Goal: Task Accomplishment & Management: Manage account settings

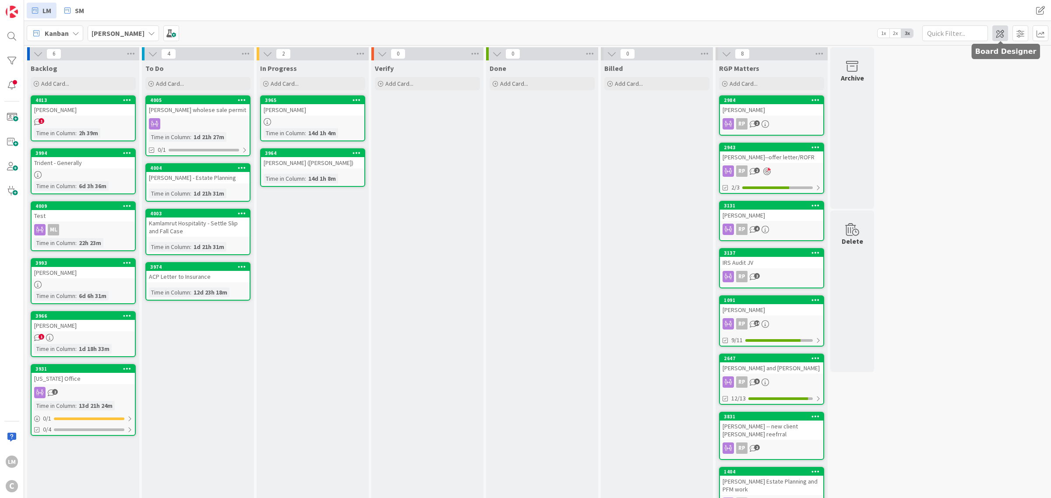
click at [524, 35] on span at bounding box center [1000, 33] width 16 height 16
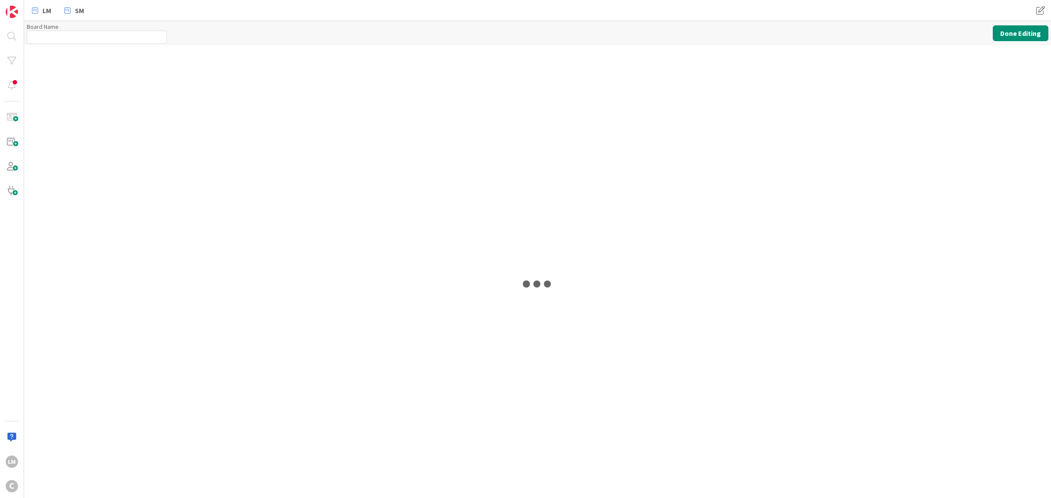
type input "[PERSON_NAME]"
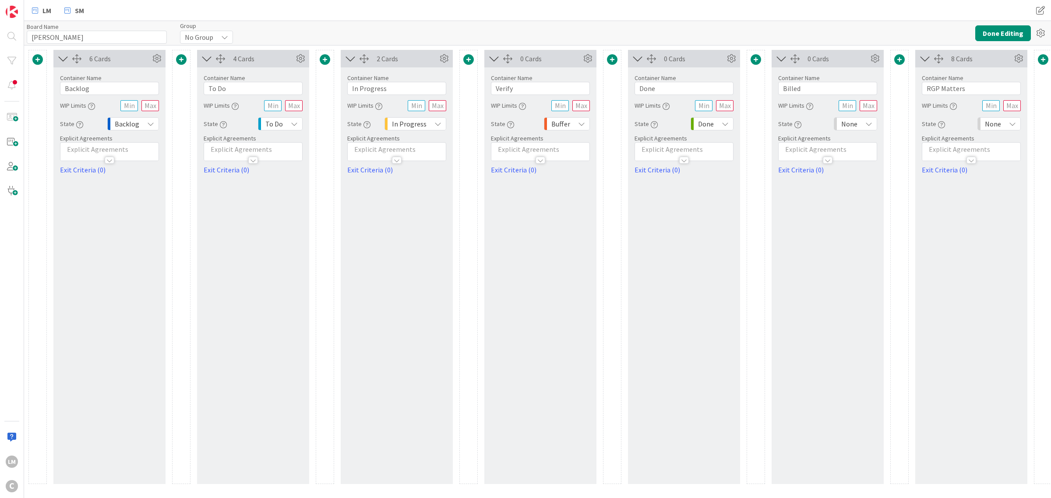
click at [329, 57] on span at bounding box center [325, 59] width 11 height 11
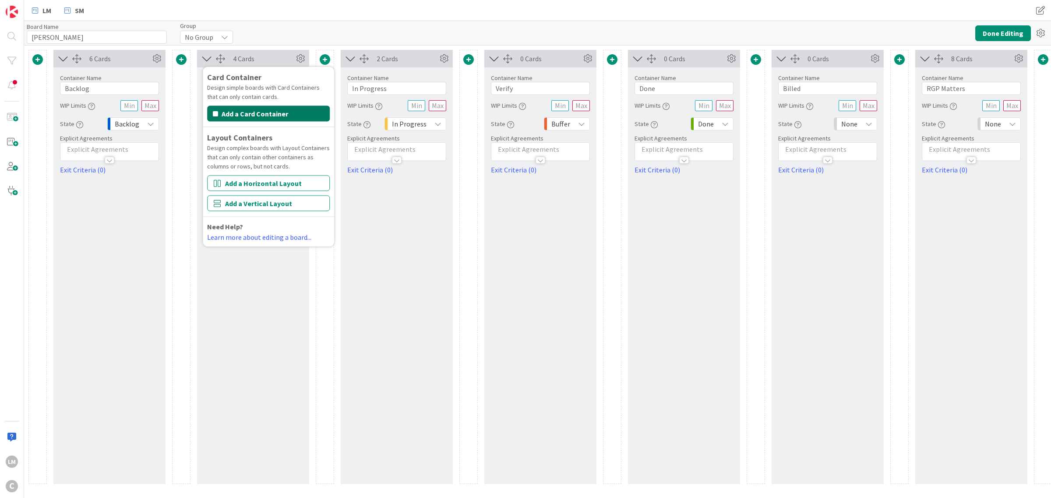
click at [275, 119] on button "Add a Card Container" at bounding box center [268, 114] width 123 height 16
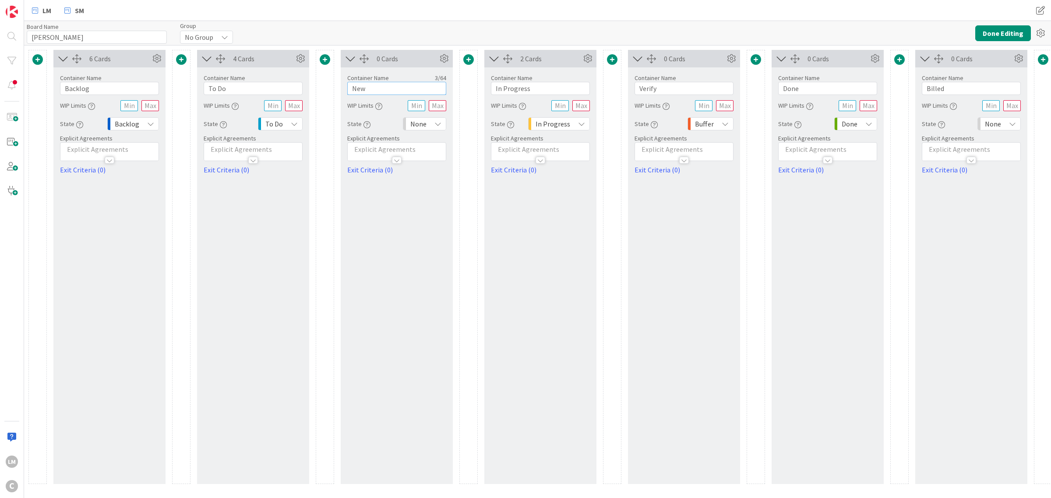
click at [382, 88] on input "New" at bounding box center [396, 88] width 99 height 13
click at [382, 87] on input "New" at bounding box center [396, 88] width 99 height 13
type input "m"
type input "Amber Tasks"
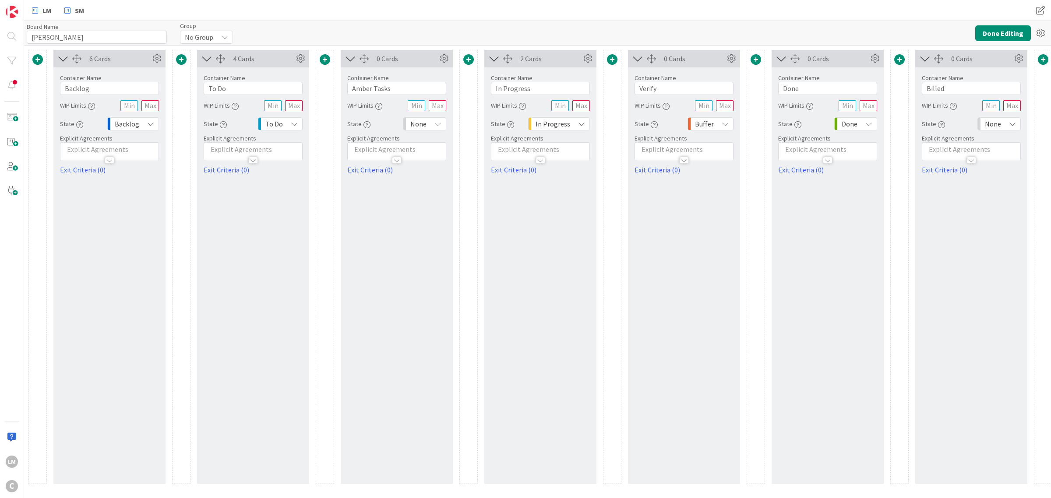
click at [404, 213] on div "0 Cards Container Name 11 / 64 Amber Tasks WIP Limits State None Explicit Agree…" at bounding box center [397, 267] width 112 height 434
click at [524, 32] on button "Done Editing" at bounding box center [1003, 33] width 56 height 16
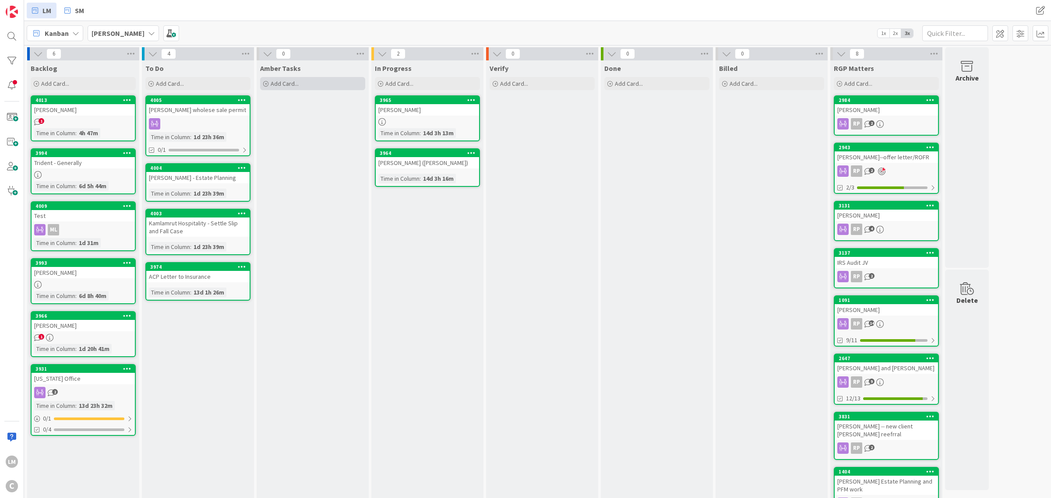
click at [288, 85] on span "Add Card..." at bounding box center [285, 84] width 28 height 8
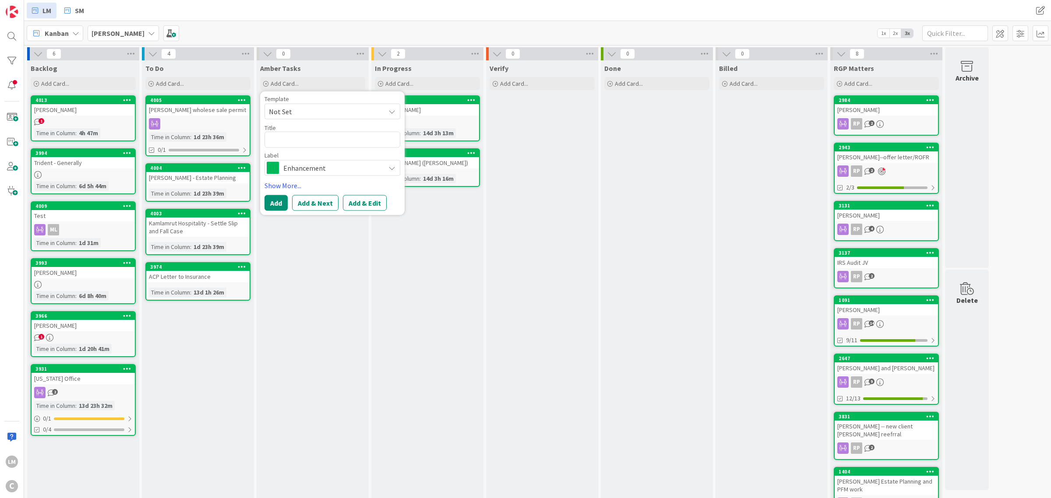
type textarea "x"
type textarea "D"
type textarea "x"
type textarea "Dr"
type textarea "x"
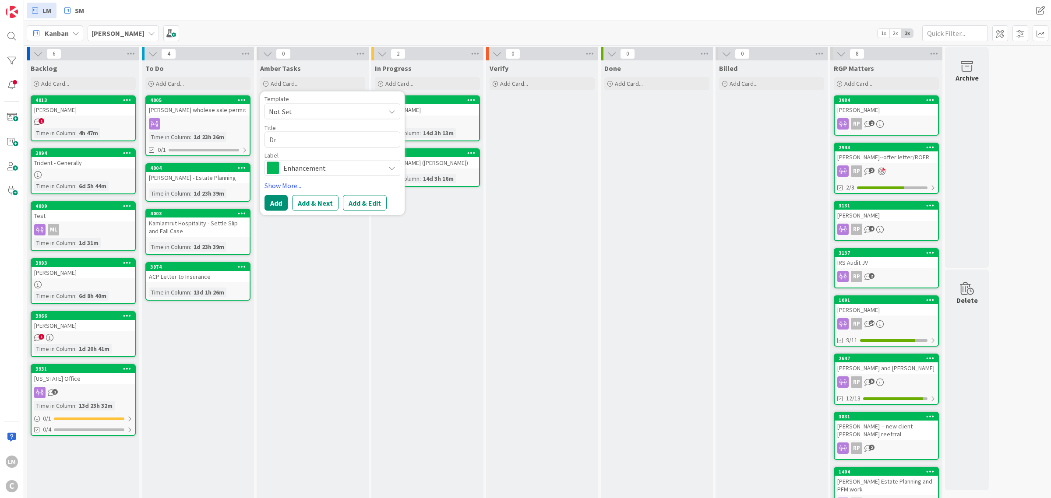
type textarea "Dra"
type textarea "x"
type textarea "Draf"
type textarea "x"
type textarea "Draft"
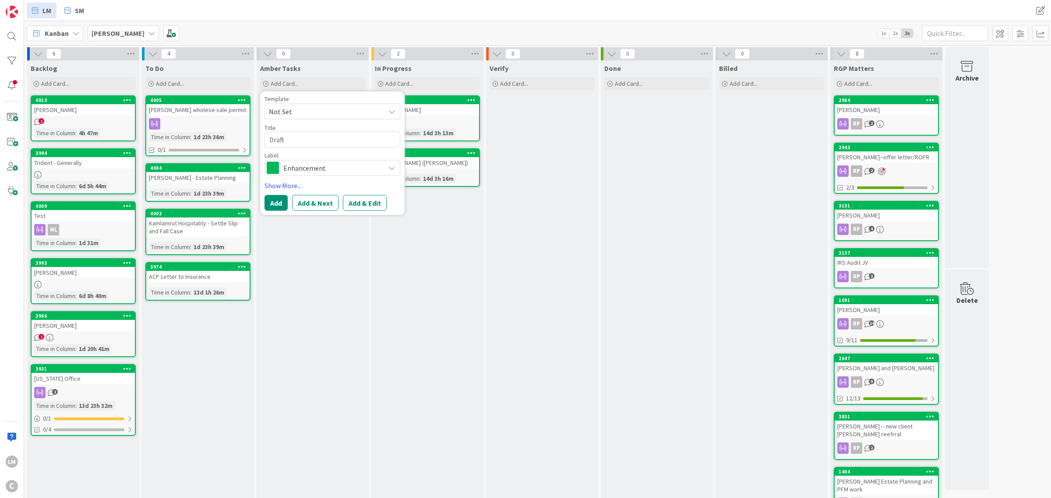
type textarea "x"
type textarea "Draft"
type textarea "x"
type textarea "Draft a"
type textarea "x"
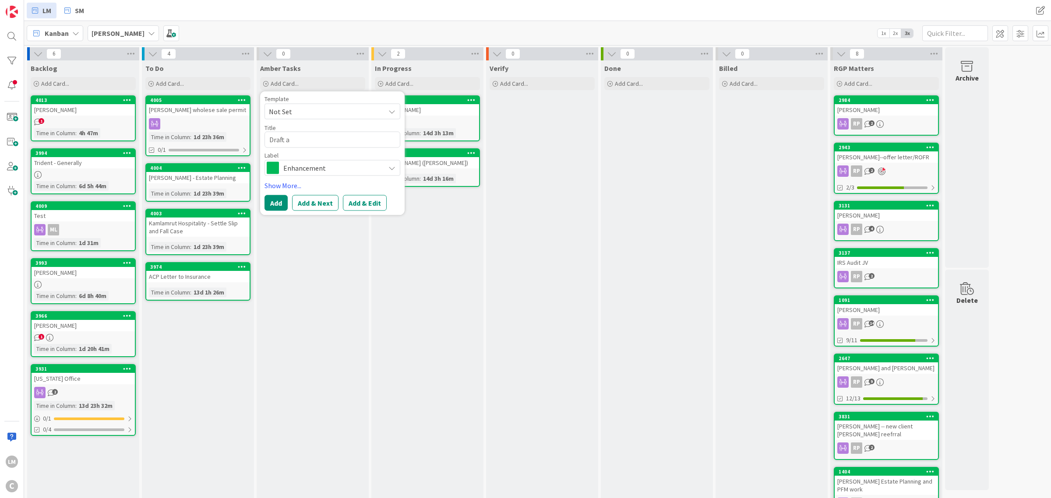
type textarea "Draft an"
type textarea "x"
type textarea "Draft ans"
type textarea "x"
type textarea "Draft answ"
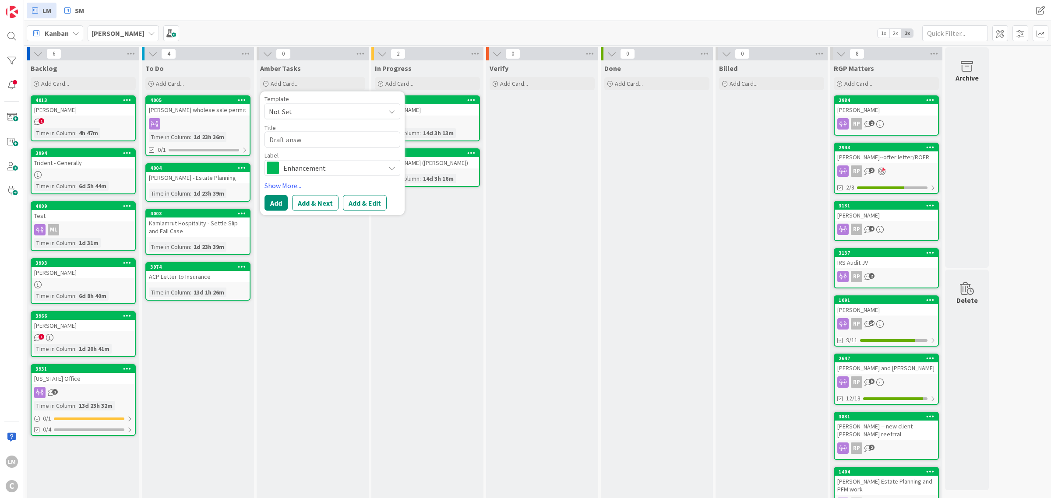
type textarea "x"
type textarea "Draft answer"
type textarea "x"
type textarea "Draft answer t"
type textarea "x"
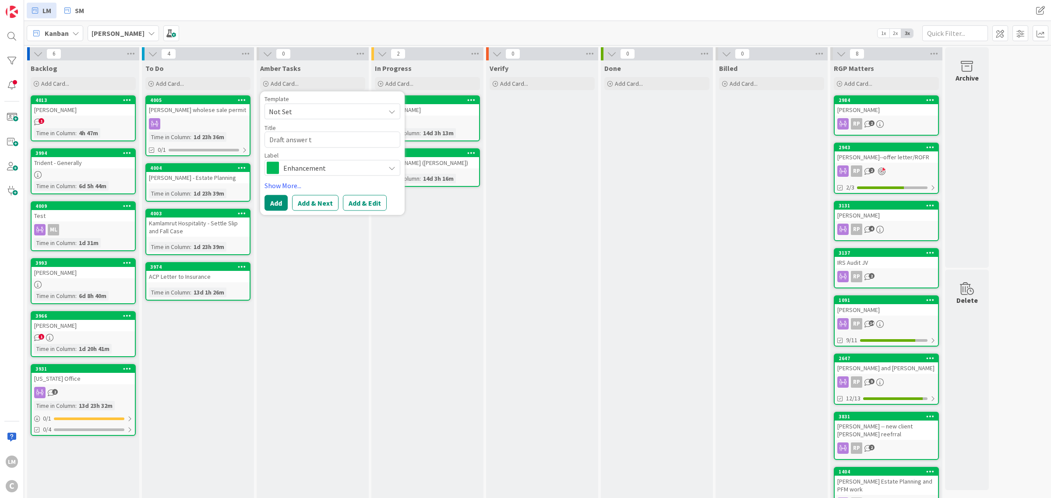
type textarea "Draft answer to"
type textarea "x"
type textarea "Draft answer to"
type textarea "x"
type textarea "Draft answer to S"
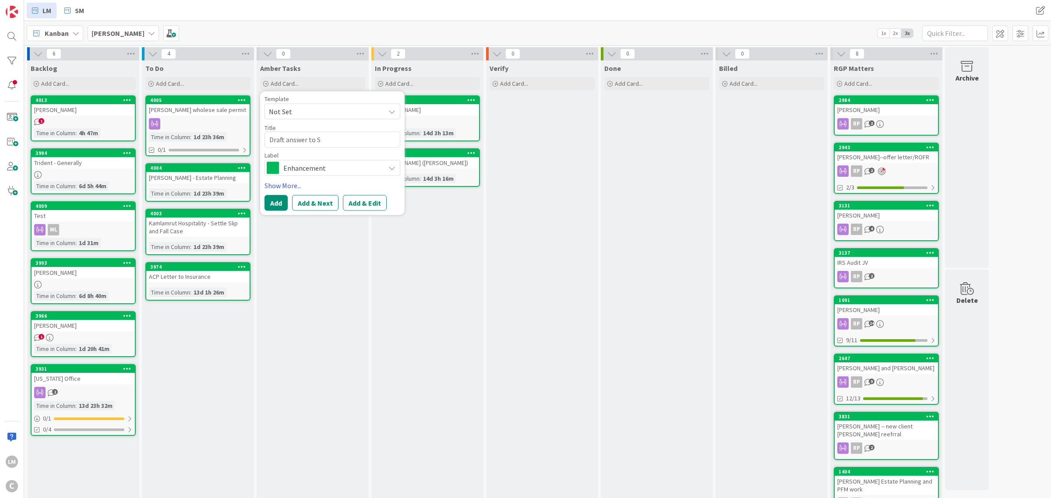
type textarea "x"
type textarea "Draft answer to Sc"
type textarea "x"
type textarea "Draft answer to Sco"
type textarea "x"
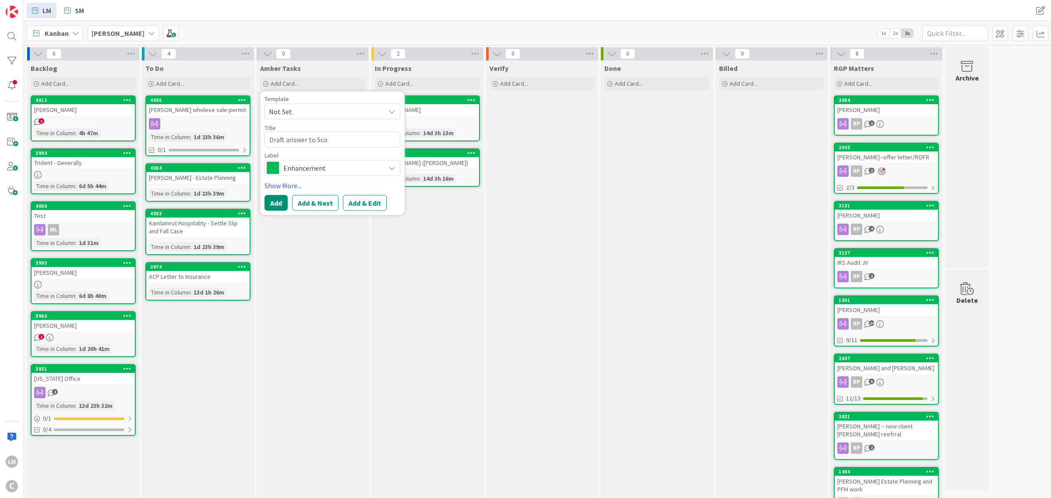
type textarea "Draft answer to Scor"
type textarea "x"
type textarea "Draft answer to Scorr"
type textarea "x"
type textarea "Draft answer to Scorr"
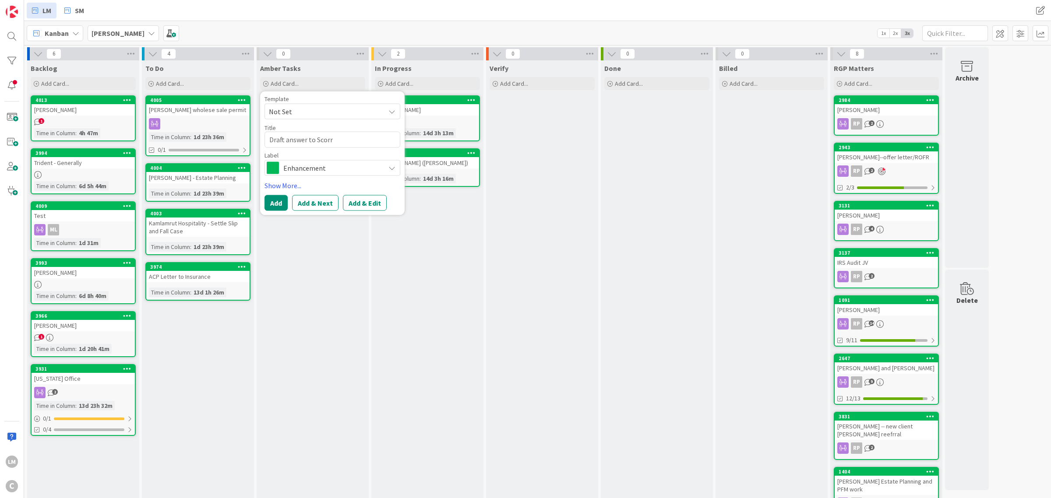
type textarea "x"
type textarea "Draft answer to Scorr"
type textarea "x"
type textarea "Draft answer to Scor"
type textarea "x"
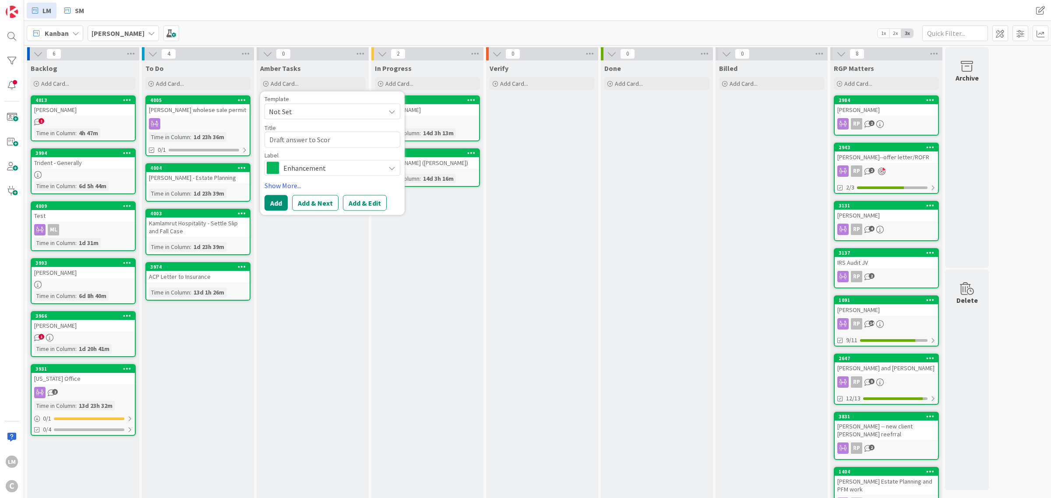
type textarea "Draft answer to Sco"
type textarea "x"
type textarea "Draft answer to [PERSON_NAME]"
type textarea "x"
type textarea "Draft answer to [PERSON_NAME]"
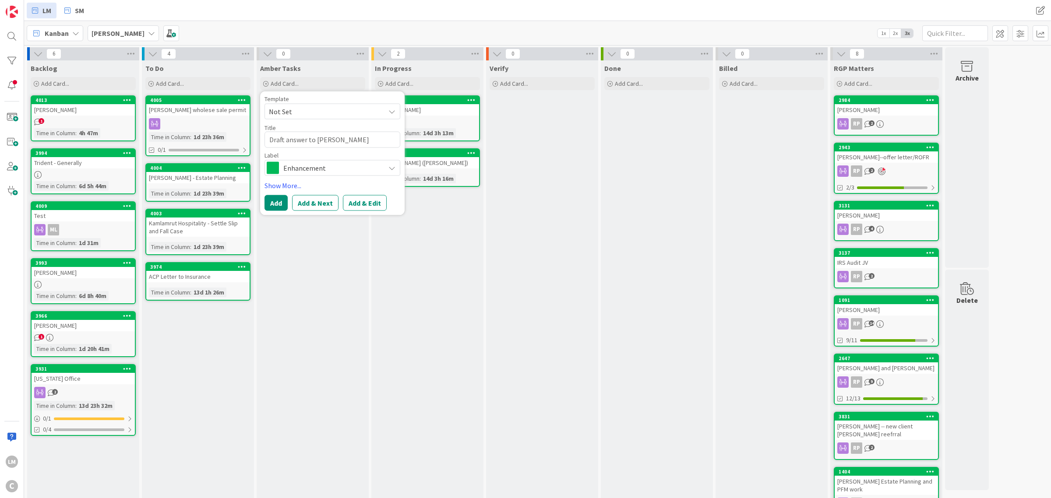
type textarea "x"
type textarea "Draft answer to [PERSON_NAME]"
type textarea "x"
type textarea "Draft answer to [PERSON_NAME]"
type textarea "x"
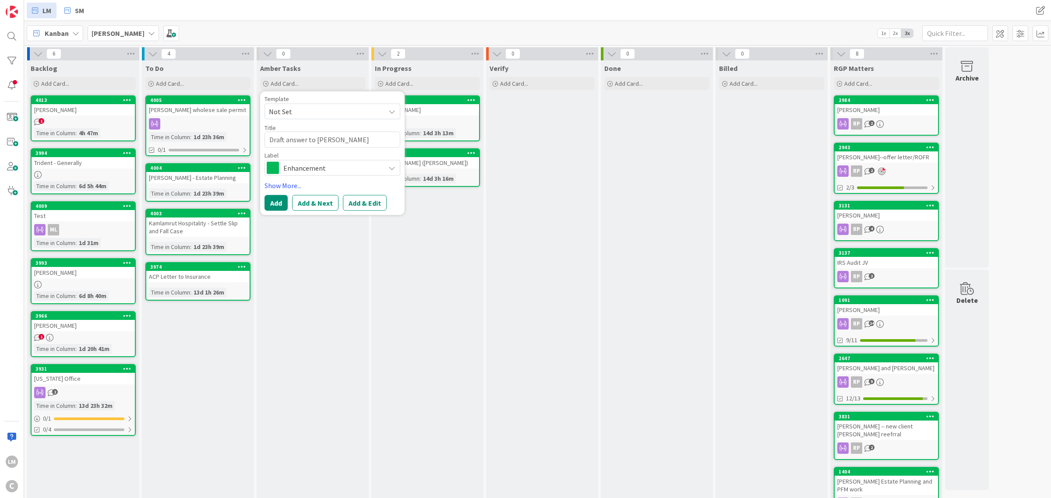
type textarea "Draft answer to [PERSON_NAME]"
type textarea "x"
type textarea "Draft answer to [PERSON_NAME]"
type textarea "x"
type textarea "Draft answer to [PERSON_NAME]"
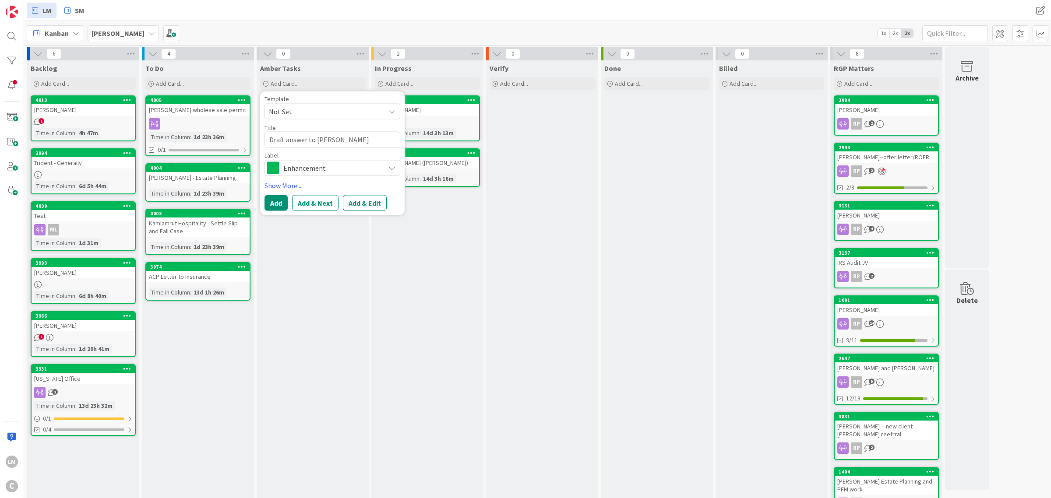
type textarea "x"
type textarea "Draft answer to [PERSON_NAME]"
type textarea "x"
type textarea "Draft answer to [PERSON_NAME]"
type textarea "x"
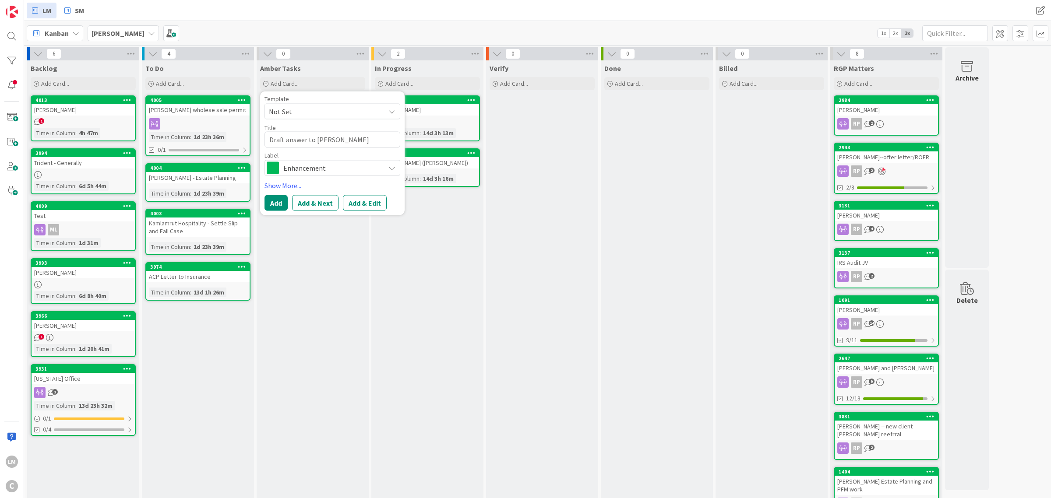
type textarea "Draft answer to [PERSON_NAME]"
type textarea "x"
type textarea "Draft answer to [PERSON_NAME]"
type textarea "x"
type textarea "Draft answer to [PERSON_NAME]"
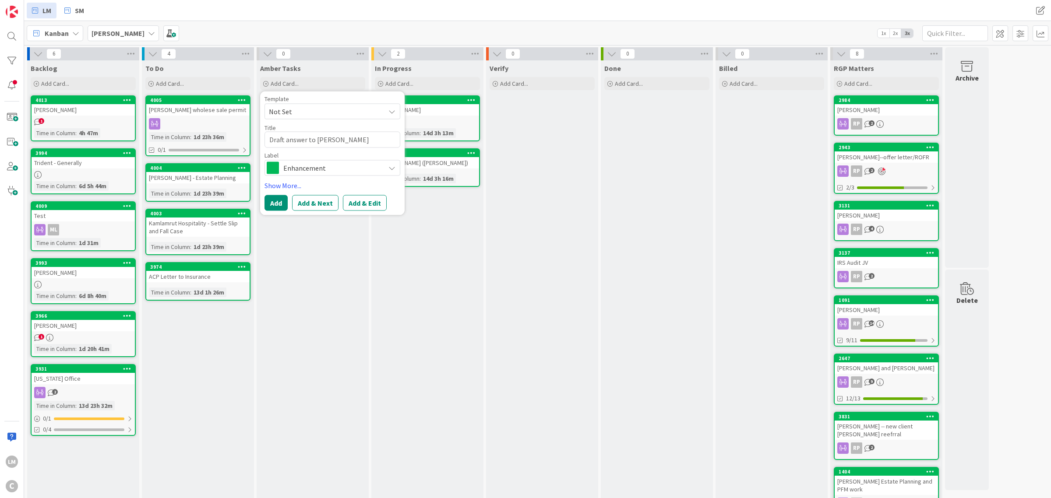
type textarea "x"
type textarea "Draft answer to [PERSON_NAME] Co"
type textarea "x"
type textarea "Draft answer to [PERSON_NAME] Com"
type textarea "x"
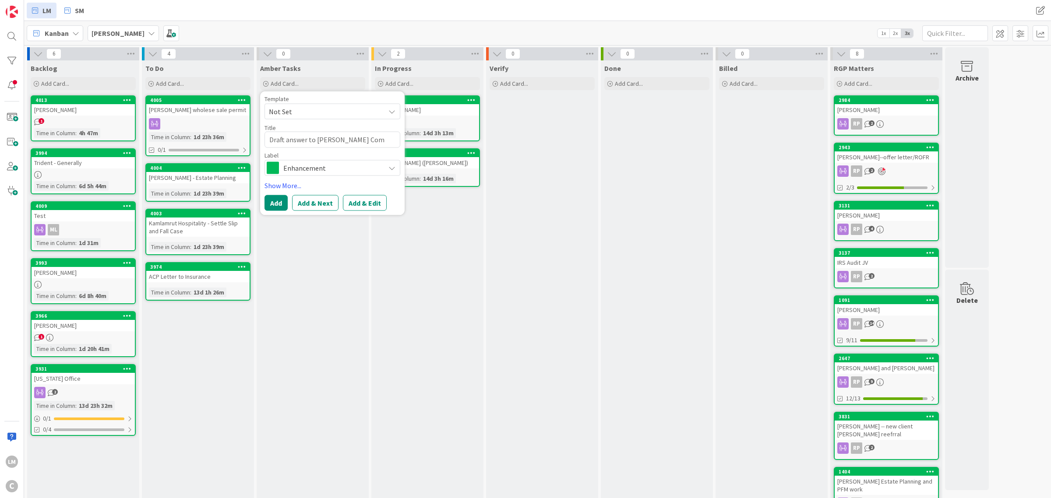
type textarea "Draft answer to [PERSON_NAME] Comp"
type textarea "x"
type textarea "Draft answer to [PERSON_NAME] Compl"
type textarea "x"
type textarea "Draft answer to [PERSON_NAME] Compla"
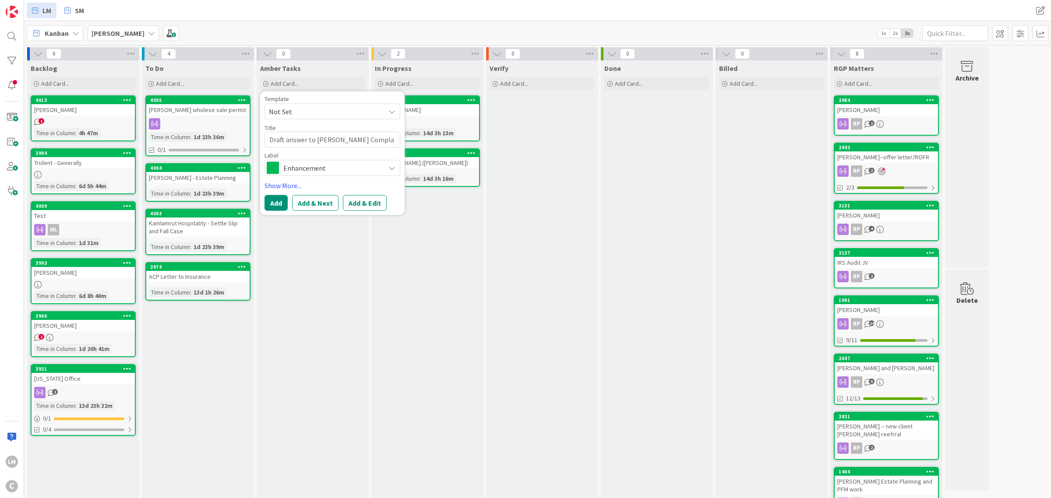
type textarea "x"
type textarea "Draft answer to [PERSON_NAME] Complai"
type textarea "x"
type textarea "Draft answer to [PERSON_NAME] Complain"
type textarea "x"
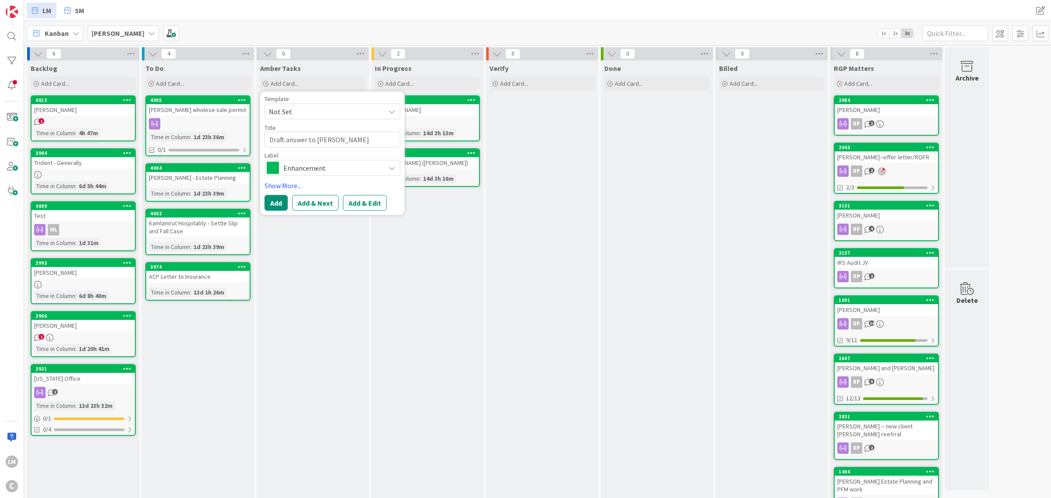
type textarea "Draft answer to [PERSON_NAME] Complaine"
type textarea "x"
type textarea "Draft answer to [PERSON_NAME] Complain"
type textarea "x"
type textarea "Draft answer to [PERSON_NAME] Complaint"
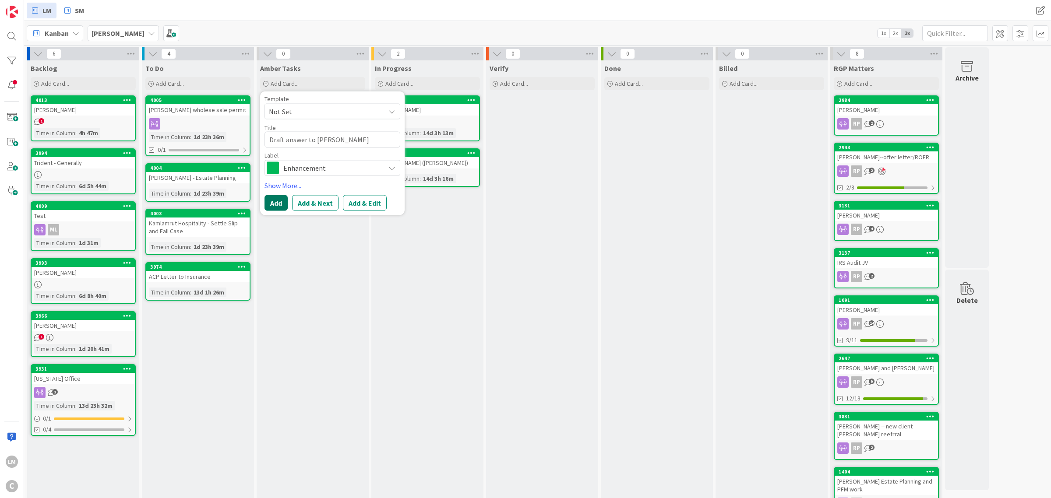
click at [283, 202] on button "Add" at bounding box center [276, 203] width 23 height 16
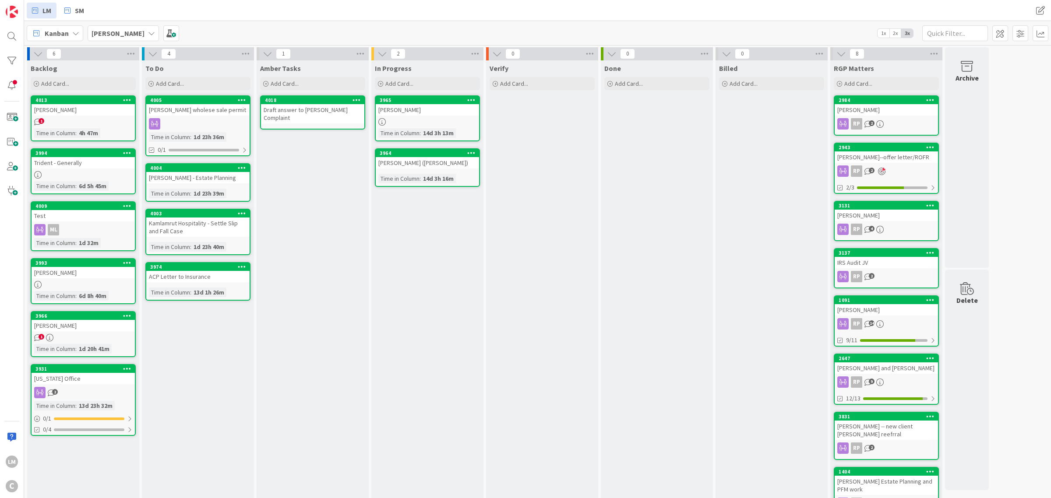
click at [472, 151] on icon at bounding box center [471, 153] width 8 height 6
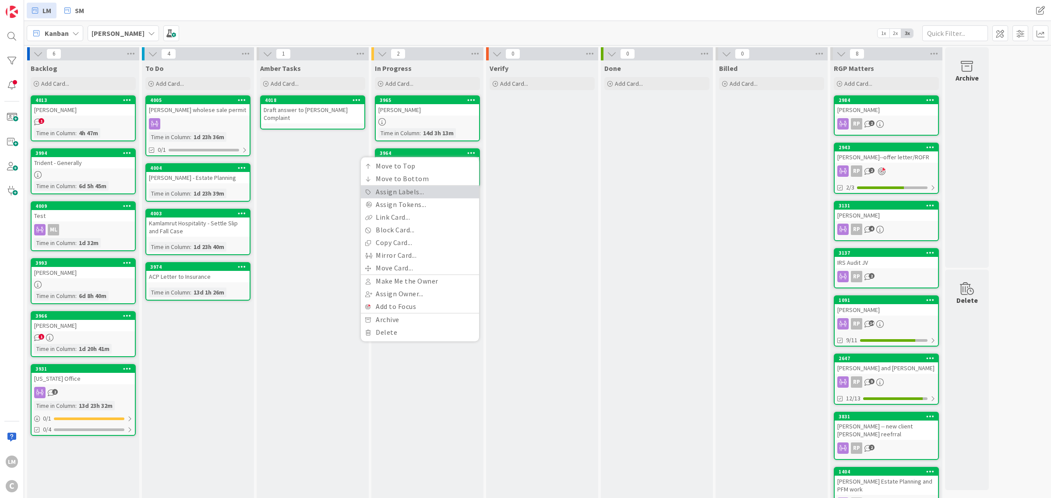
click at [417, 194] on link "Assign Labels..." at bounding box center [420, 192] width 118 height 13
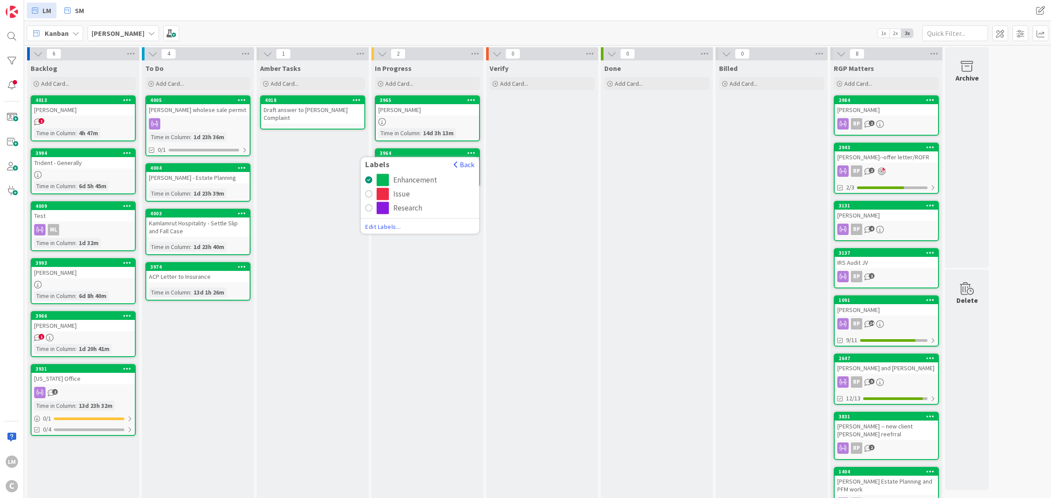
click at [384, 225] on span "Edit Labels..." at bounding box center [419, 226] width 109 height 9
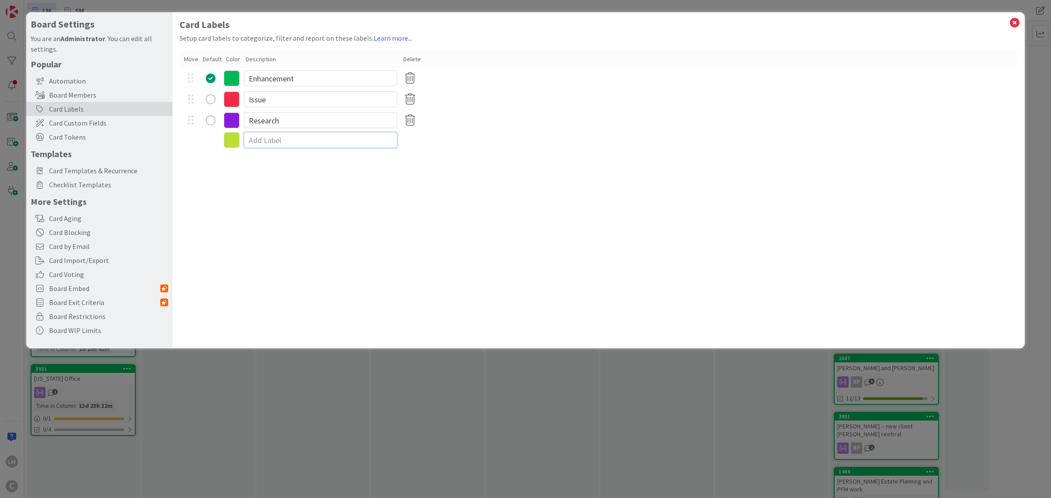
click at [267, 139] on input at bounding box center [320, 140] width 153 height 16
type input "[PERSON_NAME]"
click at [283, 161] on input at bounding box center [320, 161] width 153 height 16
type input "Mark"
click at [263, 184] on input at bounding box center [320, 182] width 153 height 16
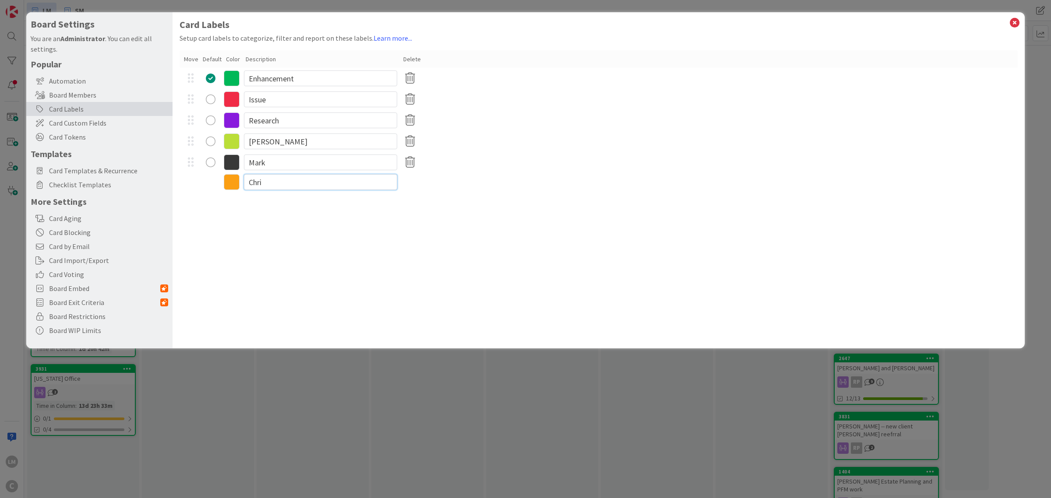
type input "[PERSON_NAME]"
click at [277, 220] on div "Card Labels Setup card labels to categorize, filter and report on these labels.…" at bounding box center [599, 180] width 852 height 336
click at [524, 19] on icon at bounding box center [1014, 23] width 11 height 12
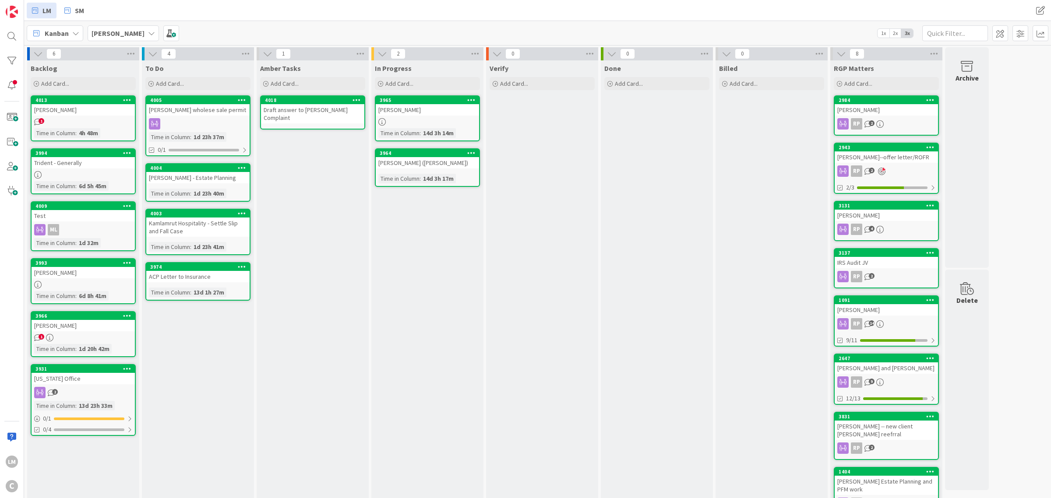
click at [470, 153] on icon at bounding box center [471, 153] width 8 height 6
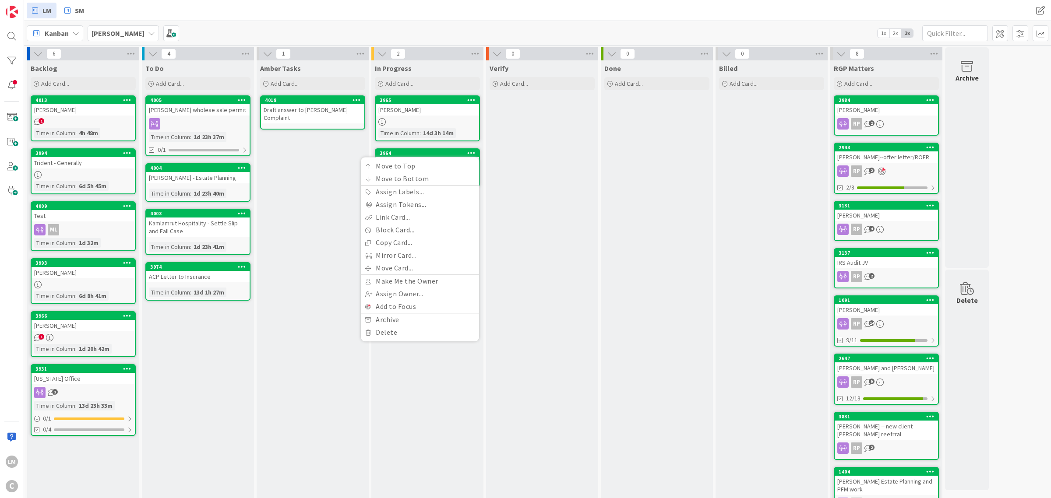
click at [470, 153] on icon at bounding box center [471, 153] width 8 height 6
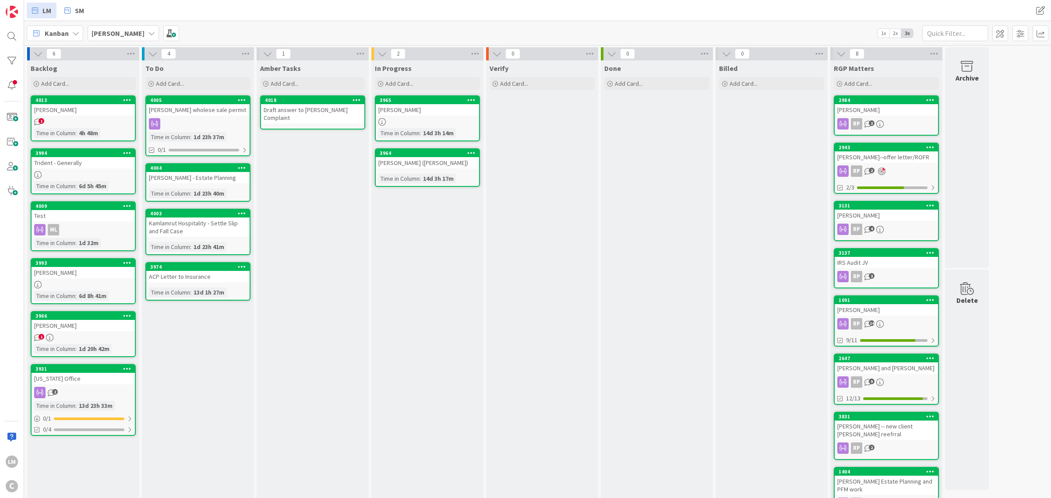
click at [448, 156] on div "3964 Move to Top Move to Bottom Assign Labels... Assign Tokens... Link Card... …" at bounding box center [427, 153] width 103 height 8
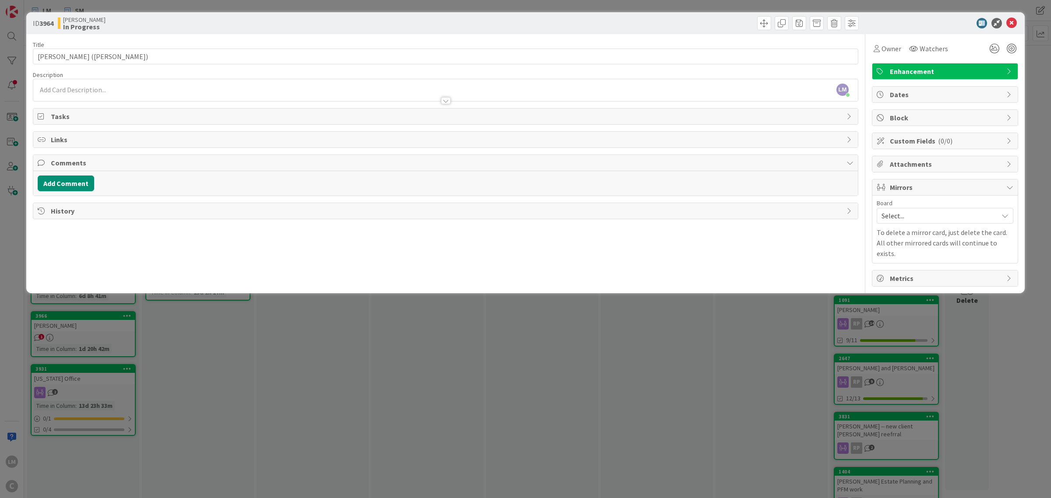
click at [524, 63] on div "Enhancement" at bounding box center [945, 71] width 146 height 17
click at [524, 69] on span "Enhancement" at bounding box center [946, 71] width 112 height 11
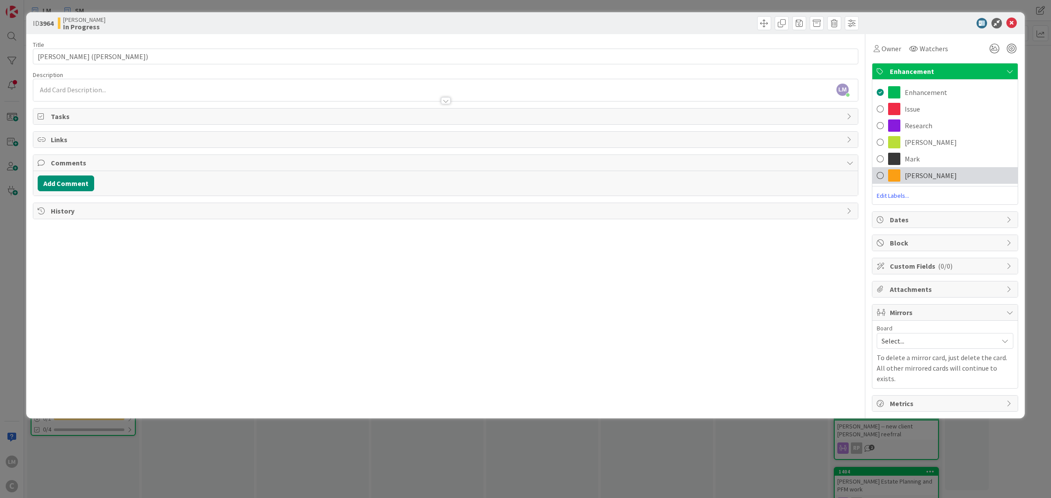
click at [524, 181] on div "[PERSON_NAME]" at bounding box center [944, 175] width 145 height 17
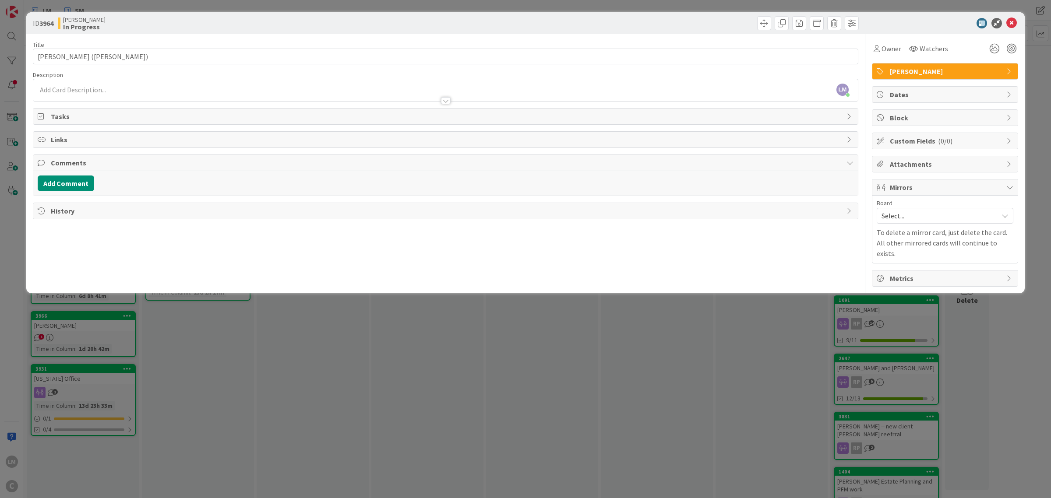
click at [524, 73] on span "[PERSON_NAME]" at bounding box center [946, 71] width 112 height 11
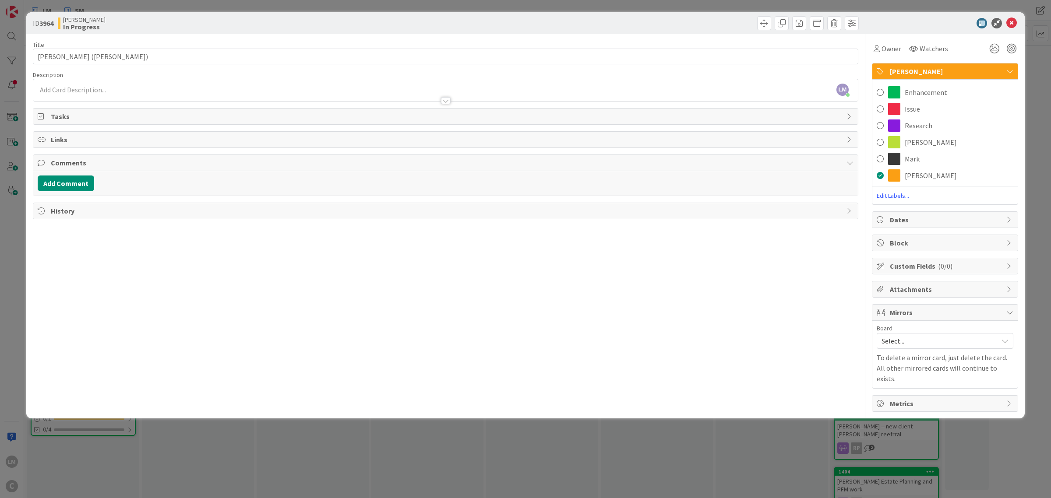
click at [524, 73] on span "[PERSON_NAME]" at bounding box center [946, 71] width 112 height 11
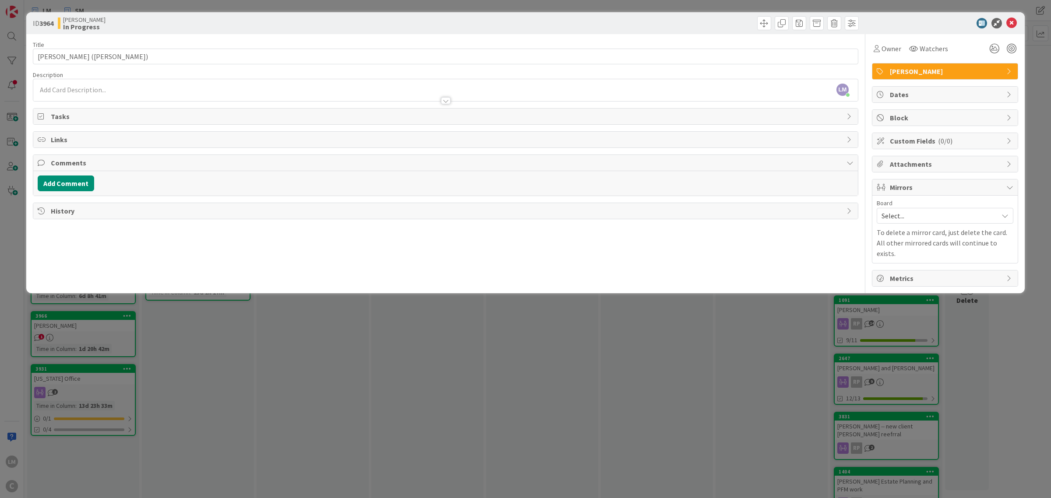
click at [524, 27] on icon at bounding box center [1011, 23] width 11 height 11
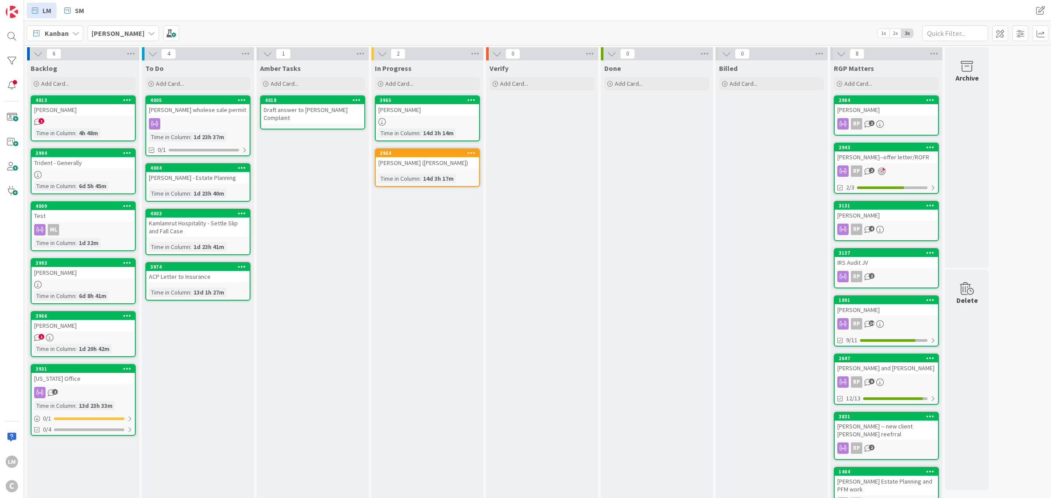
click at [450, 106] on div "[PERSON_NAME]" at bounding box center [427, 109] width 103 height 11
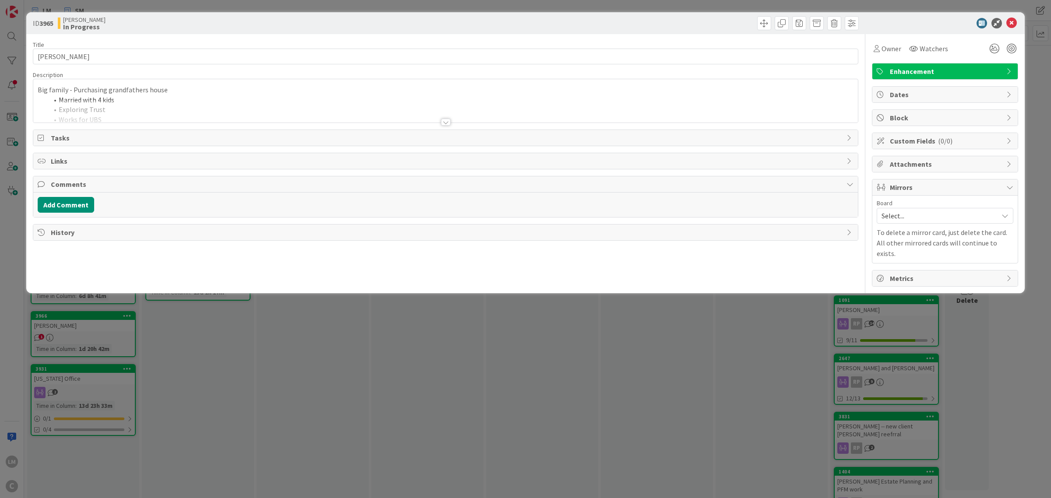
click at [524, 72] on span "Enhancement" at bounding box center [946, 71] width 112 height 11
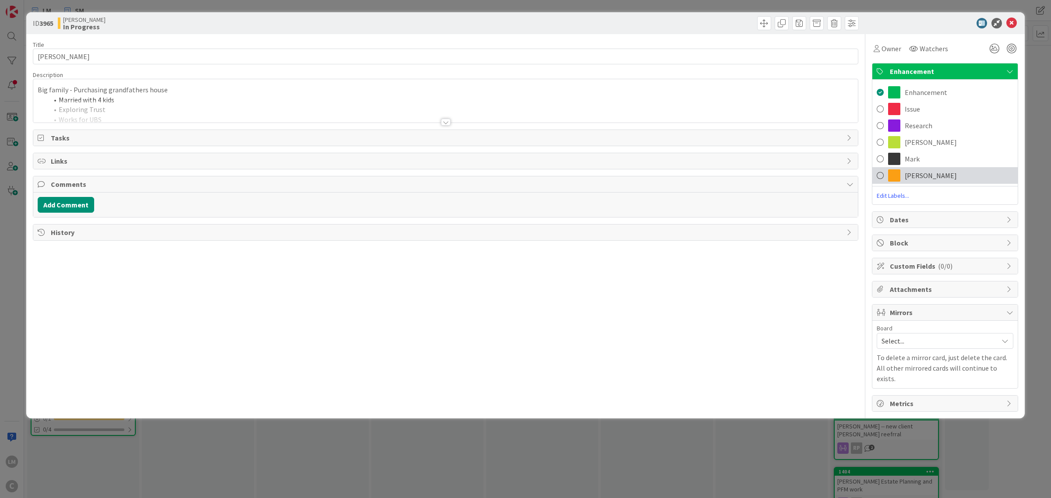
click at [524, 172] on span "[PERSON_NAME]" at bounding box center [931, 175] width 52 height 11
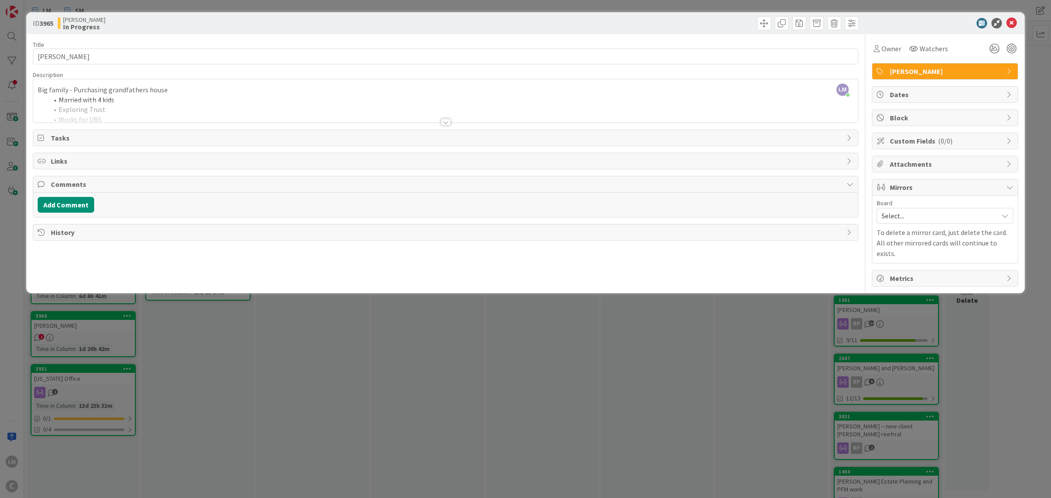
click at [524, 25] on icon at bounding box center [1011, 23] width 11 height 11
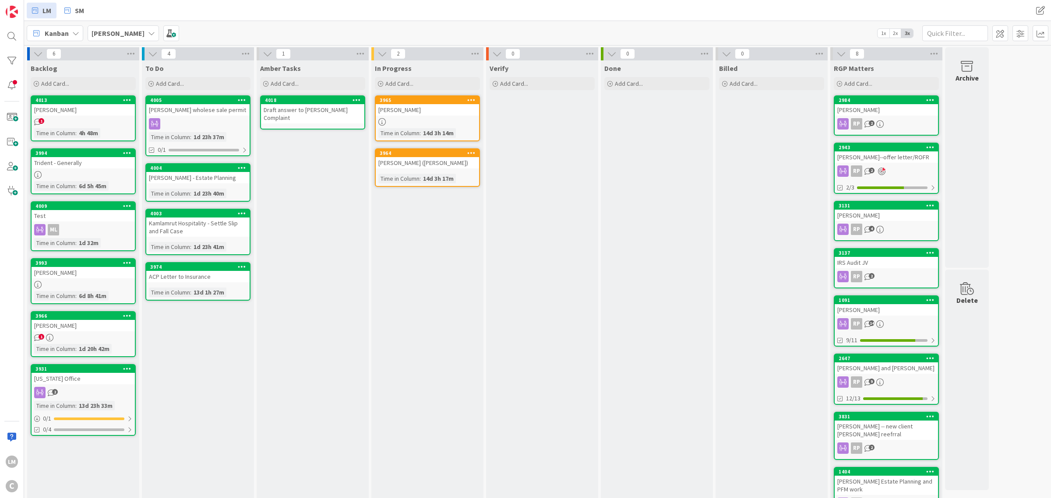
click at [332, 106] on div "Draft answer to [PERSON_NAME] Complaint" at bounding box center [312, 113] width 103 height 19
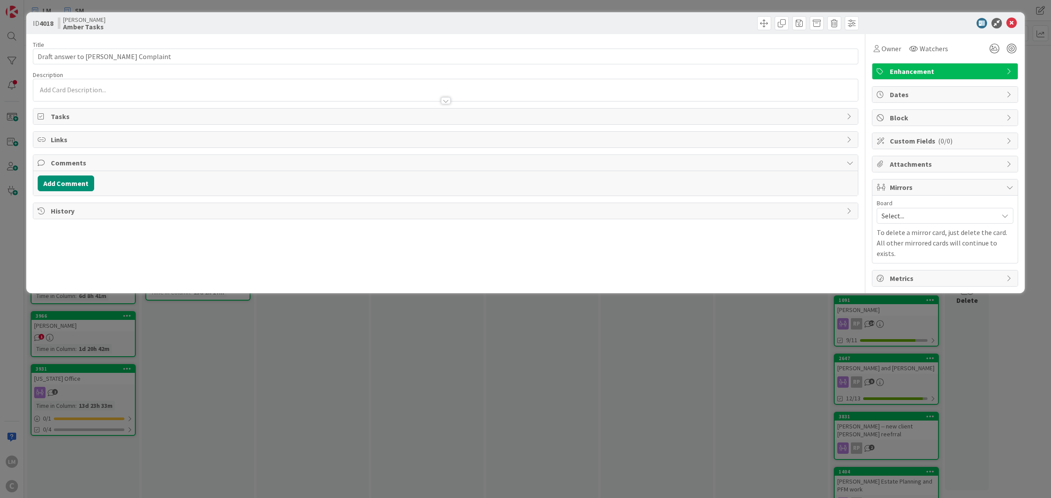
click at [524, 68] on span "Enhancement" at bounding box center [946, 71] width 112 height 11
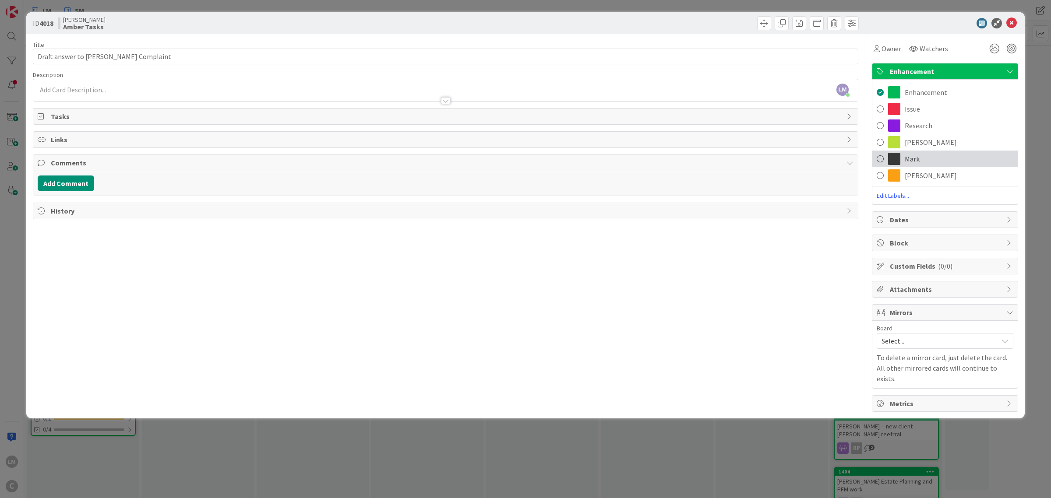
click at [524, 156] on div "Mark" at bounding box center [944, 159] width 145 height 17
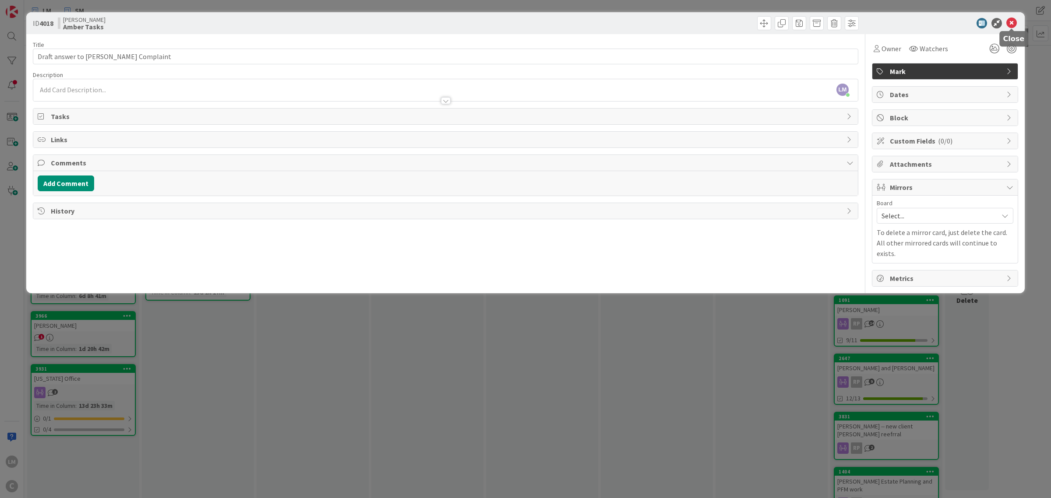
click at [524, 20] on icon at bounding box center [1011, 23] width 11 height 11
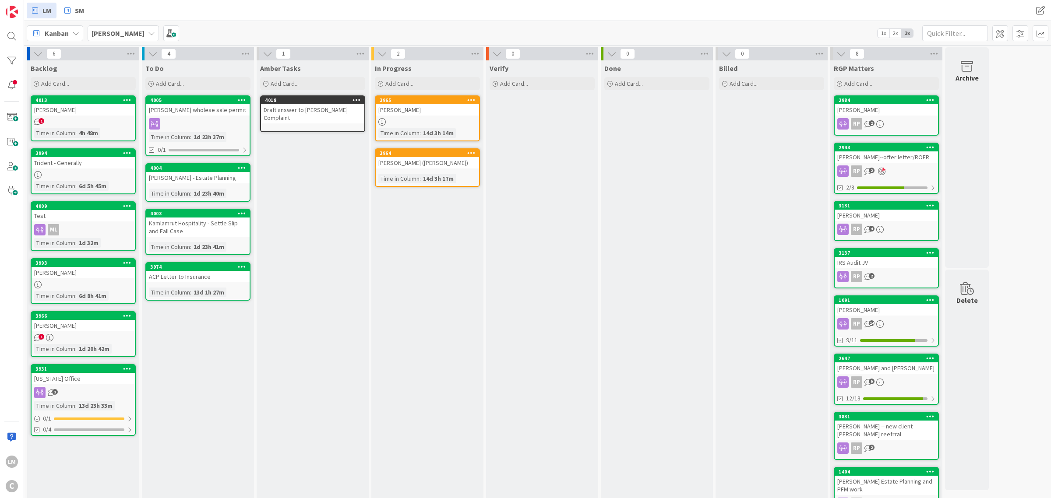
click at [226, 114] on div "[PERSON_NAME] wholese sale permit" at bounding box center [197, 109] width 103 height 11
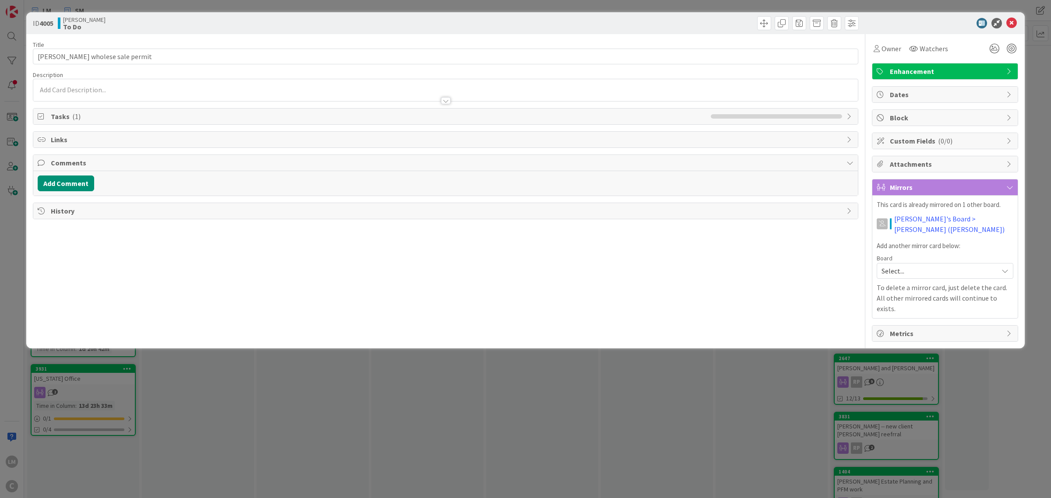
click at [524, 72] on span "Enhancement" at bounding box center [946, 71] width 112 height 11
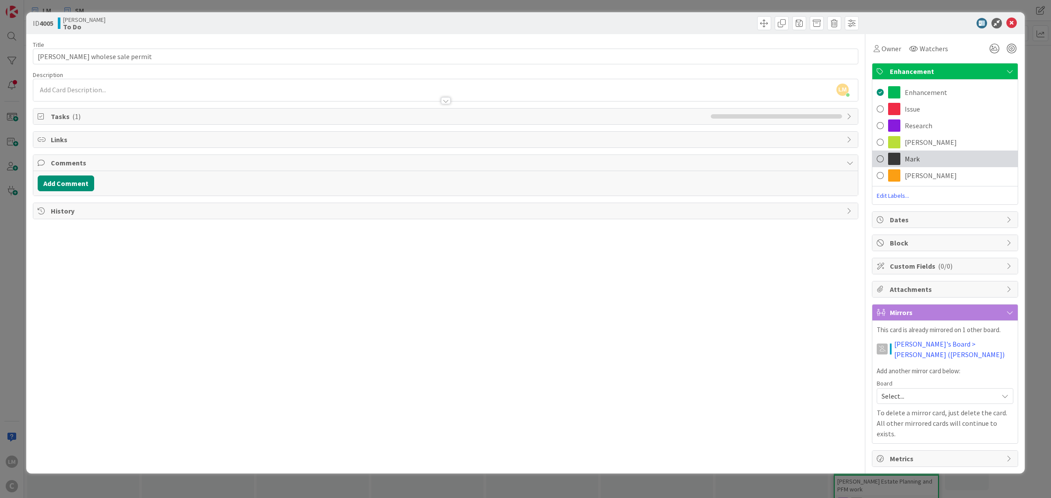
click at [524, 157] on span at bounding box center [894, 159] width 12 height 12
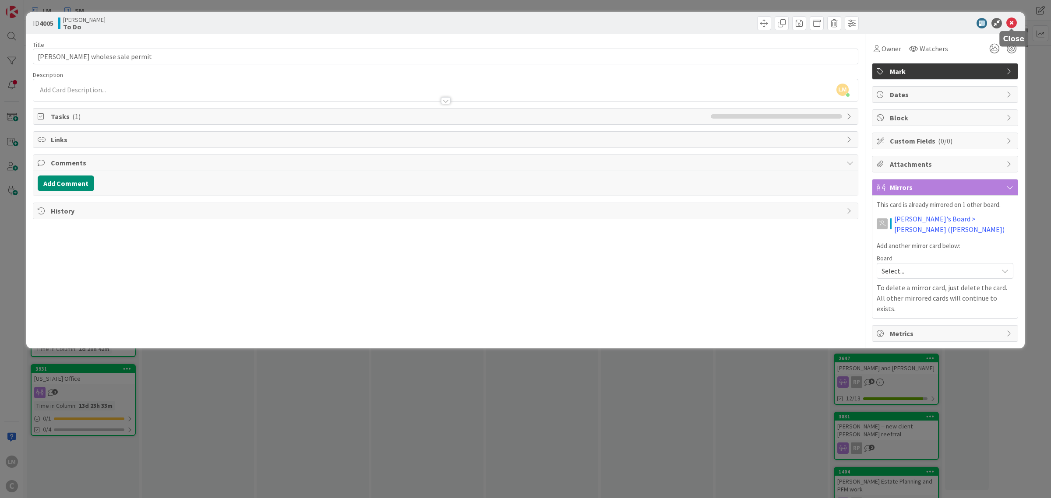
click at [524, 19] on icon at bounding box center [1011, 23] width 11 height 11
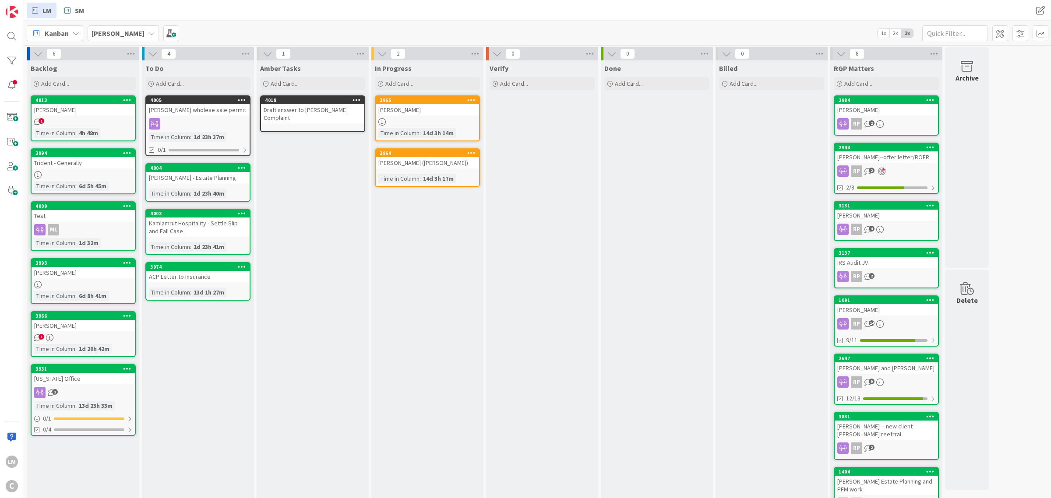
click at [212, 226] on div "Kamlamrut Hospitality - Settle Slip and Fall Case" at bounding box center [197, 227] width 103 height 19
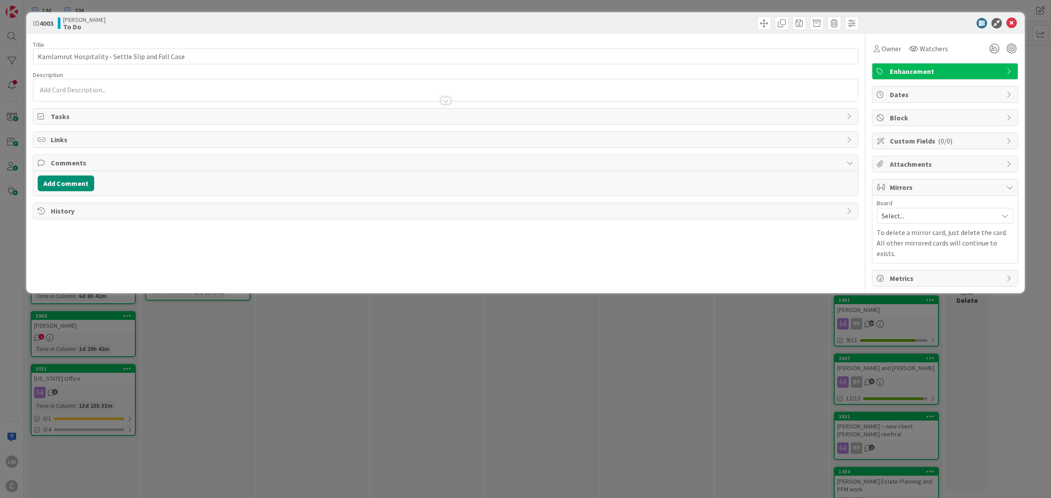
click at [524, 71] on span "Enhancement" at bounding box center [946, 71] width 112 height 11
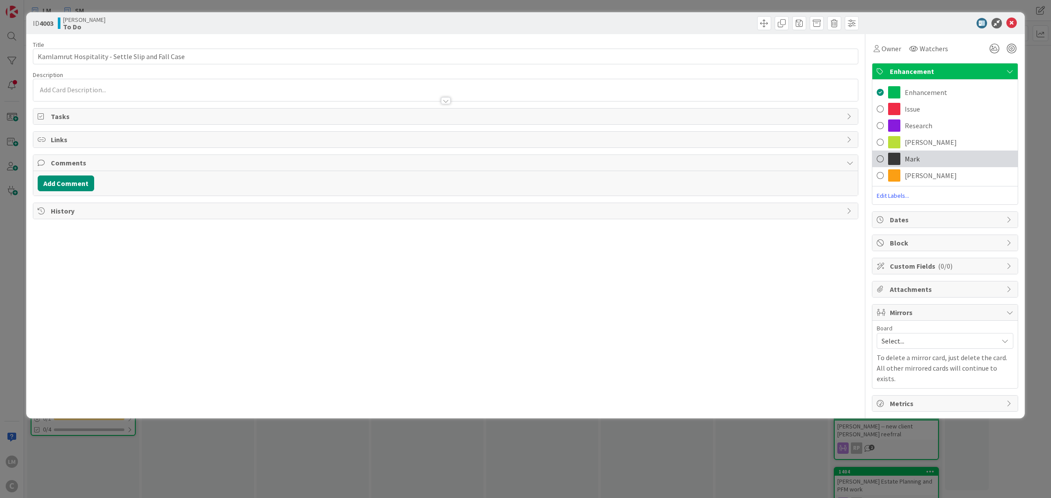
click at [524, 160] on span "Mark" at bounding box center [912, 159] width 15 height 11
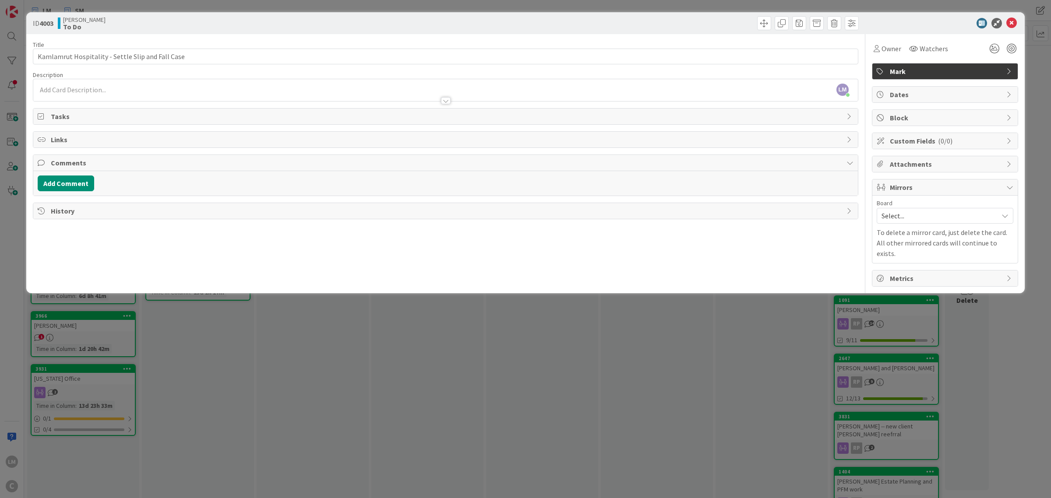
click at [524, 20] on icon at bounding box center [1011, 23] width 11 height 11
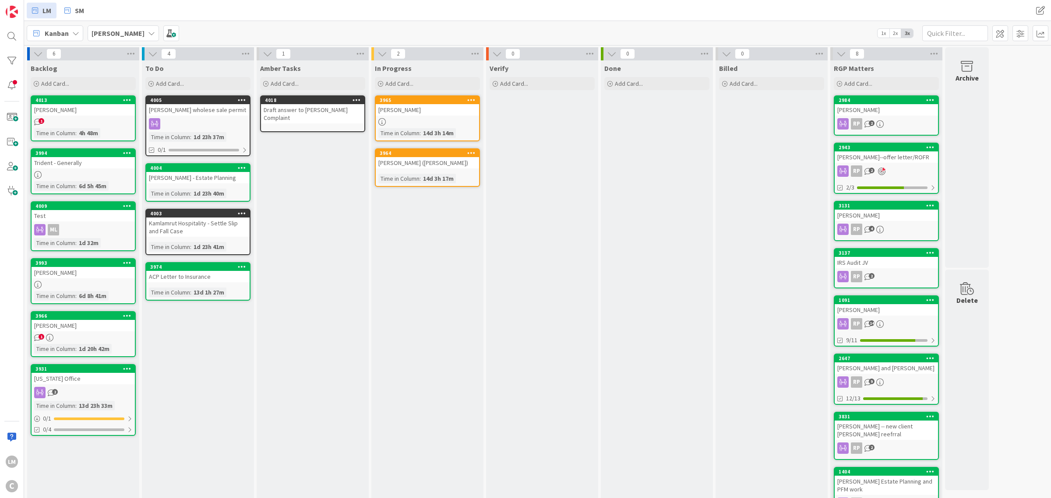
click at [242, 165] on icon at bounding box center [242, 168] width 8 height 6
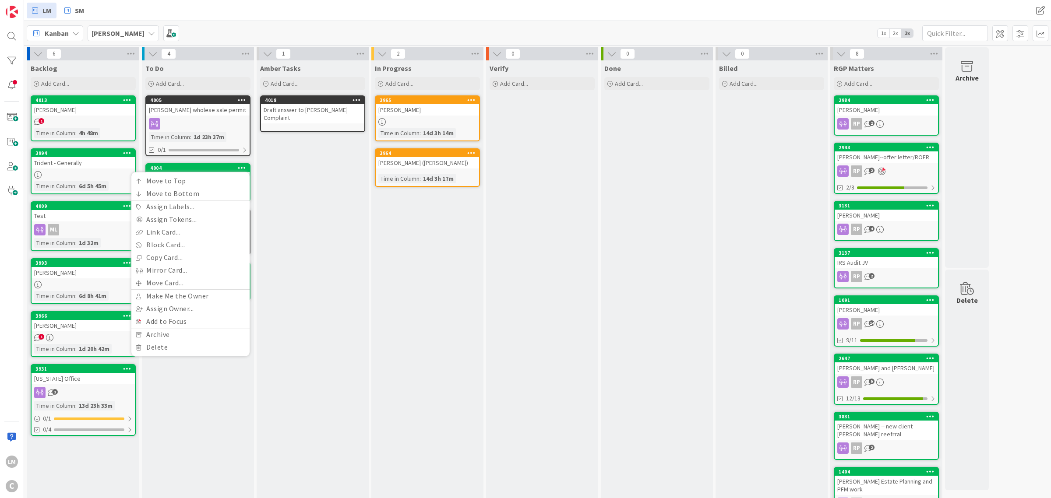
click at [290, 261] on div "Amber Tasks Add Card... Template Not Set Title 0 / 128 Label Enhancement Show M…" at bounding box center [313, 296] width 112 height 473
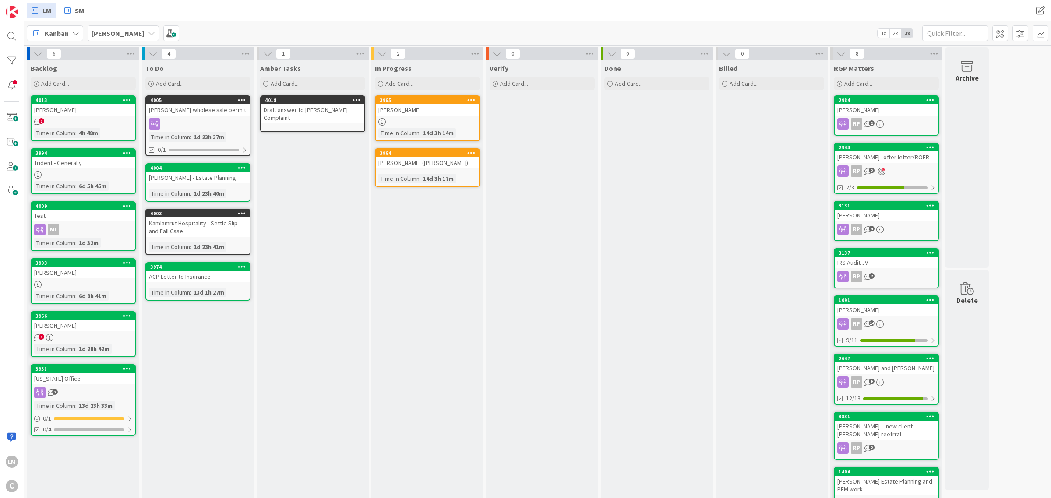
click at [202, 172] on div "[PERSON_NAME] - Estate Planning" at bounding box center [197, 177] width 103 height 11
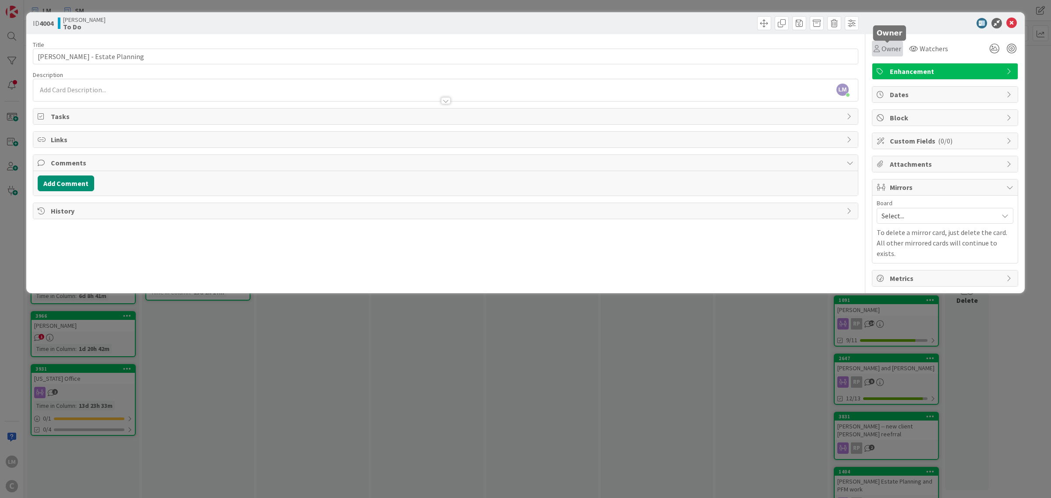
click at [524, 46] on span "Owner" at bounding box center [892, 48] width 20 height 11
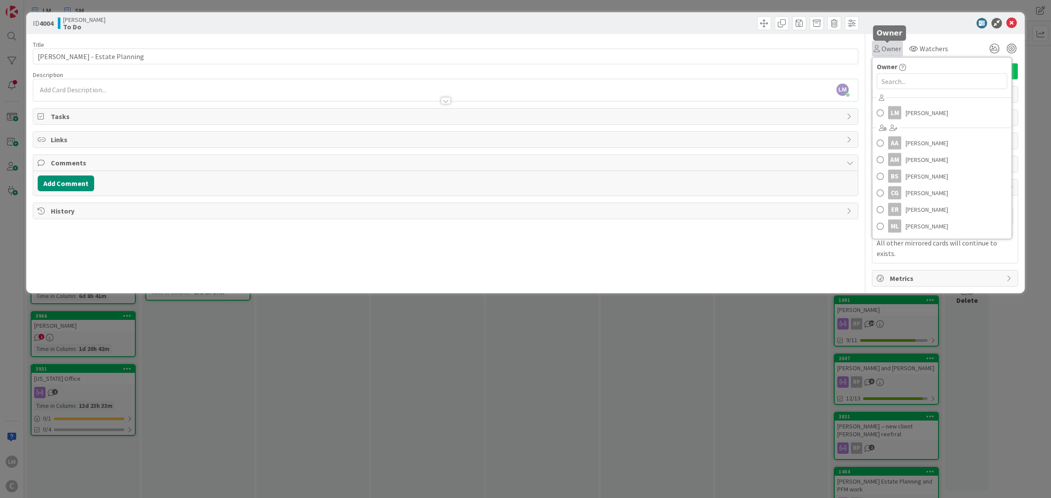
click at [524, 46] on span "Owner" at bounding box center [892, 48] width 20 height 11
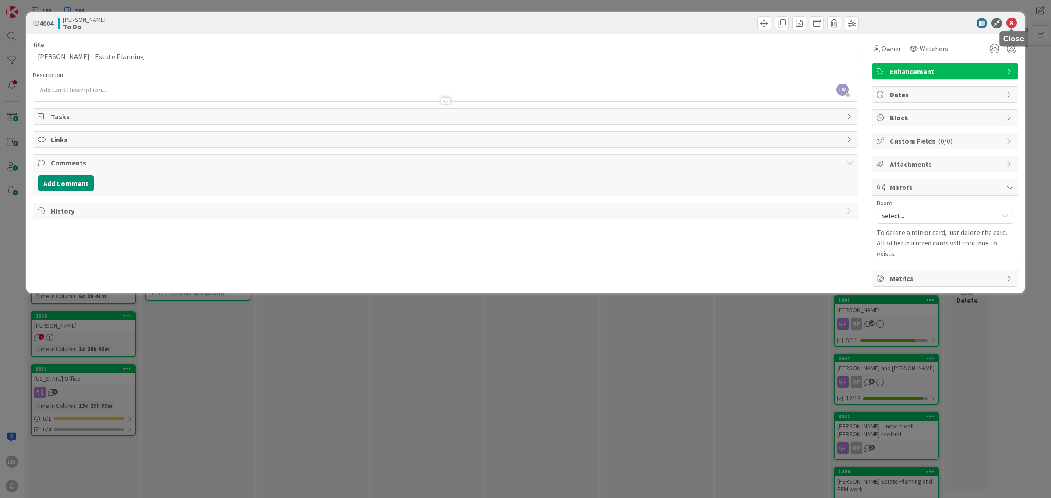
click at [524, 19] on icon at bounding box center [1011, 23] width 11 height 11
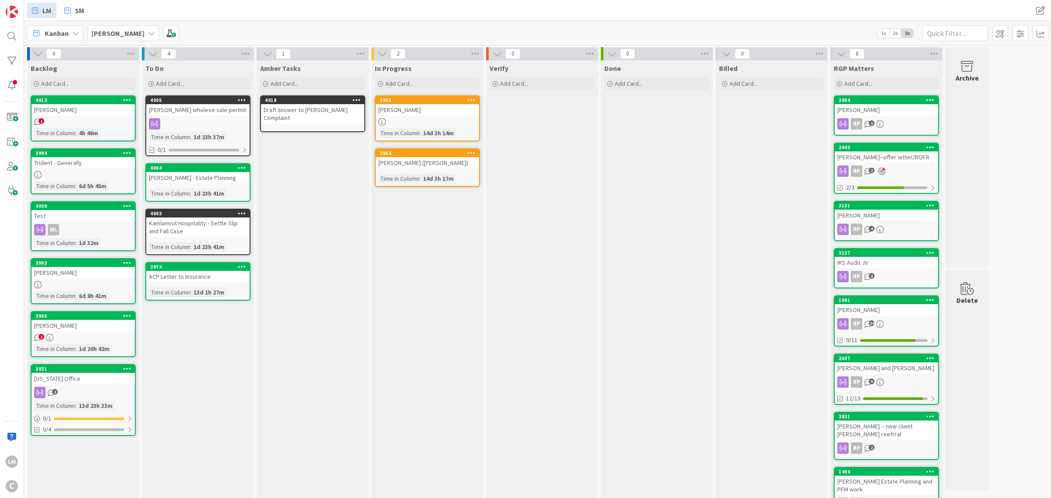
click at [434, 104] on div "[PERSON_NAME]" at bounding box center [427, 109] width 103 height 11
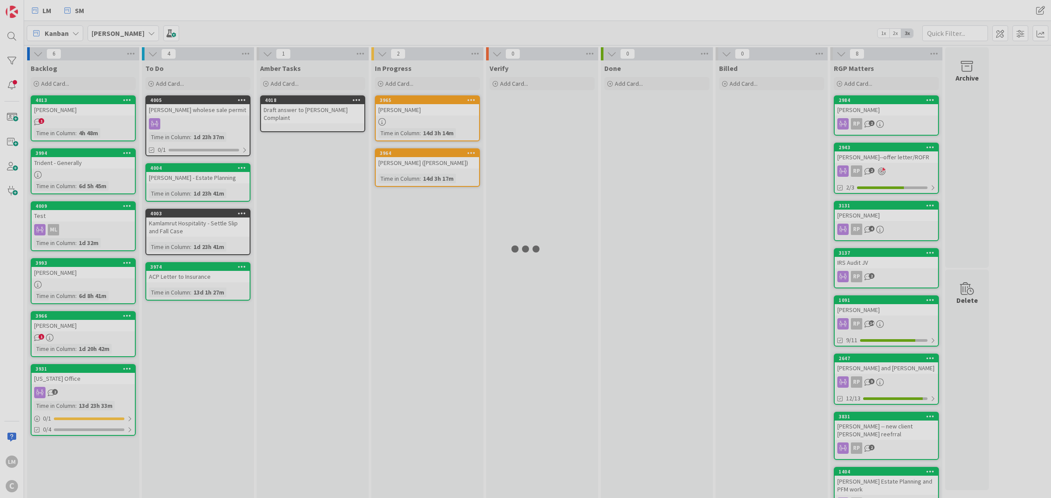
click at [434, 104] on div at bounding box center [525, 249] width 1051 height 498
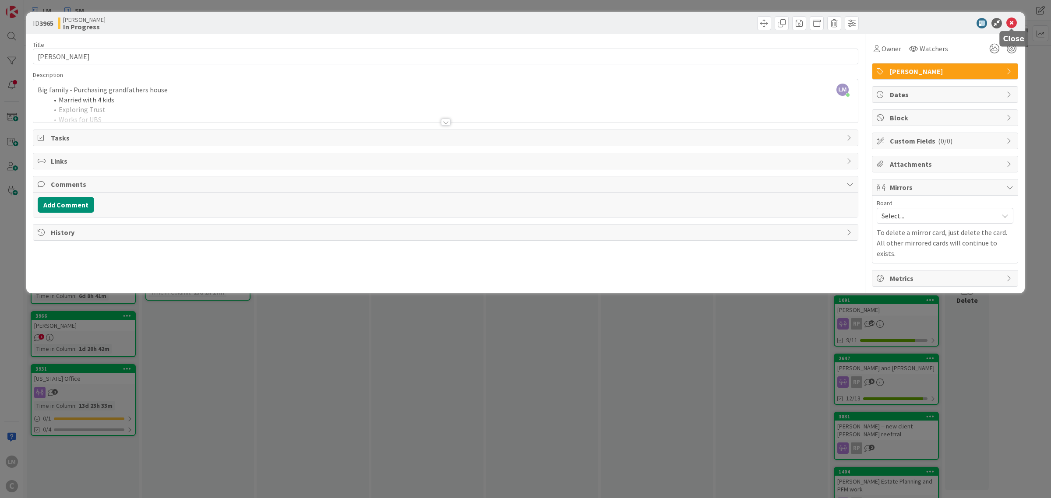
click at [524, 20] on icon at bounding box center [1011, 23] width 11 height 11
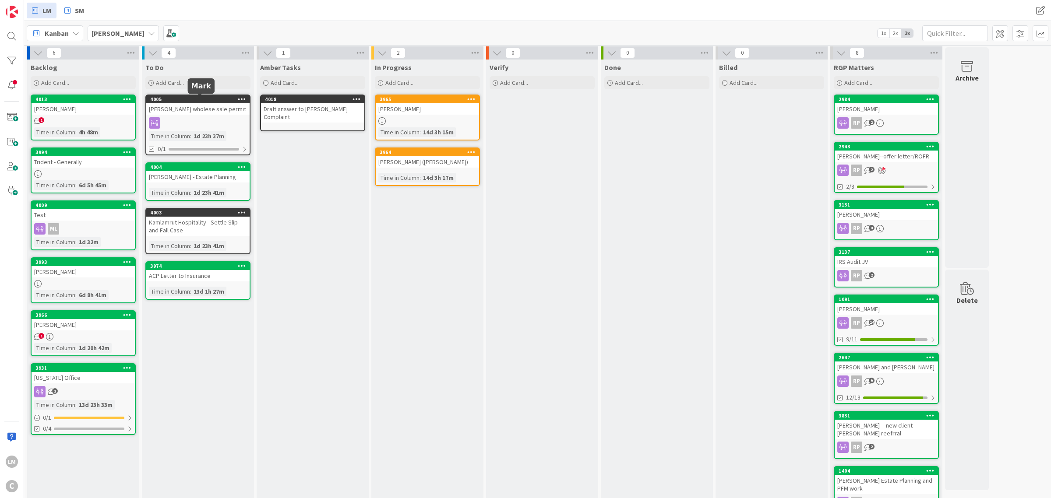
scroll to position [1, 0]
click at [183, 166] on div "4004" at bounding box center [199, 167] width 99 height 6
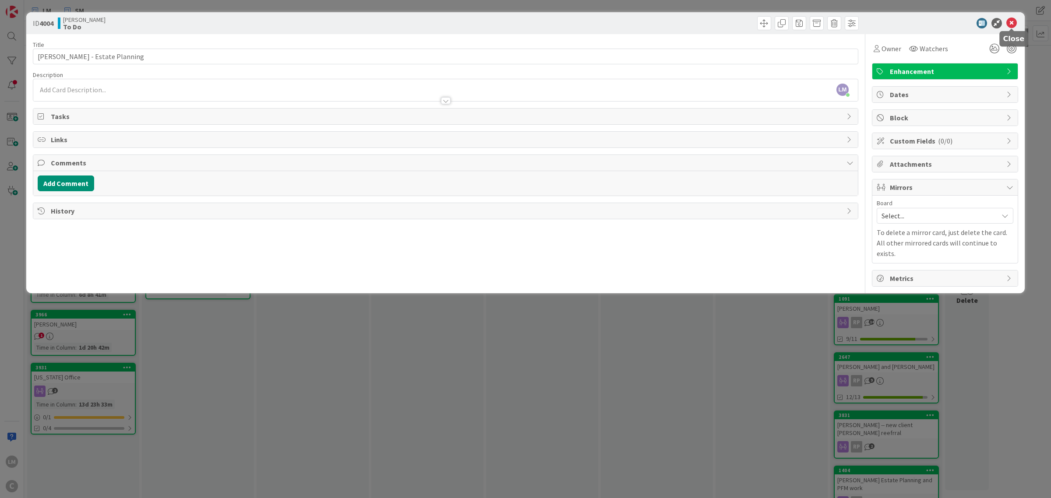
click at [524, 25] on icon at bounding box center [1011, 23] width 11 height 11
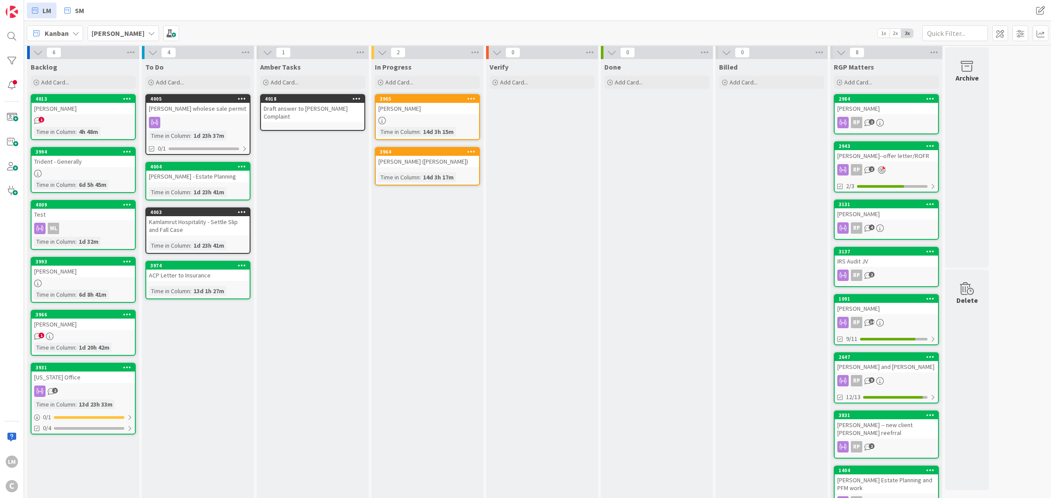
click at [223, 185] on link "4004 Move to Top Move to Bottom Assign Labels... Assign Tokens... Link Card... …" at bounding box center [197, 181] width 105 height 39
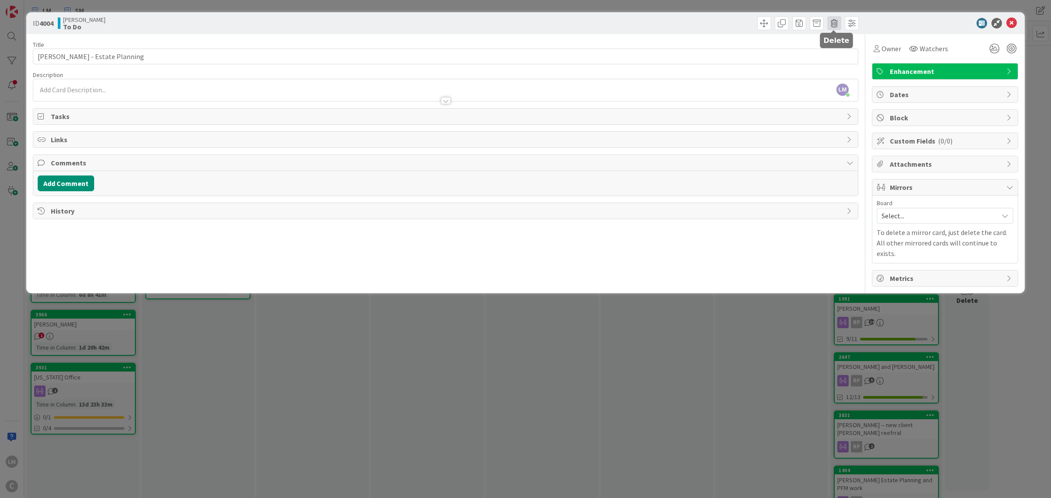
click at [524, 25] on span at bounding box center [834, 23] width 14 height 14
click at [524, 61] on button "Delete" at bounding box center [848, 64] width 33 height 16
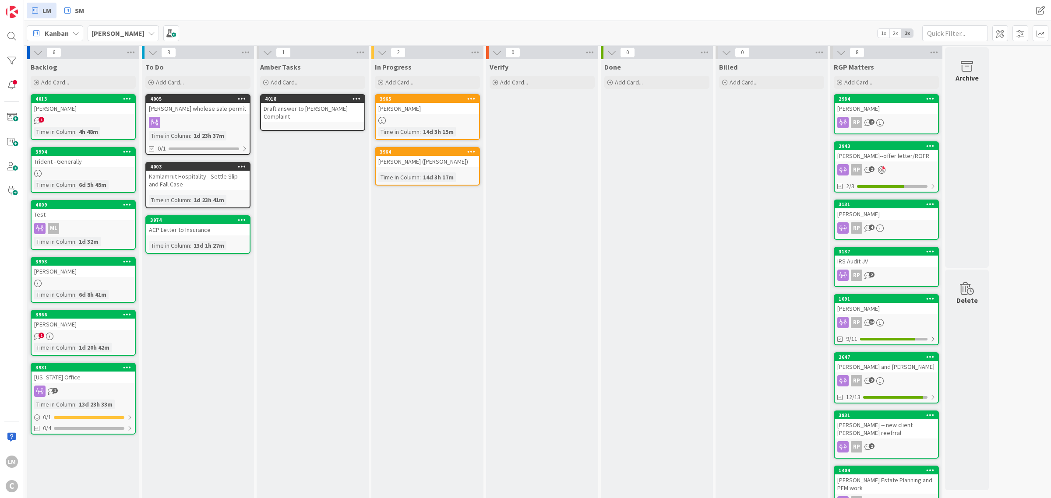
click at [80, 107] on div "[PERSON_NAME]" at bounding box center [83, 108] width 103 height 11
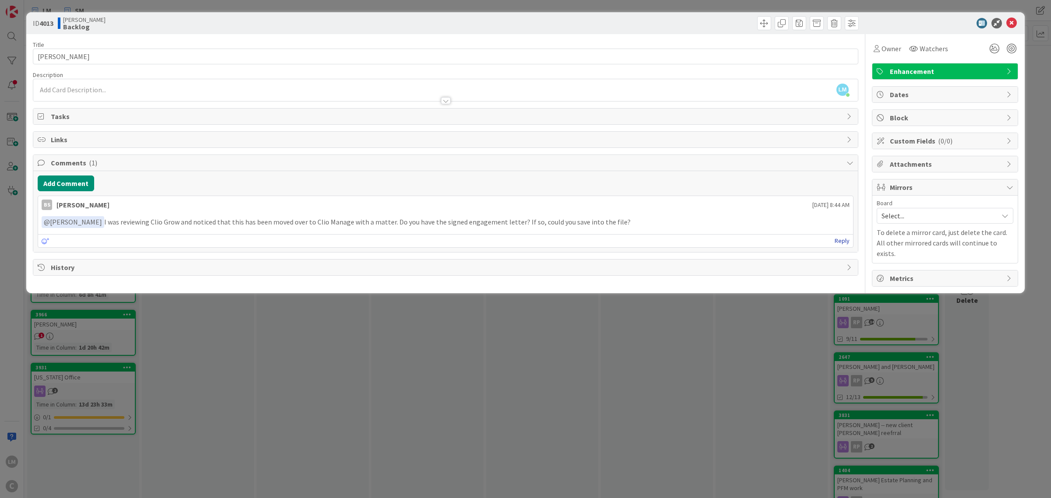
click at [524, 239] on link "Reply" at bounding box center [842, 241] width 15 height 11
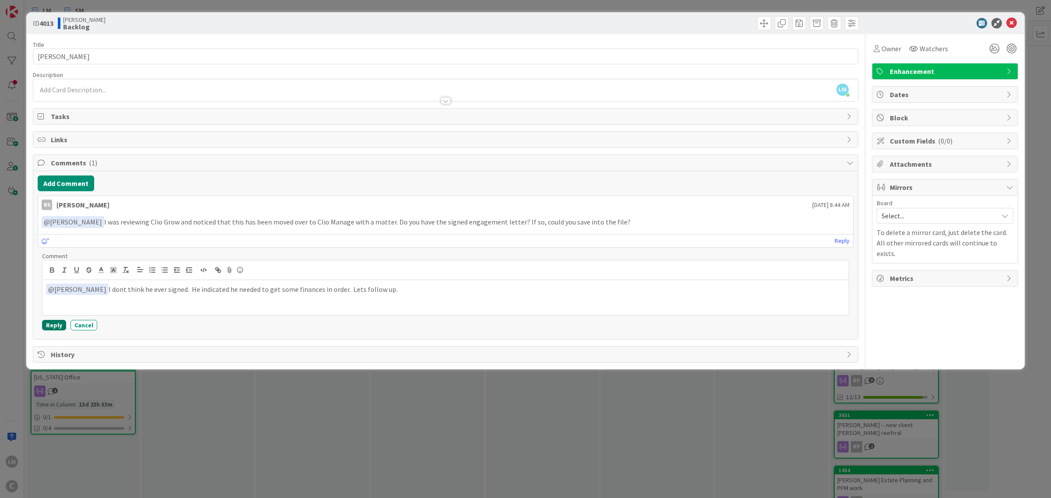
click at [55, 327] on button "Reply" at bounding box center [54, 325] width 24 height 11
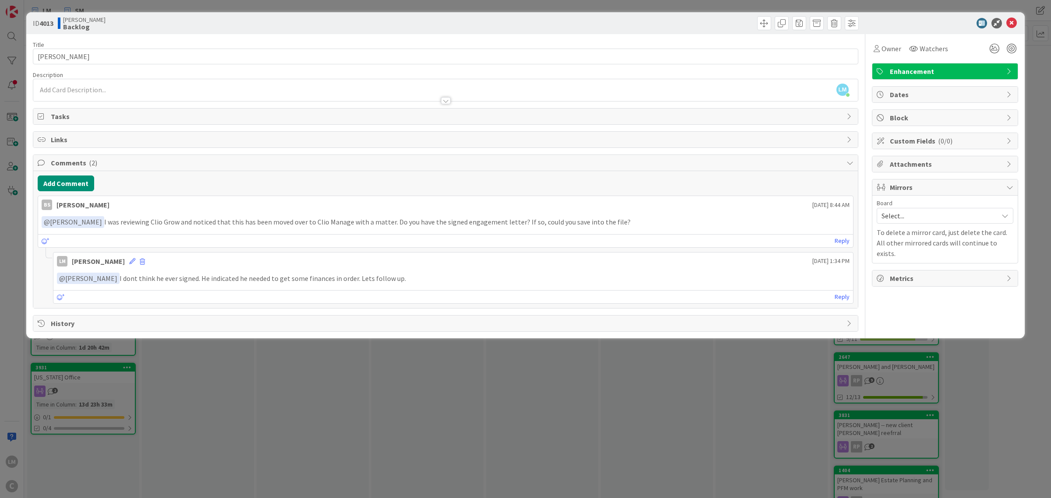
click at [350, 394] on div "ID 4013 [PERSON_NAME] Backlog Title 11 / 128 [PERSON_NAME] Description [PERSON_…" at bounding box center [525, 249] width 1051 height 498
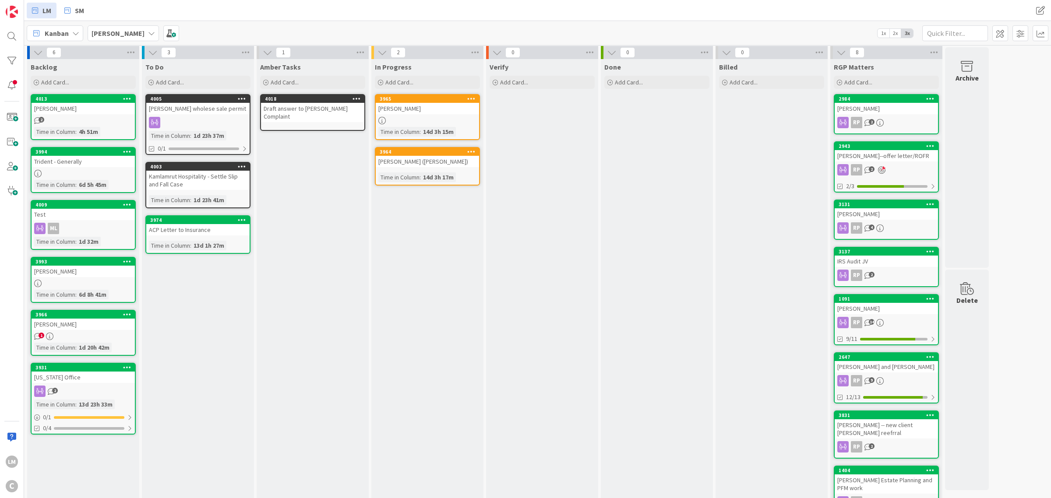
click at [127, 150] on icon at bounding box center [127, 151] width 8 height 6
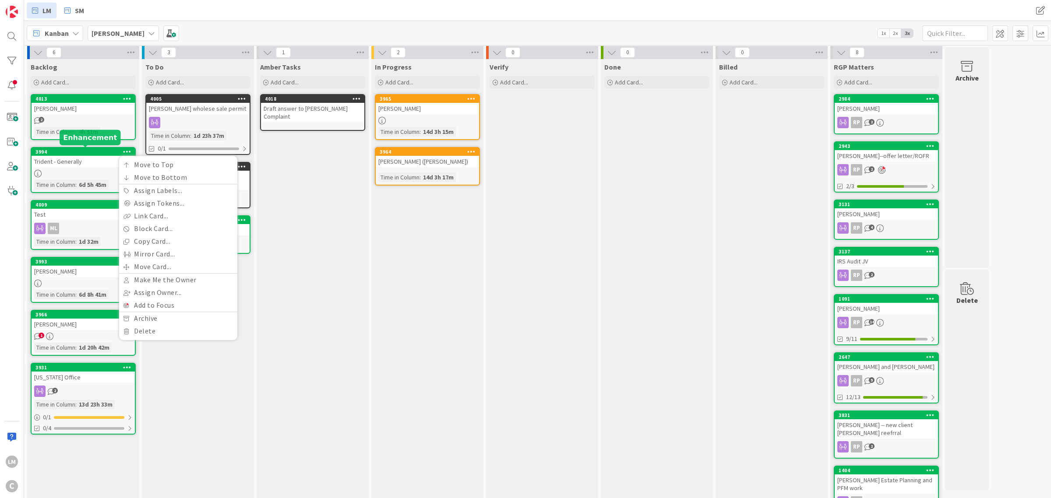
click at [89, 152] on div "3994" at bounding box center [84, 152] width 99 height 6
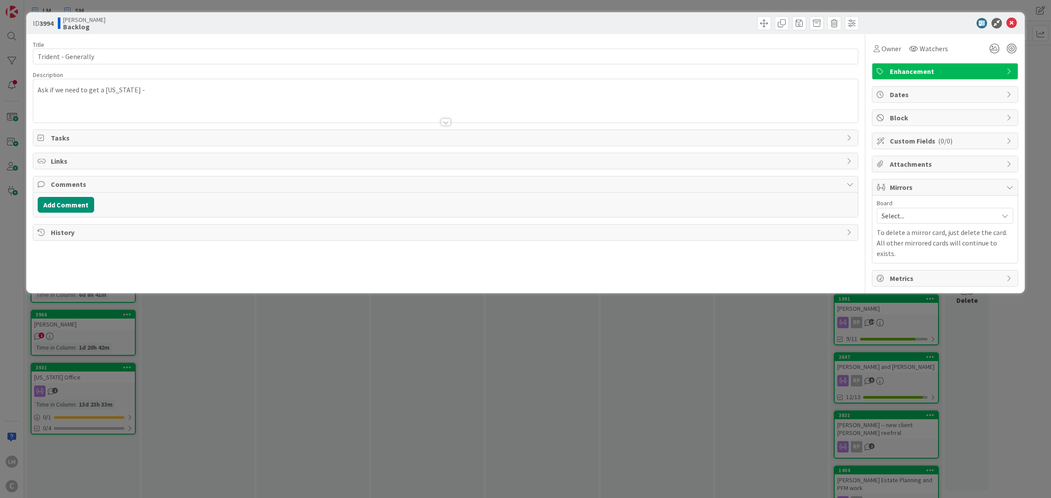
click at [524, 72] on span "Enhancement" at bounding box center [946, 71] width 112 height 11
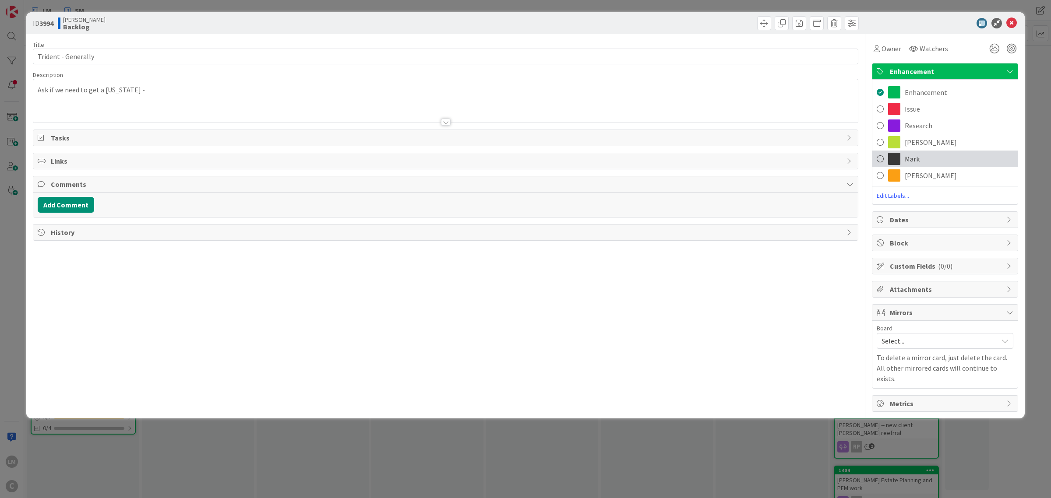
click at [524, 156] on div "Mark" at bounding box center [944, 159] width 145 height 17
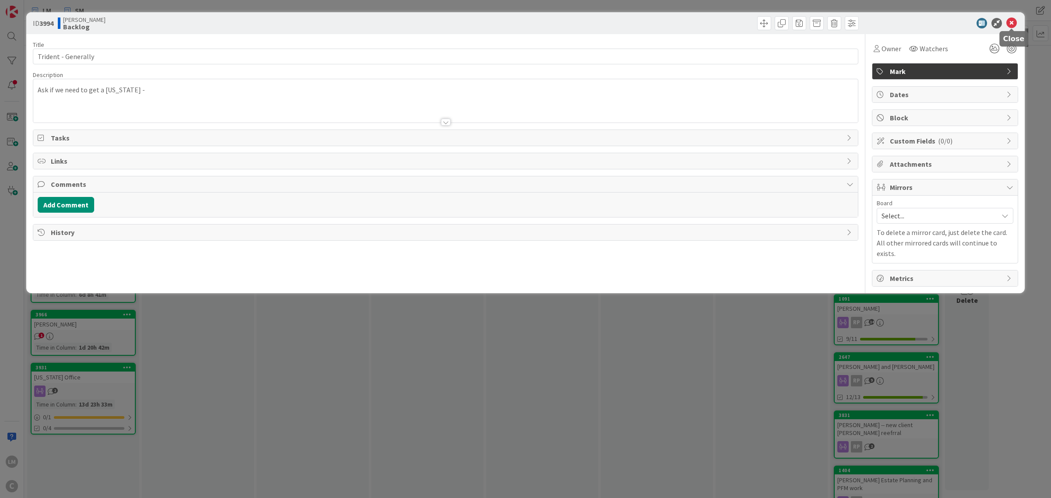
click at [524, 21] on icon at bounding box center [1011, 23] width 11 height 11
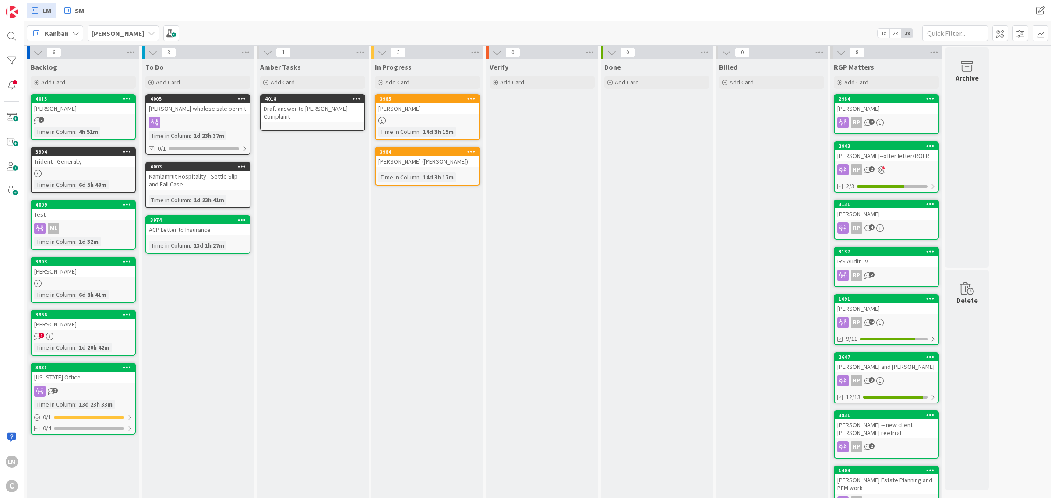
click at [91, 211] on div "Test" at bounding box center [83, 214] width 103 height 11
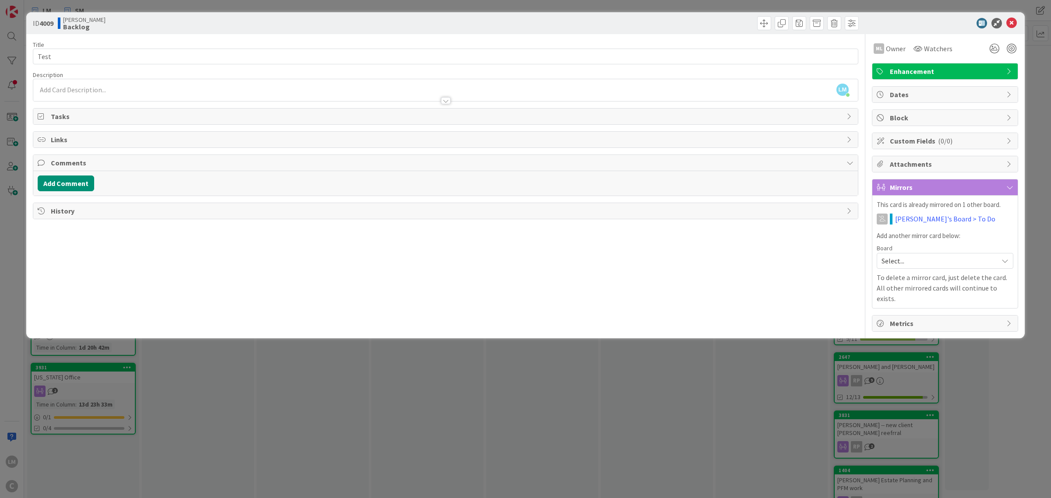
click at [524, 66] on span "Enhancement" at bounding box center [946, 71] width 112 height 11
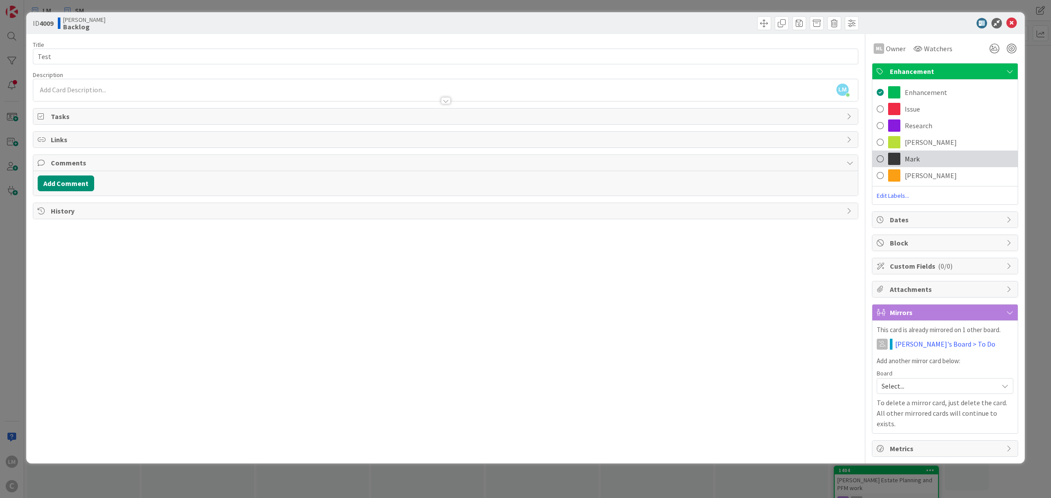
click at [524, 155] on span at bounding box center [894, 159] width 12 height 12
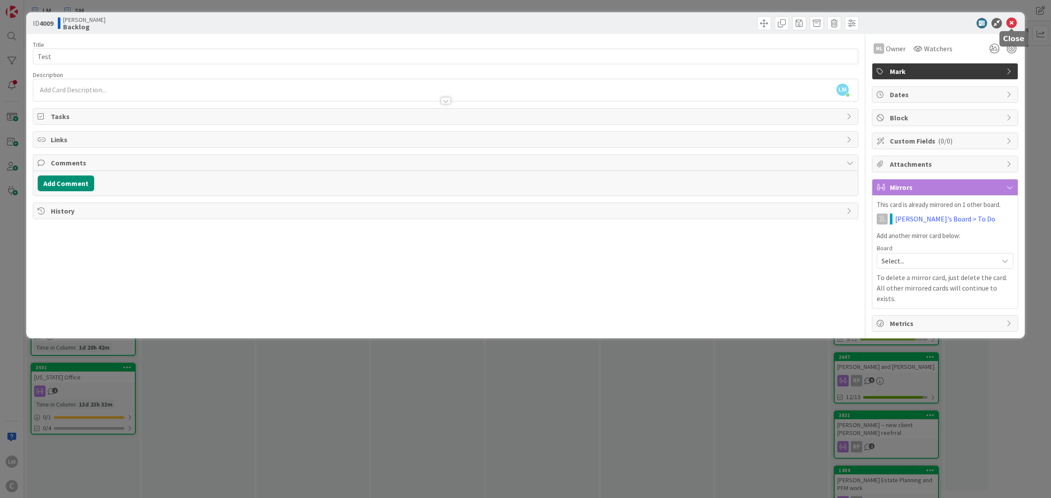
click at [524, 23] on icon at bounding box center [1011, 23] width 11 height 11
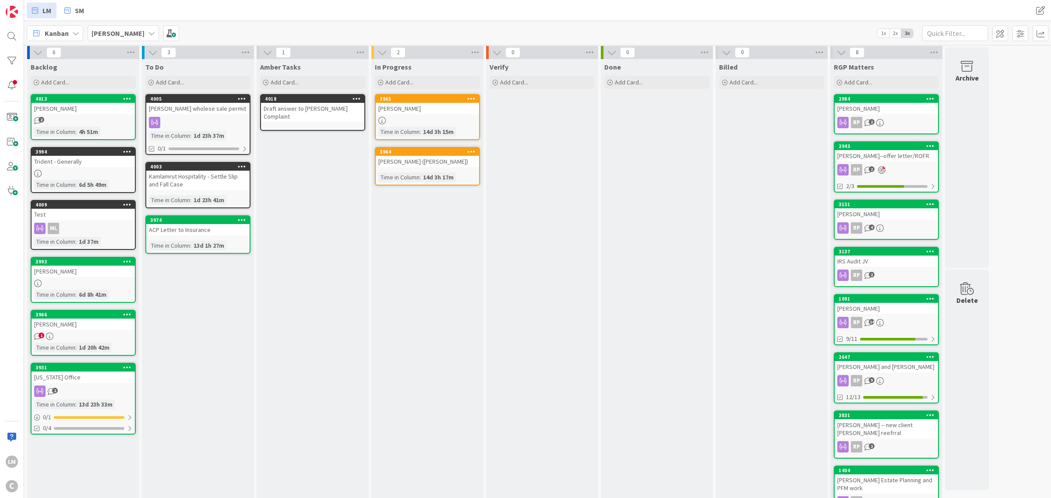
click at [96, 327] on div "[PERSON_NAME]" at bounding box center [83, 324] width 103 height 11
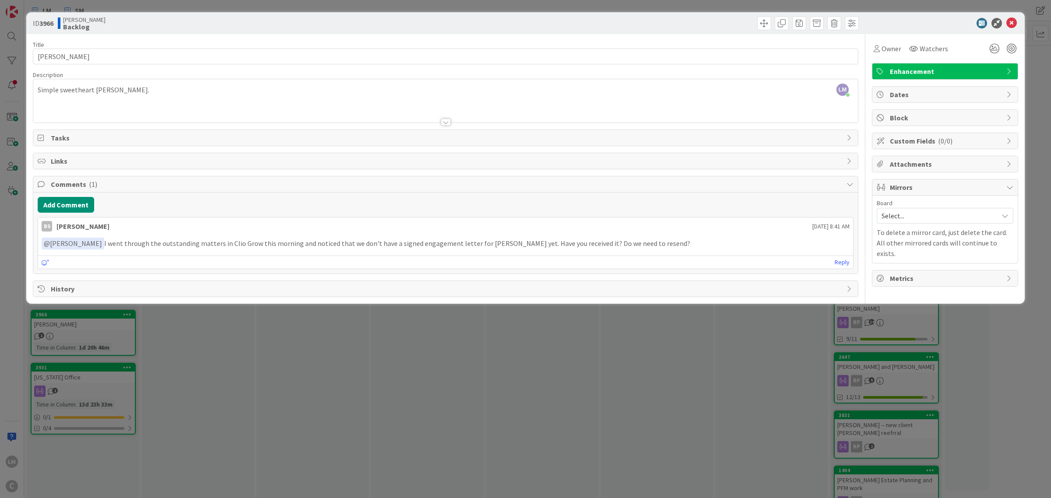
click at [524, 69] on span "Enhancement" at bounding box center [946, 71] width 112 height 11
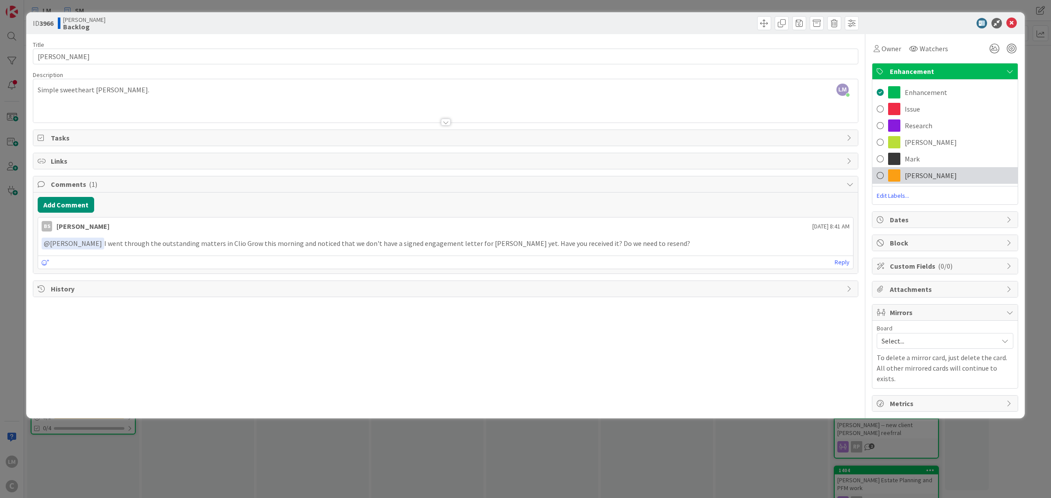
click at [524, 173] on span at bounding box center [894, 175] width 12 height 12
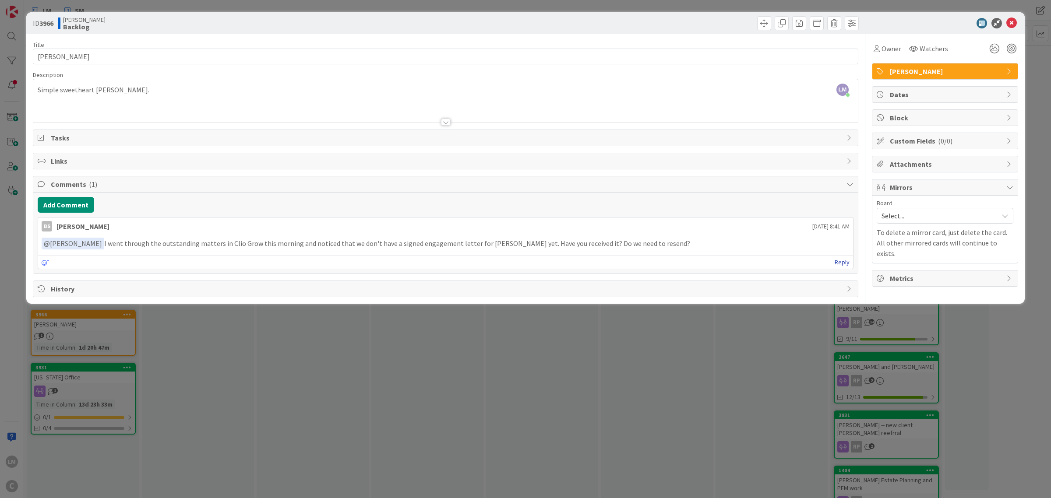
click at [524, 263] on link "Reply" at bounding box center [842, 262] width 15 height 11
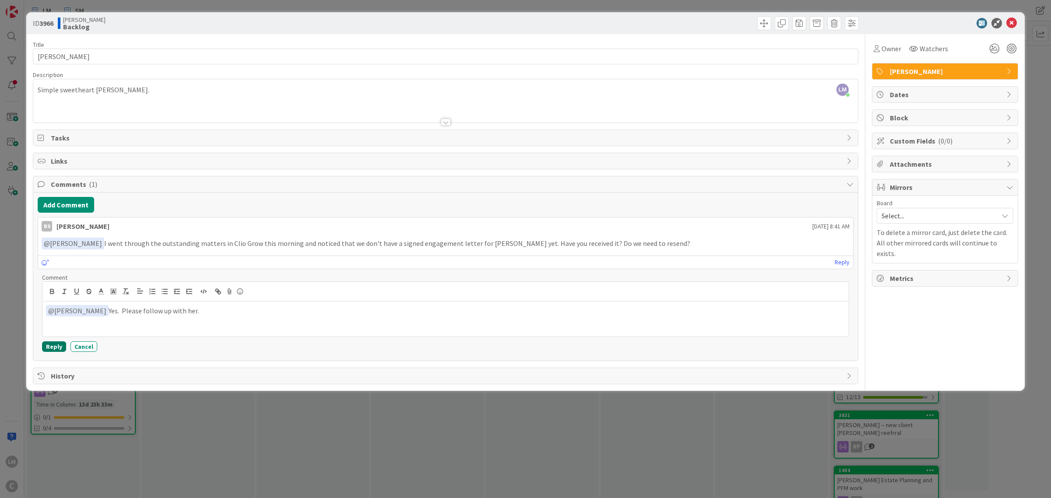
click at [49, 352] on button "Reply" at bounding box center [54, 347] width 24 height 11
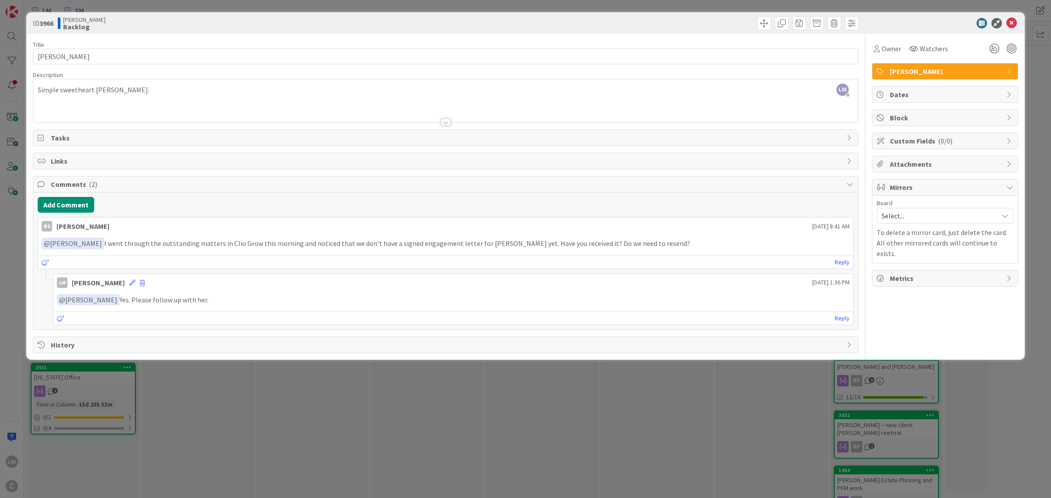
click at [192, 413] on div "ID 3966 [PERSON_NAME] Backlog Title 14 / 128 [PERSON_NAME] Description [PERSON_…" at bounding box center [525, 249] width 1051 height 498
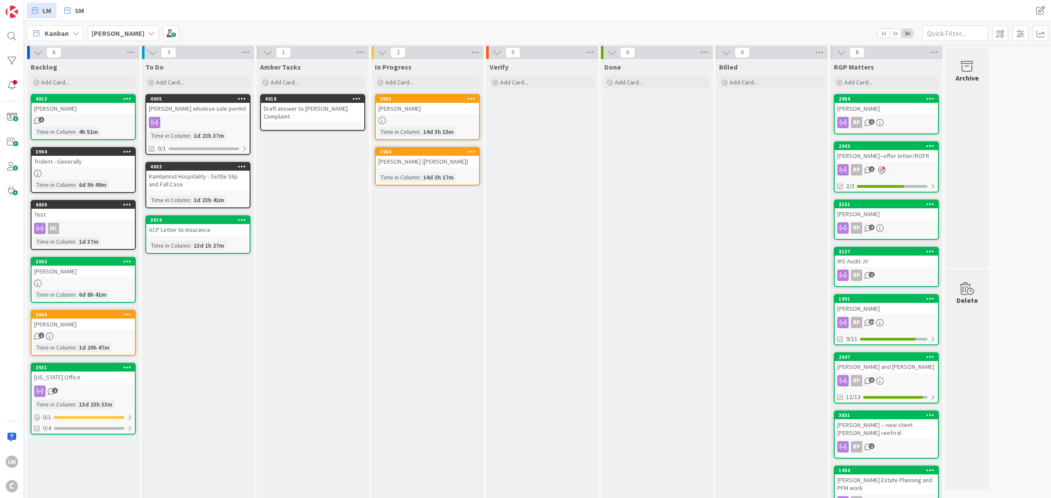
click at [109, 376] on div "[US_STATE] Office" at bounding box center [83, 377] width 103 height 11
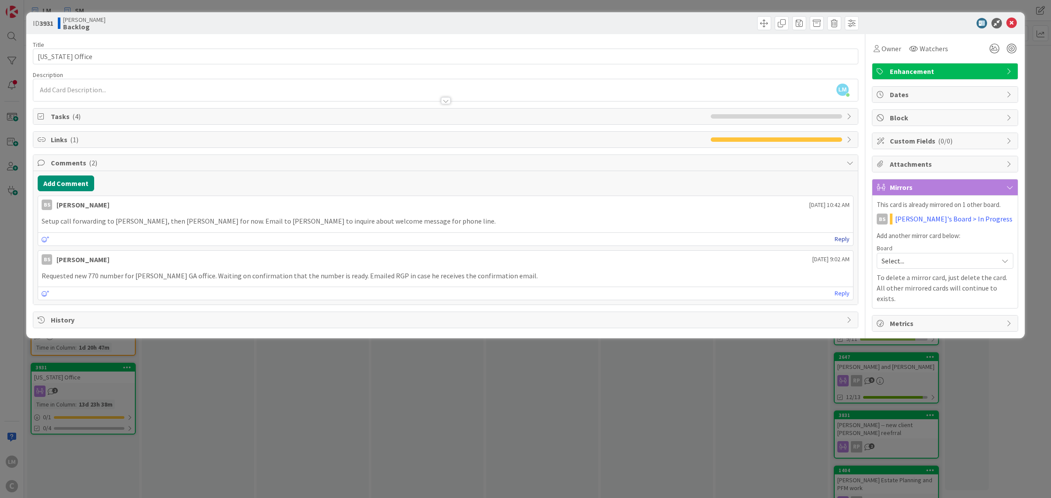
click at [524, 238] on link "Reply" at bounding box center [842, 239] width 15 height 11
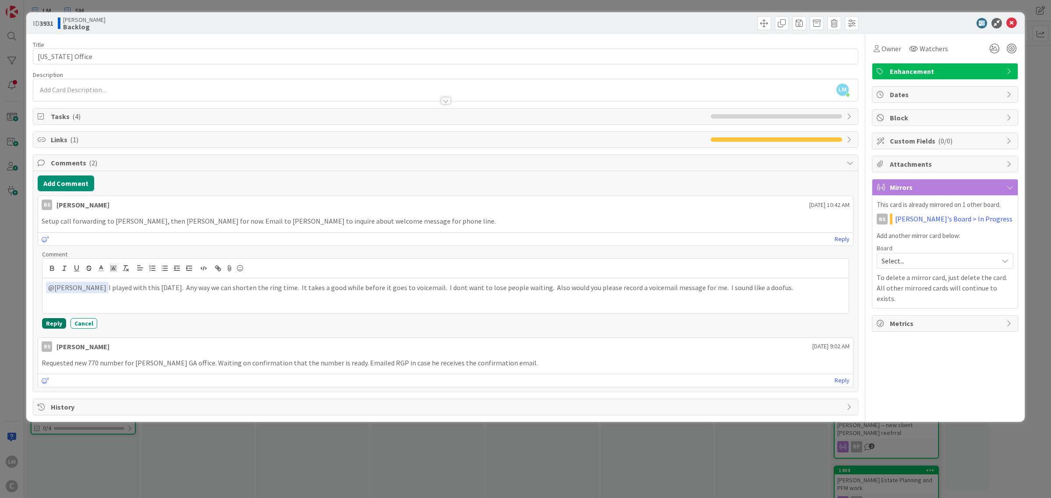
click at [48, 323] on button "Reply" at bounding box center [54, 323] width 24 height 11
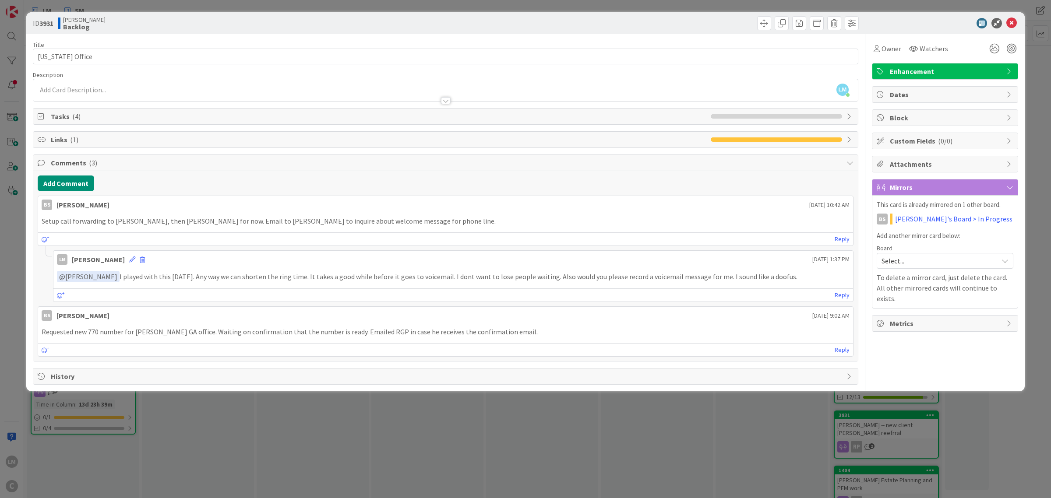
click at [253, 426] on div "ID 3931 [PERSON_NAME] Backlog Title 14 / 128 [US_STATE] Office Description [PER…" at bounding box center [525, 249] width 1051 height 498
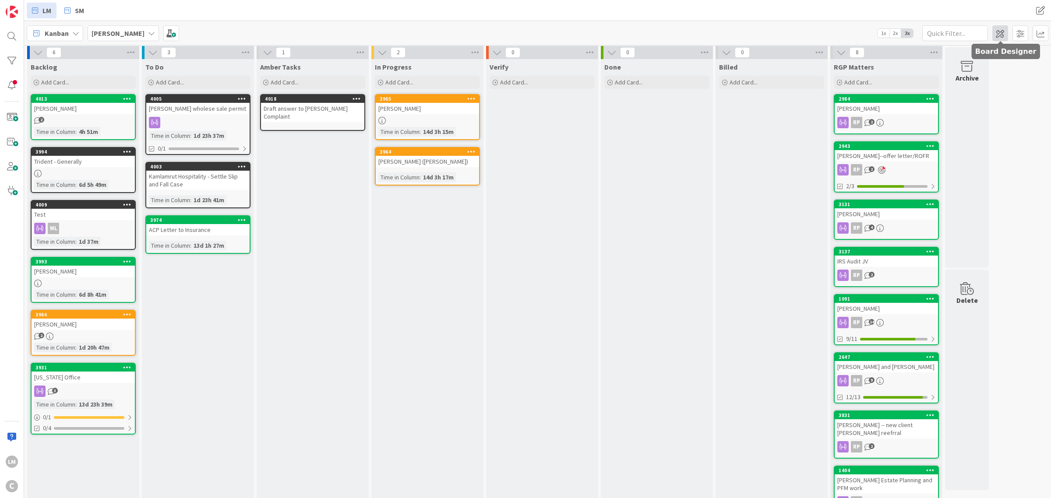
click at [524, 33] on span at bounding box center [1000, 33] width 16 height 16
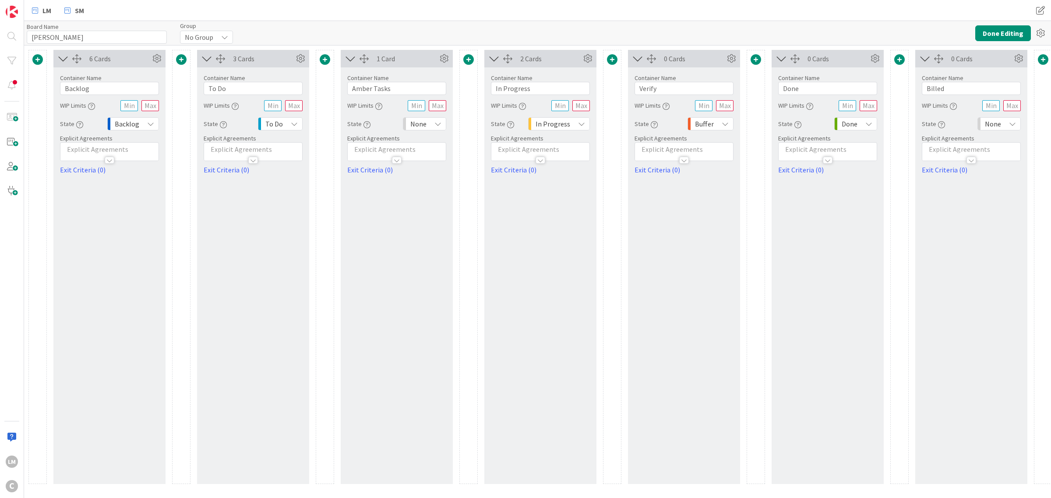
scroll to position [0, 149]
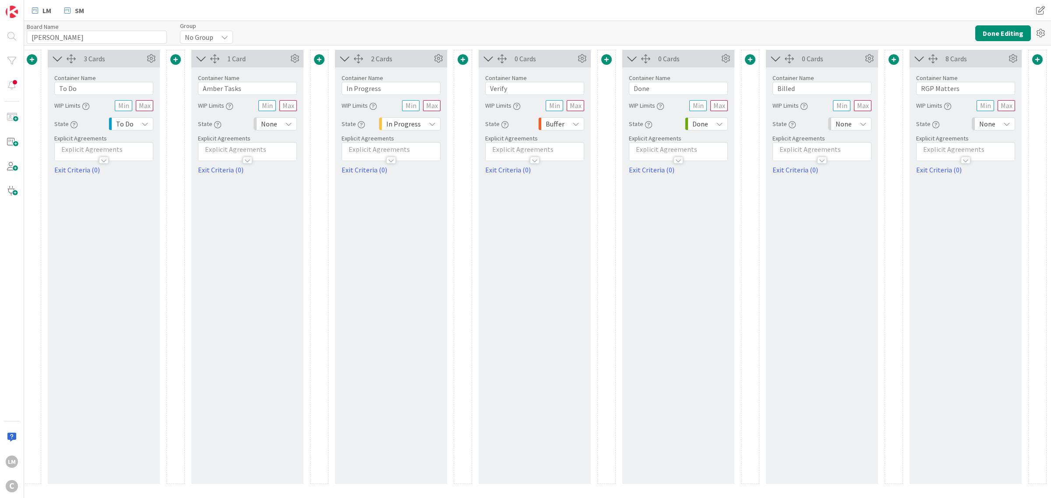
click at [524, 56] on span at bounding box center [894, 59] width 11 height 11
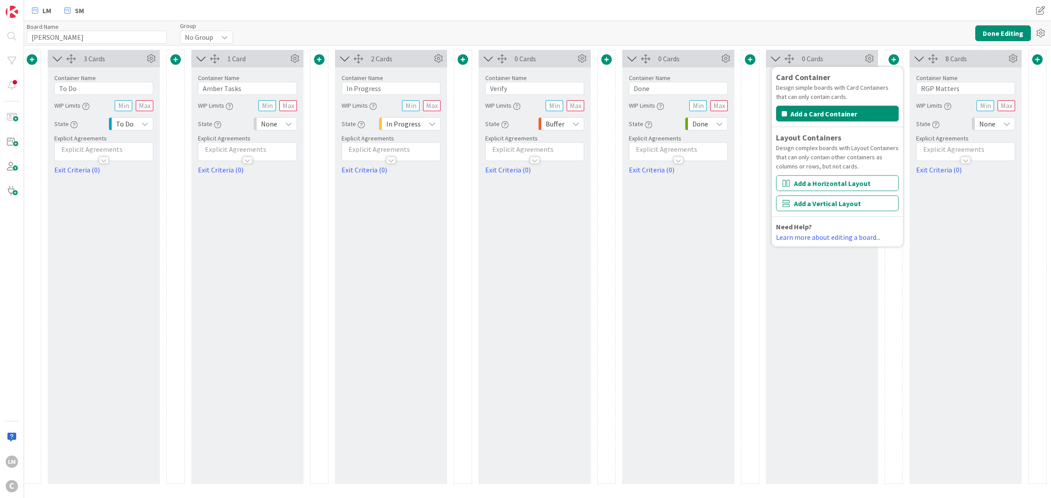
click at [524, 122] on div "Card Container Design simple boards with Card Containers that can only contain …" at bounding box center [837, 156] width 123 height 171
click at [524, 110] on button "Add a Card Container" at bounding box center [837, 114] width 123 height 16
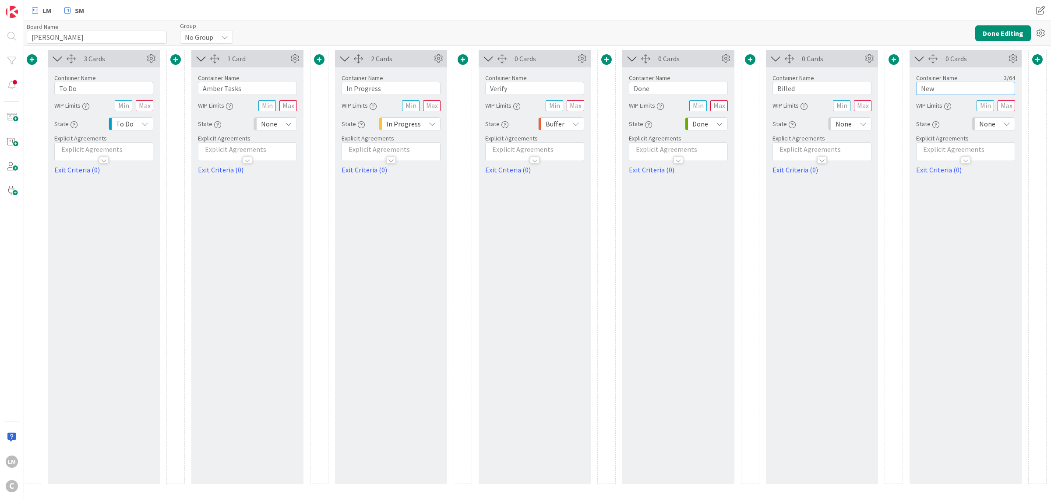
click at [524, 94] on input "New" at bounding box center [965, 88] width 99 height 13
type input "N"
type input "Admin"
click at [524, 29] on button "Done Editing" at bounding box center [1003, 33] width 56 height 16
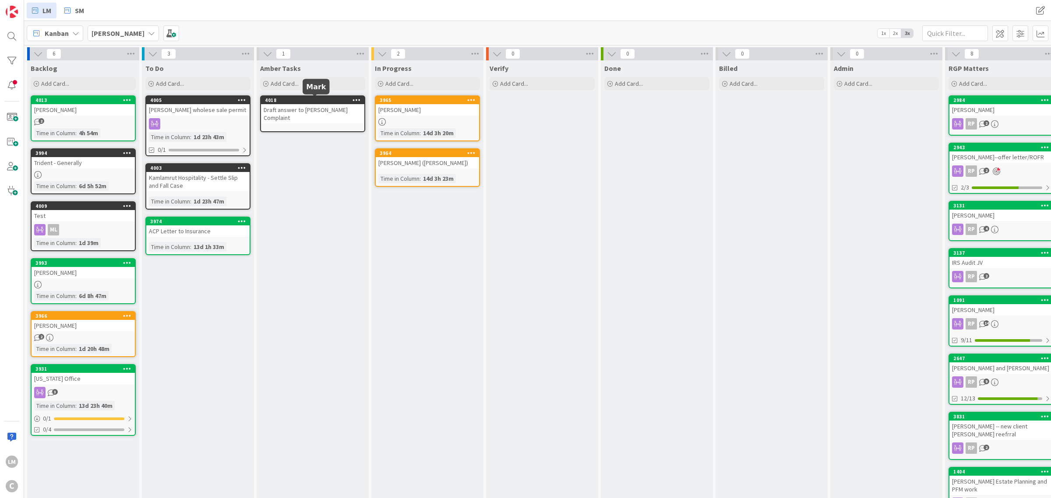
click at [303, 110] on div "Draft answer to [PERSON_NAME] Complaint" at bounding box center [312, 113] width 103 height 19
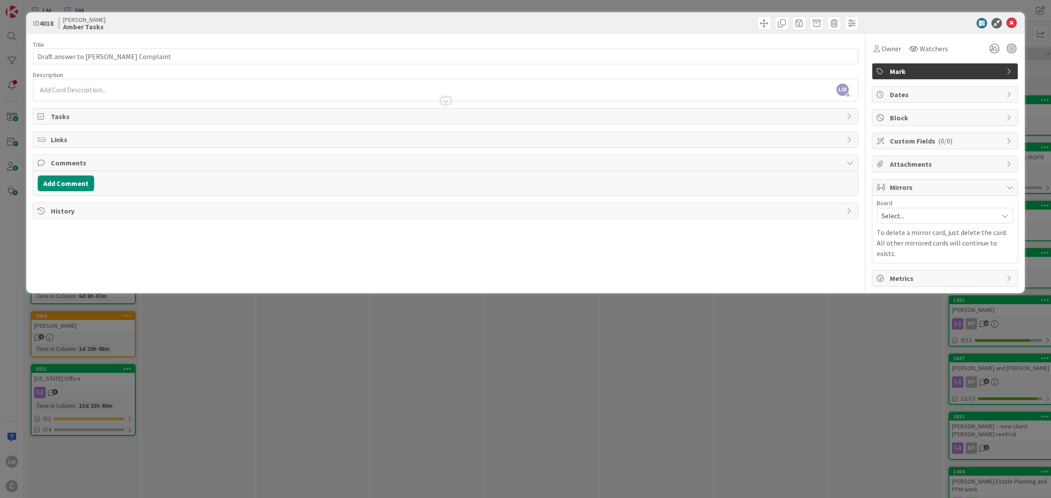
click at [524, 220] on span "Select..." at bounding box center [938, 216] width 112 height 12
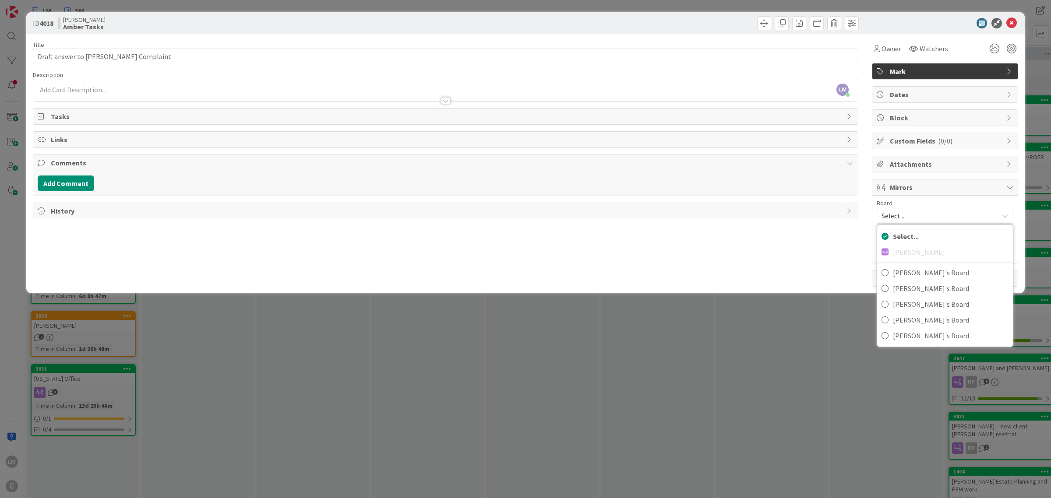
click at [524, 307] on div "ID 4018 [PERSON_NAME] [PERSON_NAME] Tasks Title 39 / 128 Draft answer to [PERSO…" at bounding box center [525, 249] width 1051 height 498
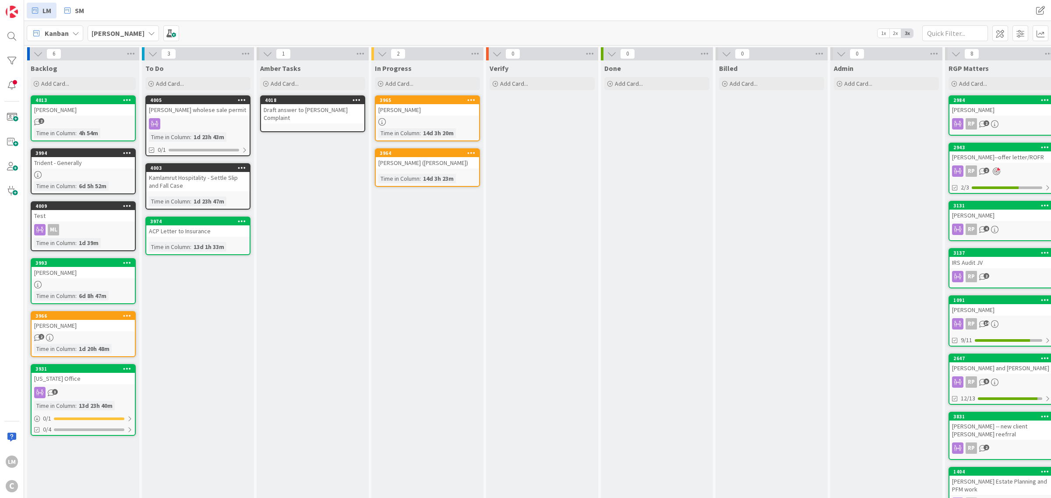
click at [99, 320] on div "[PERSON_NAME]" at bounding box center [83, 325] width 103 height 11
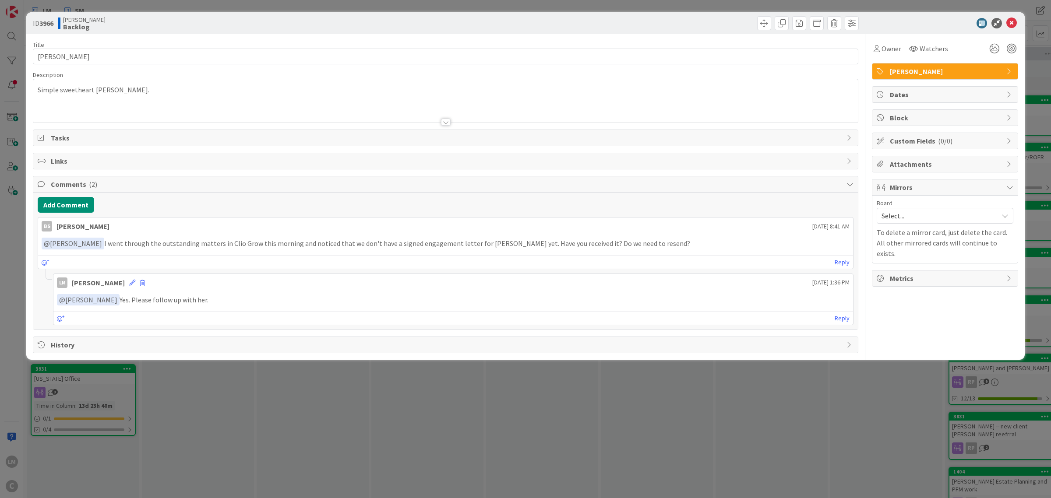
click at [384, 395] on div "ID 3966 [PERSON_NAME] Backlog Title 14 / 128 [PERSON_NAME] Description Simple s…" at bounding box center [525, 249] width 1051 height 498
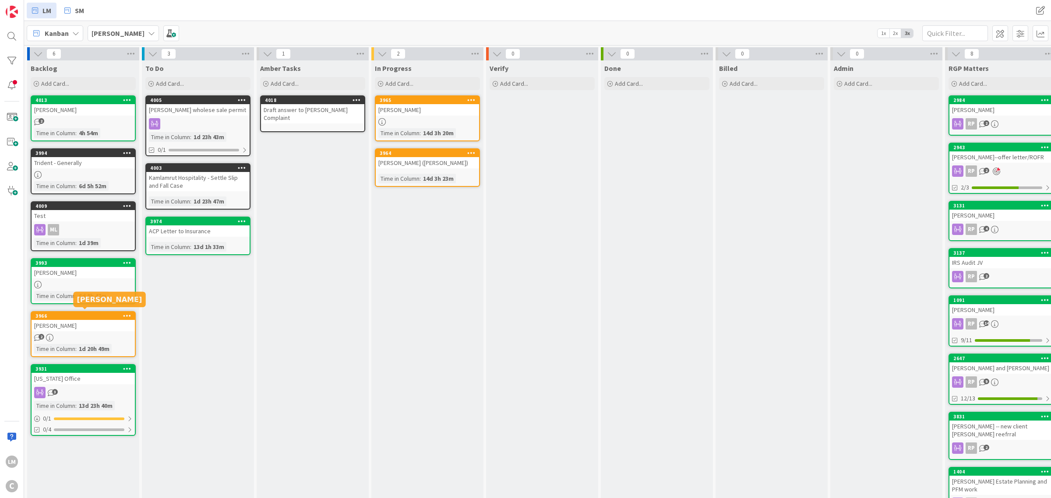
click at [82, 316] on div "3966" at bounding box center [84, 316] width 99 height 6
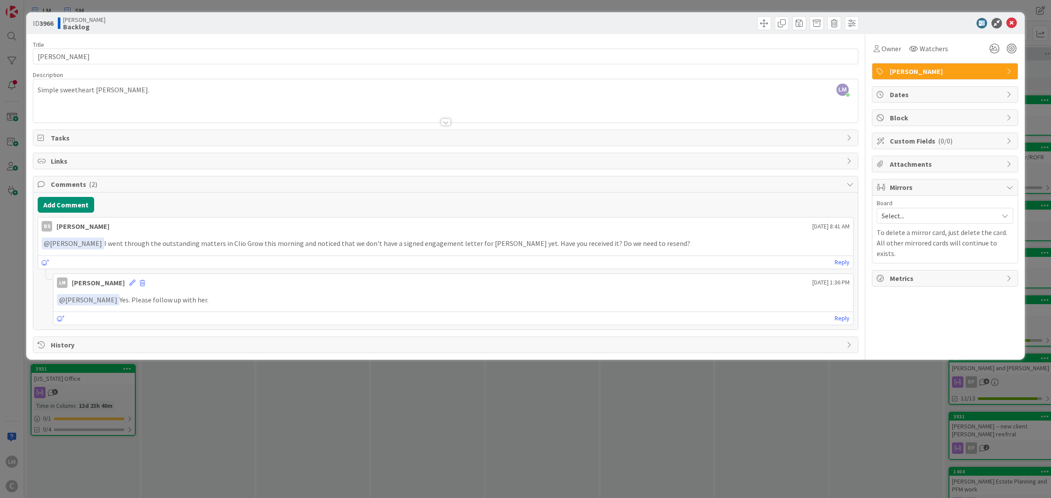
click at [232, 397] on div "ID 3966 [PERSON_NAME] Backlog Title 14 / 128 [PERSON_NAME] Description [PERSON_…" at bounding box center [525, 249] width 1051 height 498
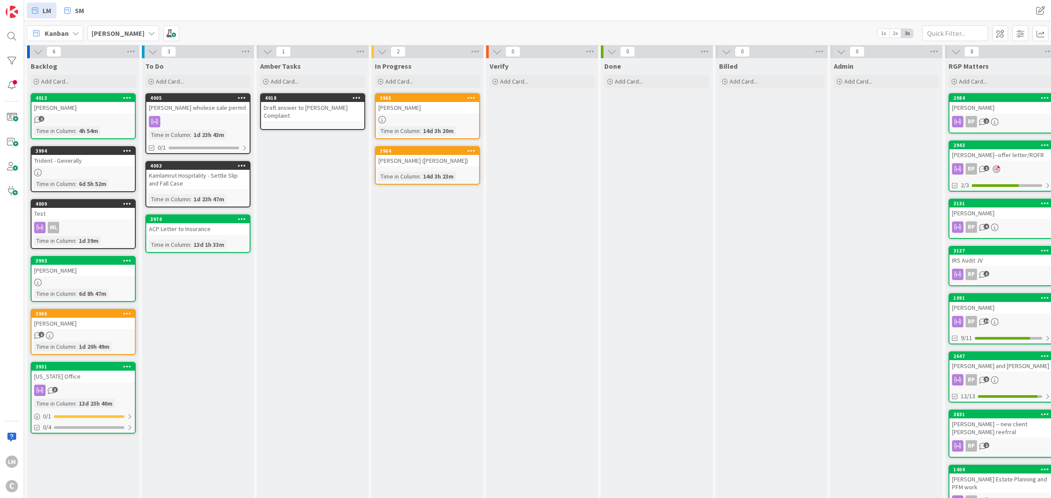
scroll to position [4, 0]
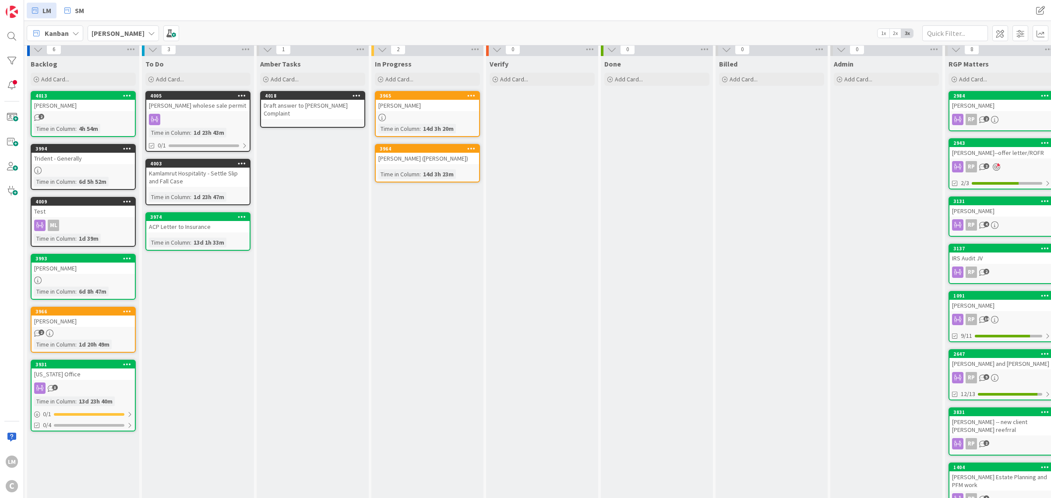
click at [83, 383] on div "3" at bounding box center [83, 388] width 103 height 11
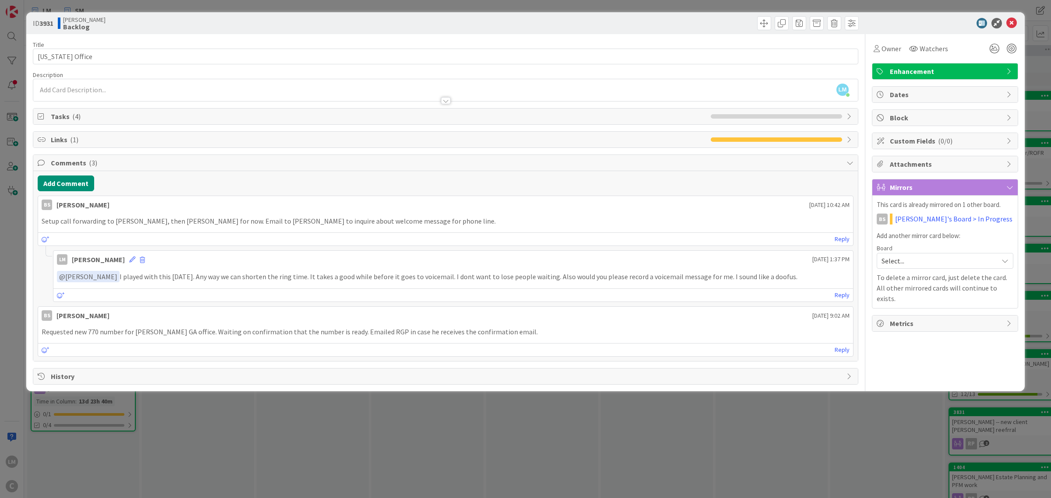
click at [250, 427] on div "ID 3931 [PERSON_NAME] Backlog Title 14 / 128 [US_STATE] Office Description [PER…" at bounding box center [525, 249] width 1051 height 498
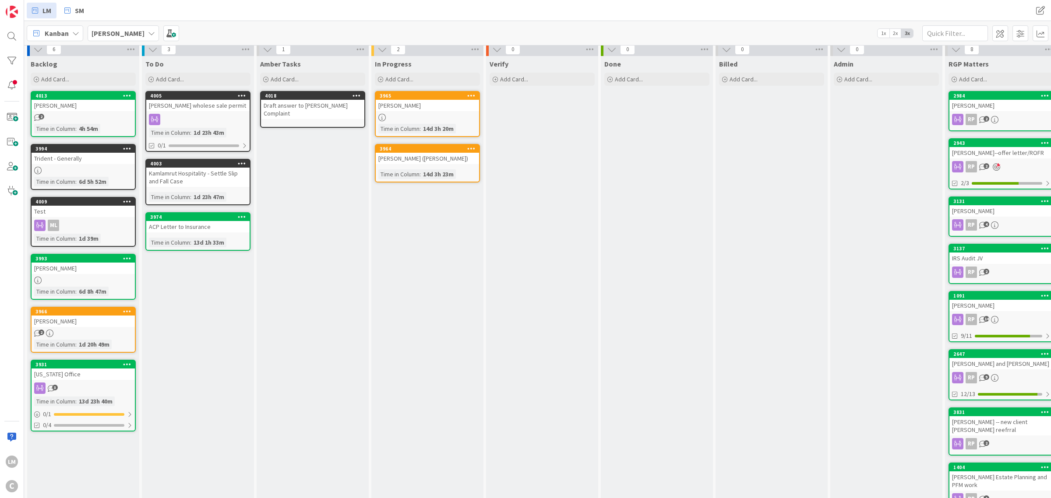
scroll to position [5, 0]
click at [46, 111] on link "4013 [PERSON_NAME] 2 Time in [GEOGRAPHIC_DATA] : 4h 54m" at bounding box center [83, 114] width 105 height 46
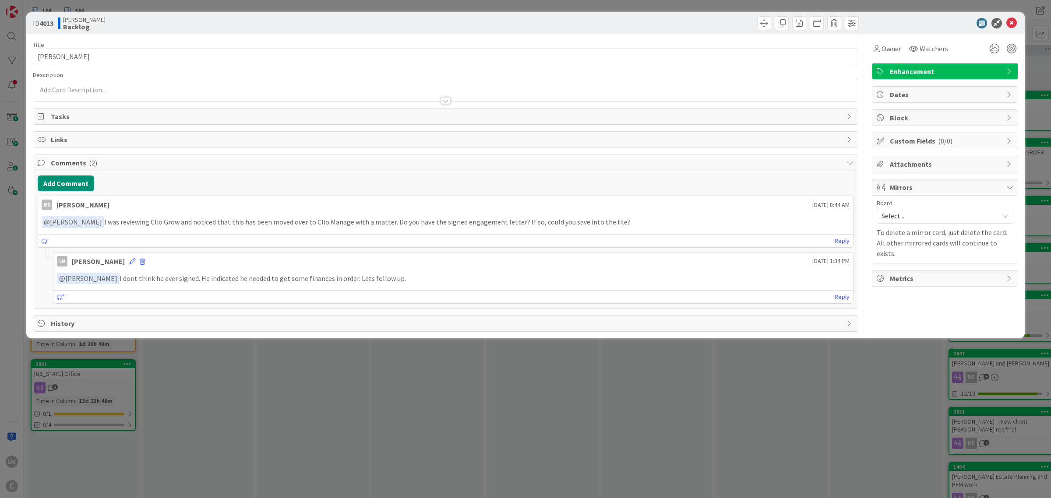
click at [311, 413] on div "ID 4013 [PERSON_NAME] Backlog Title 11 / 128 [PERSON_NAME] Description Owner Wa…" at bounding box center [525, 249] width 1051 height 498
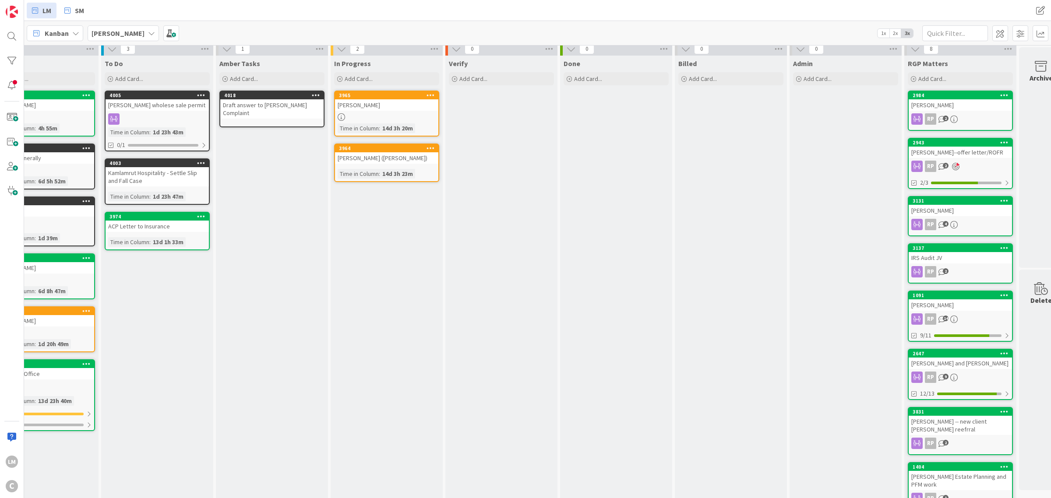
scroll to position [5, 63]
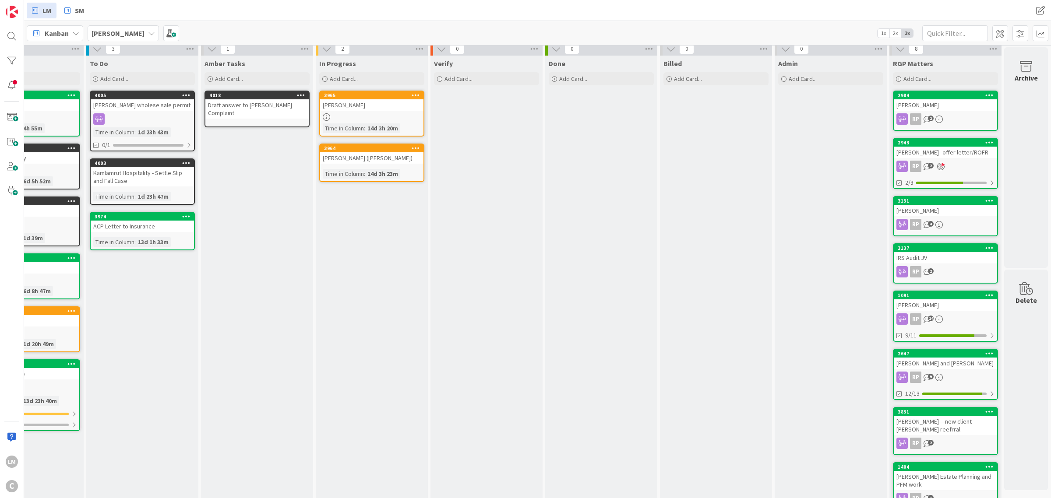
click at [524, 92] on div "2984" at bounding box center [945, 96] width 103 height 8
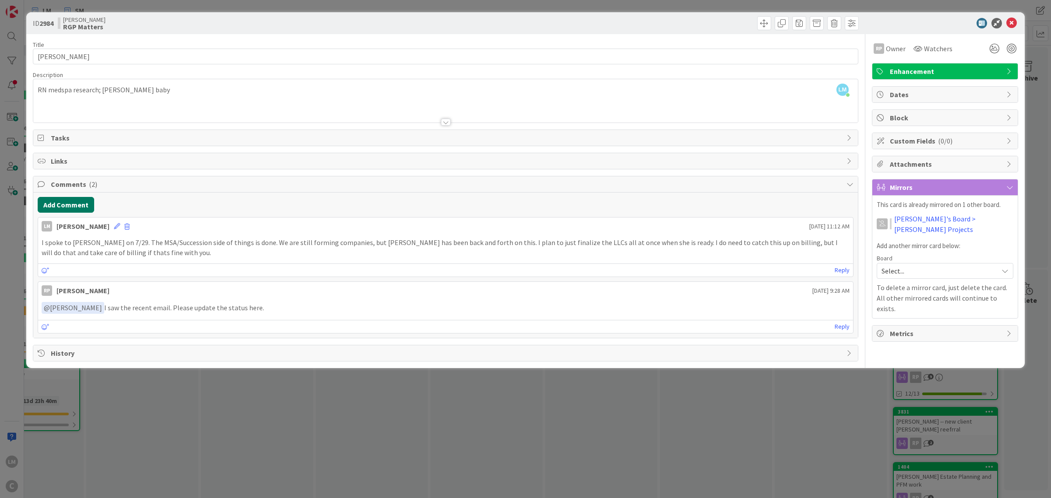
click at [64, 200] on button "Add Comment" at bounding box center [66, 205] width 56 height 16
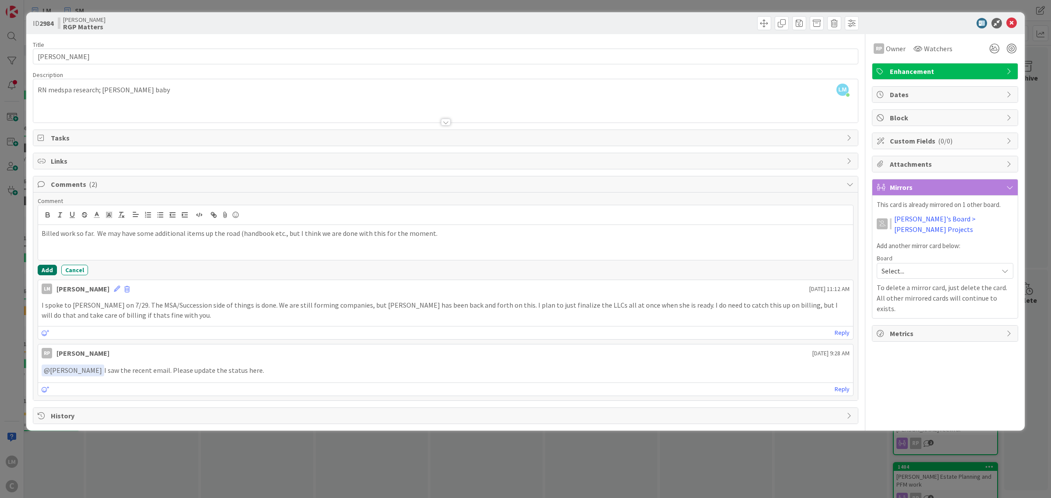
click at [51, 271] on button "Add" at bounding box center [47, 270] width 19 height 11
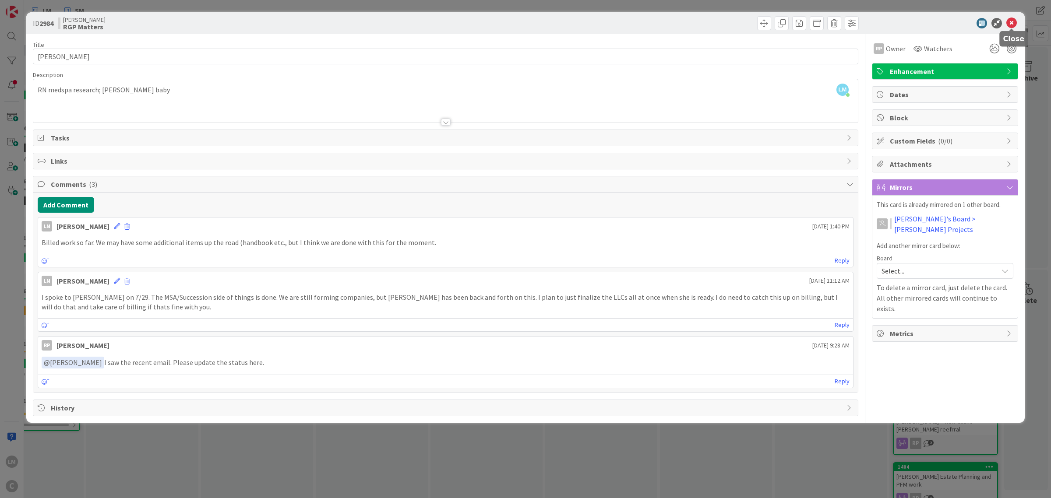
click at [524, 24] on icon at bounding box center [1011, 23] width 11 height 11
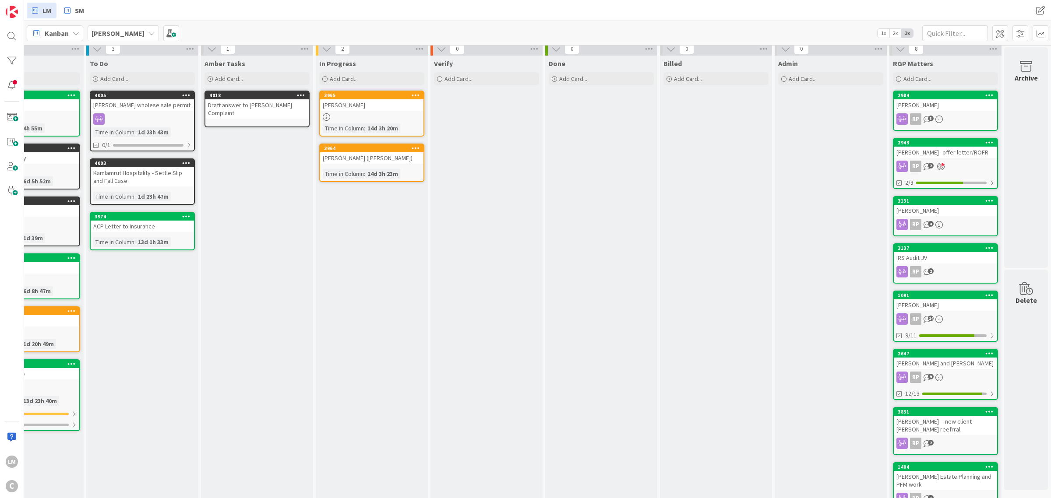
click at [524, 152] on div "[PERSON_NAME]--offer letter/ROFR" at bounding box center [945, 152] width 103 height 11
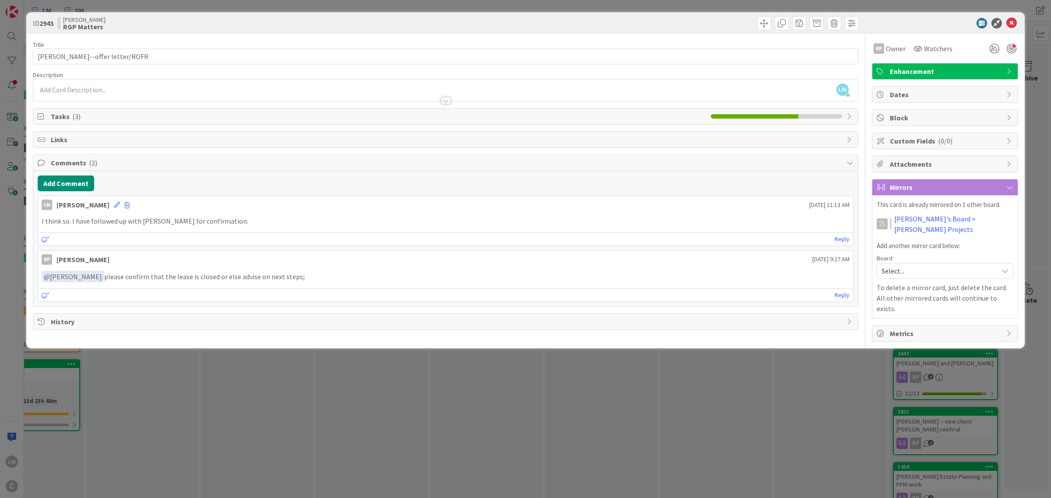
click at [62, 117] on span "Tasks ( 3 )" at bounding box center [379, 116] width 656 height 11
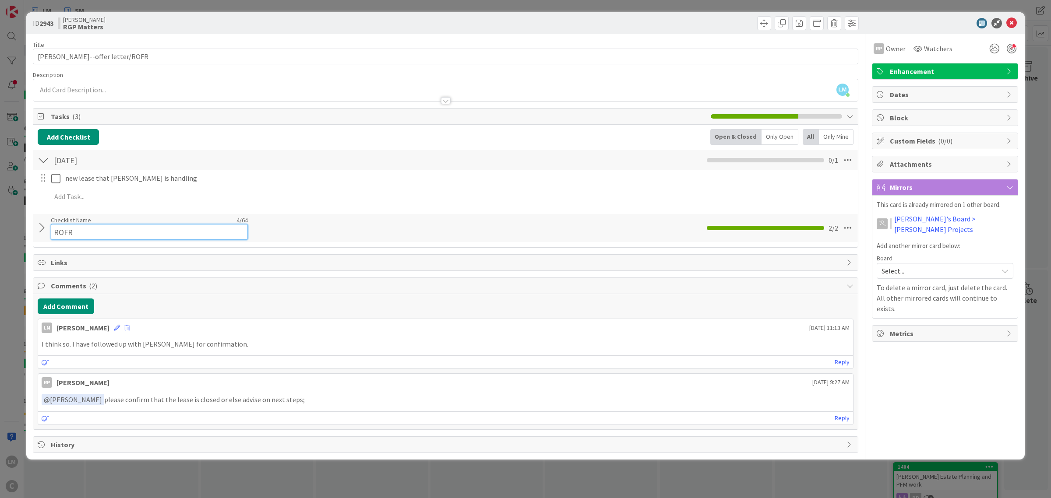
click at [55, 226] on input "ROFR" at bounding box center [149, 232] width 197 height 16
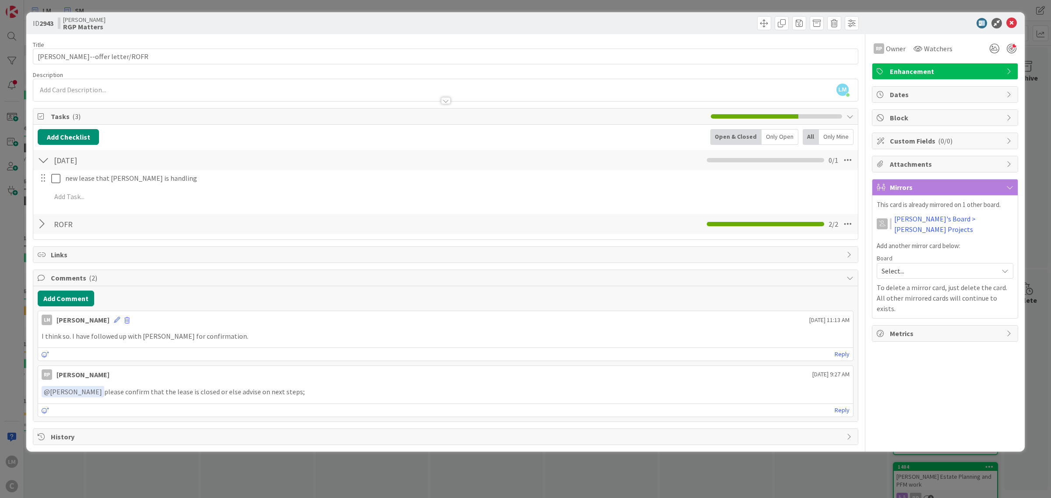
click at [47, 226] on div at bounding box center [43, 224] width 11 height 16
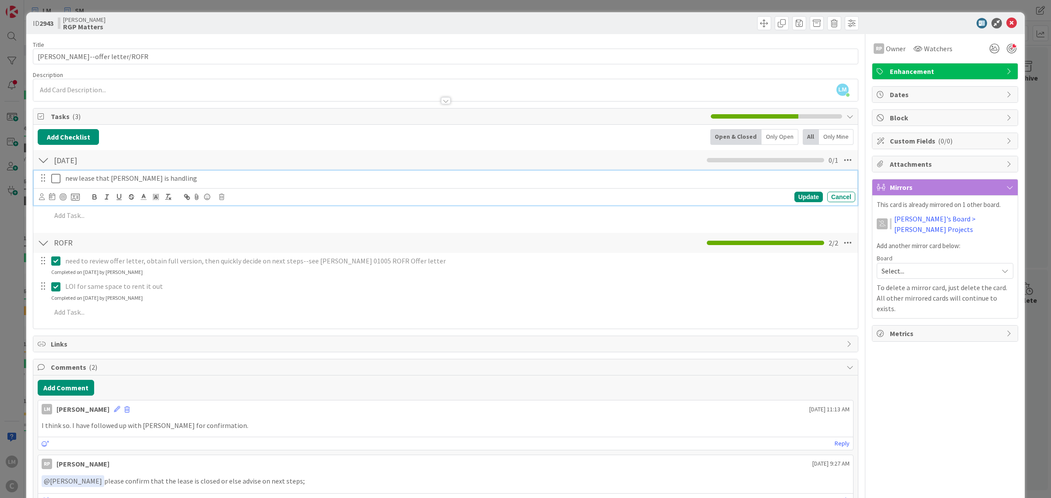
click at [56, 177] on icon at bounding box center [57, 178] width 13 height 11
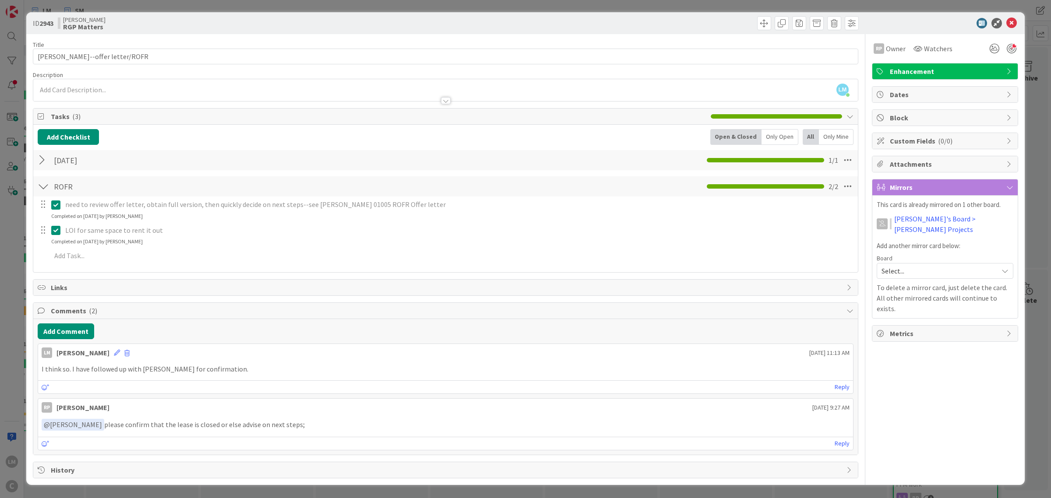
scroll to position [1, 0]
click at [68, 331] on button "Add Comment" at bounding box center [66, 332] width 56 height 16
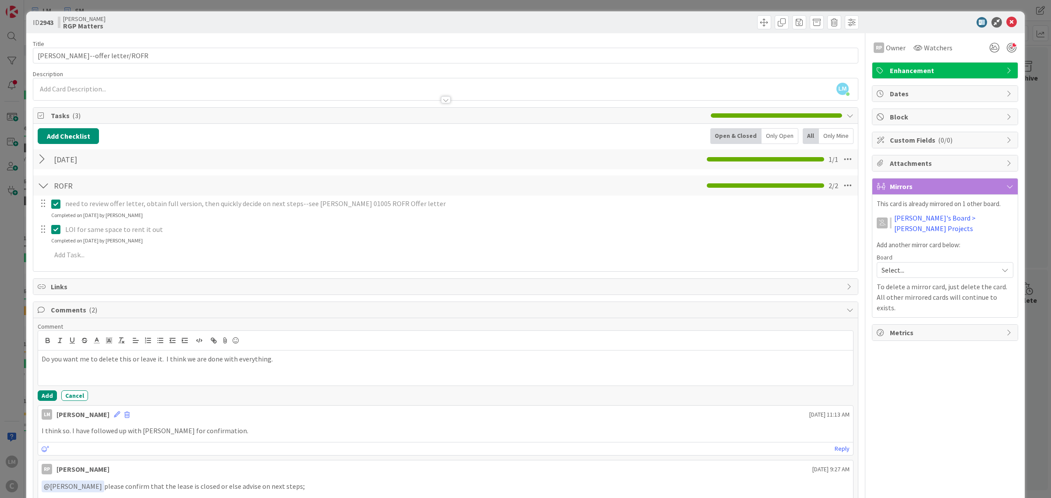
click at [47, 390] on div "Comment Do you want me to delete this or leave it. I think we are done with eve…" at bounding box center [446, 362] width 816 height 78
click at [47, 395] on button "Add" at bounding box center [47, 396] width 19 height 11
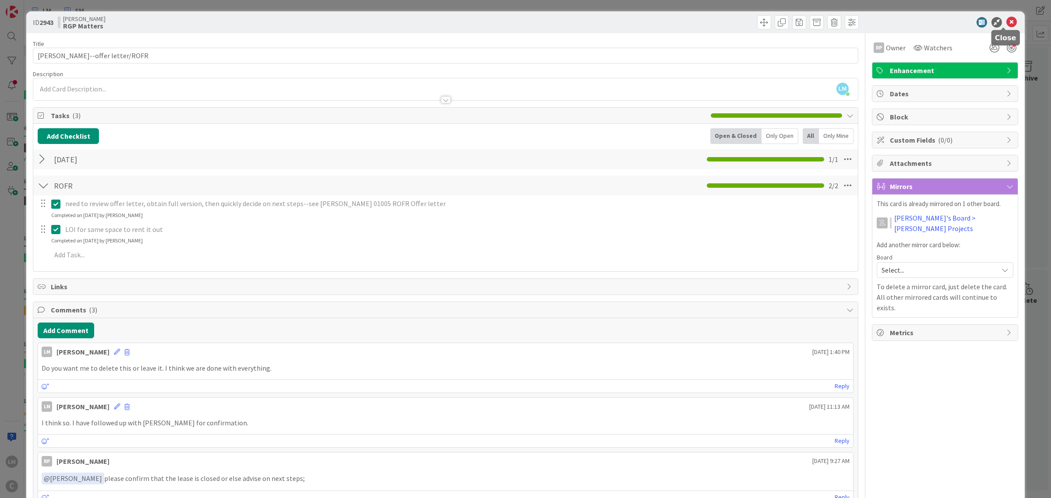
click at [524, 23] on icon at bounding box center [1011, 22] width 11 height 11
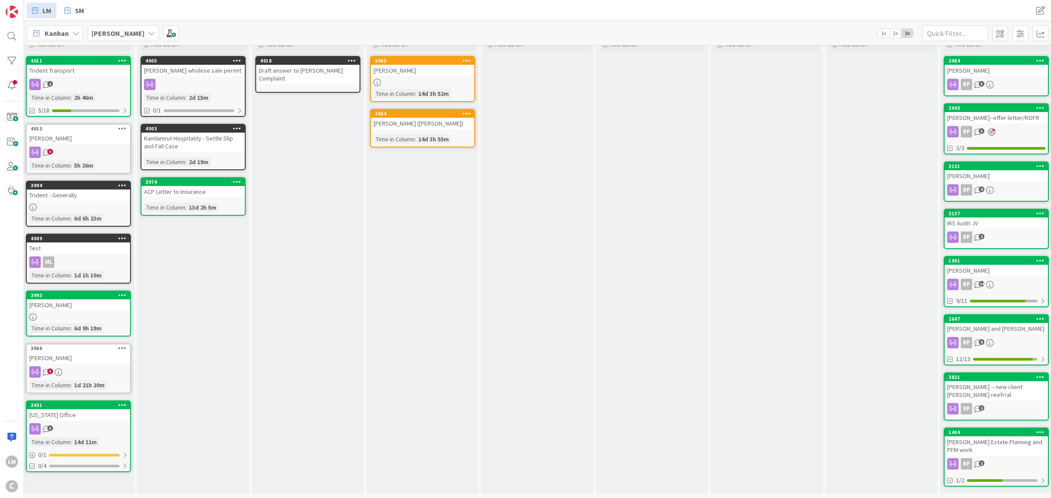
scroll to position [42, 0]
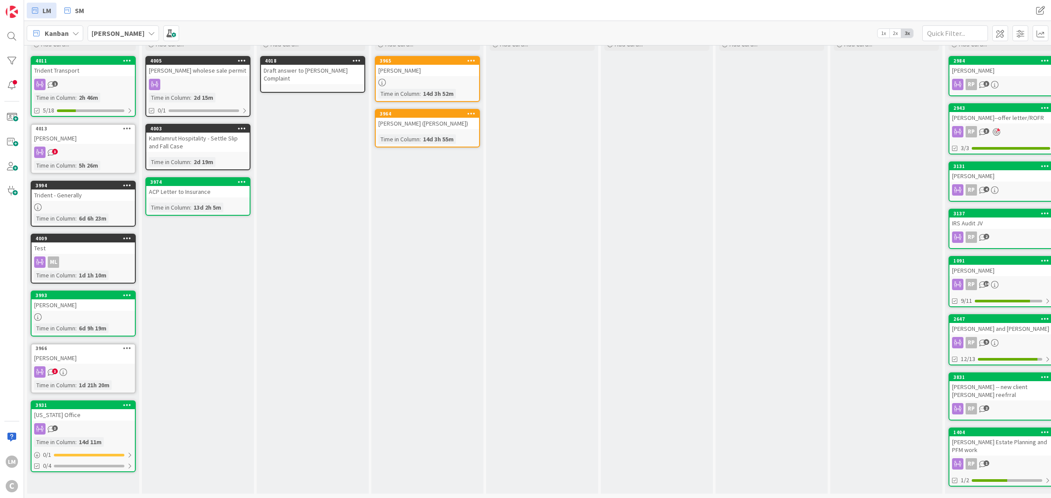
click at [126, 125] on icon at bounding box center [127, 128] width 8 height 6
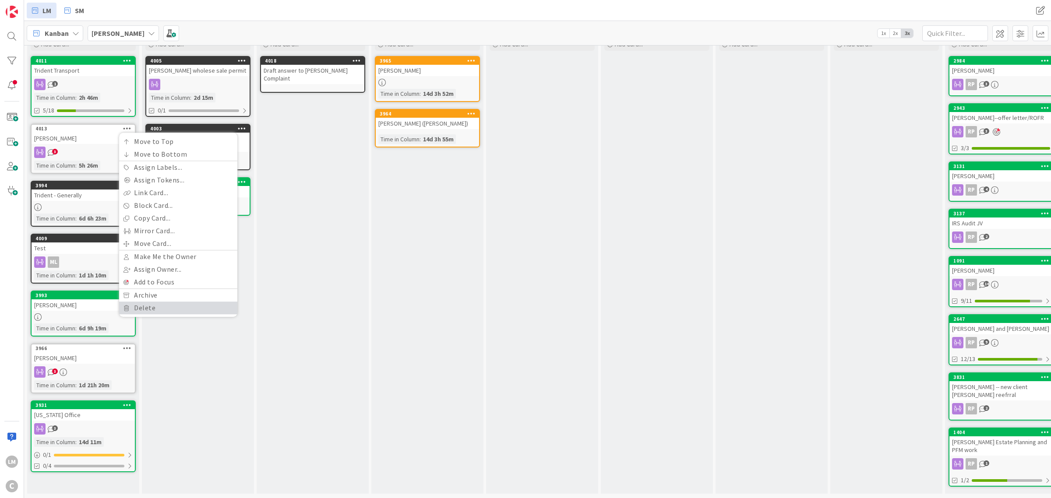
click at [146, 303] on link "Delete" at bounding box center [178, 308] width 118 height 13
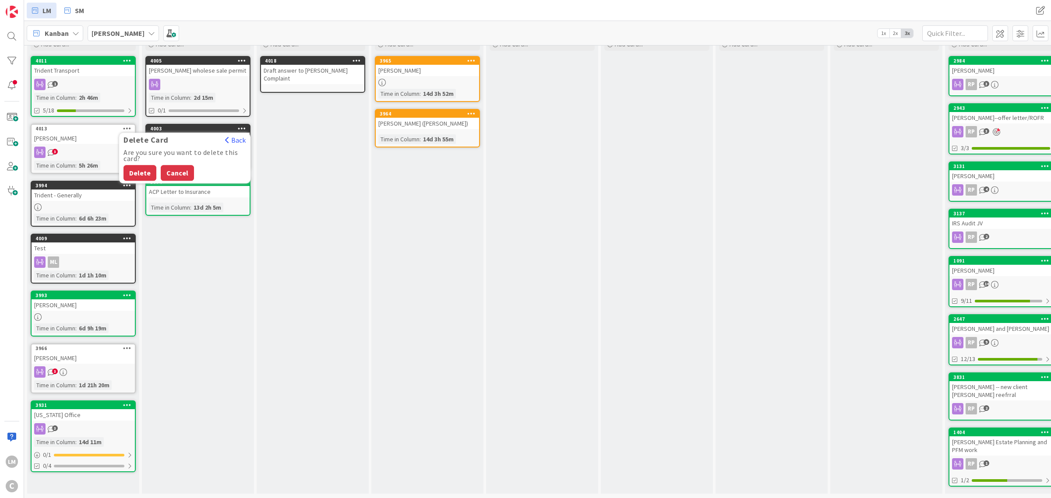
click at [178, 166] on button "Cancel" at bounding box center [177, 173] width 33 height 16
click at [46, 147] on div "3" at bounding box center [83, 152] width 103 height 11
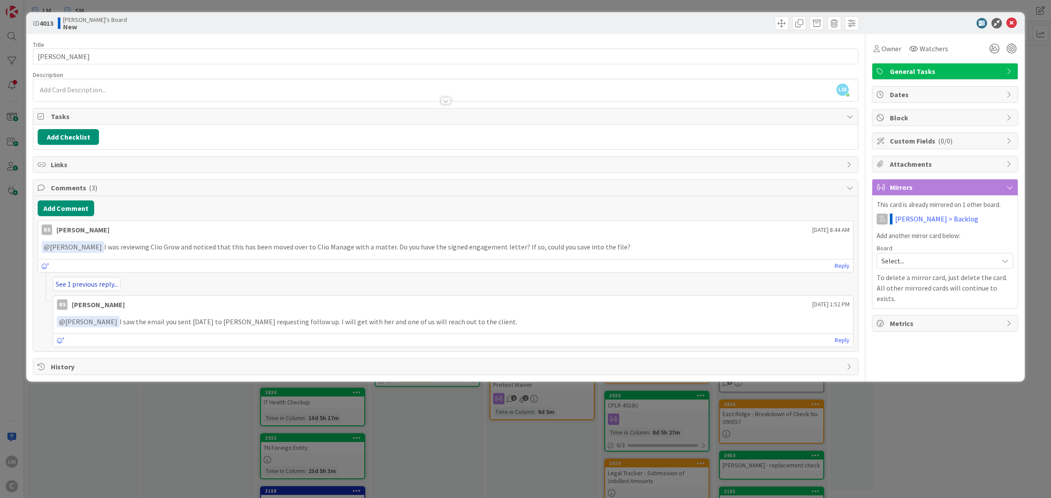
click at [89, 289] on link "See 1 previous reply..." at bounding box center [86, 284] width 67 height 14
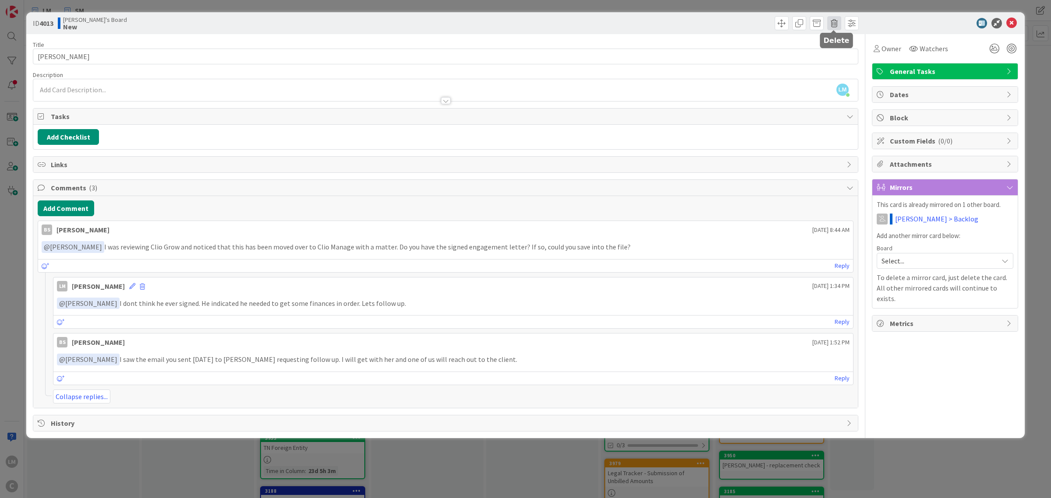
click at [524, 21] on span at bounding box center [834, 23] width 14 height 14
click at [524, 58] on button "Delete" at bounding box center [848, 64] width 33 height 16
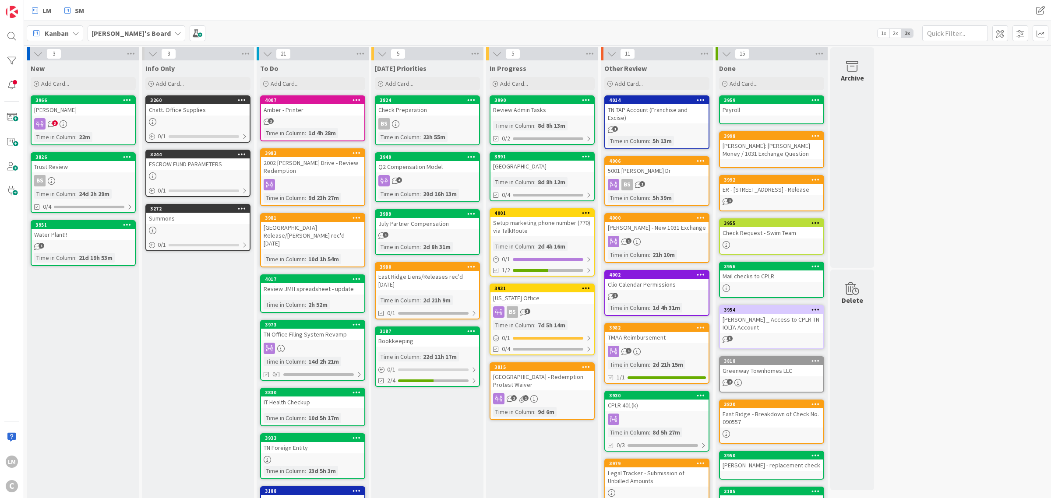
click at [62, 120] on icon at bounding box center [63, 123] width 7 height 7
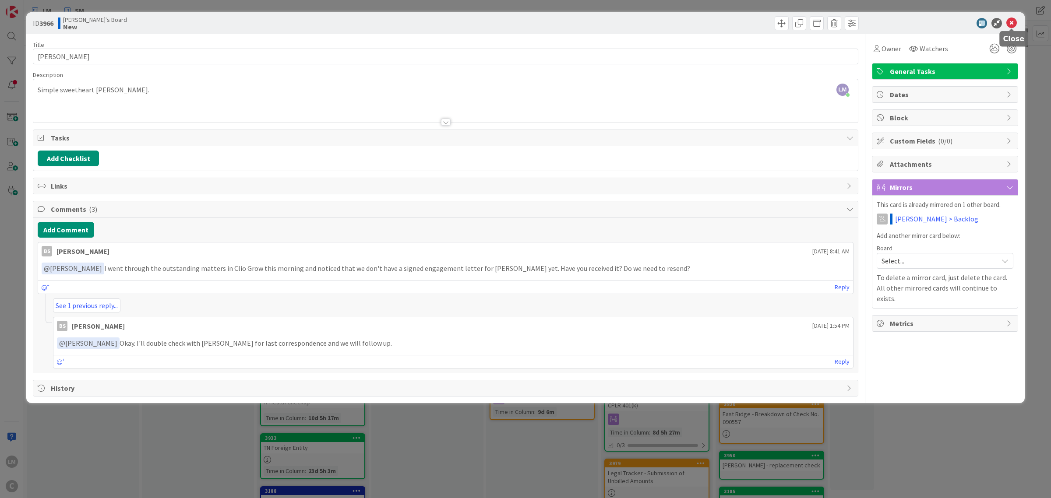
click at [524, 23] on icon at bounding box center [1011, 23] width 11 height 11
